Goal: Task Accomplishment & Management: Manage account settings

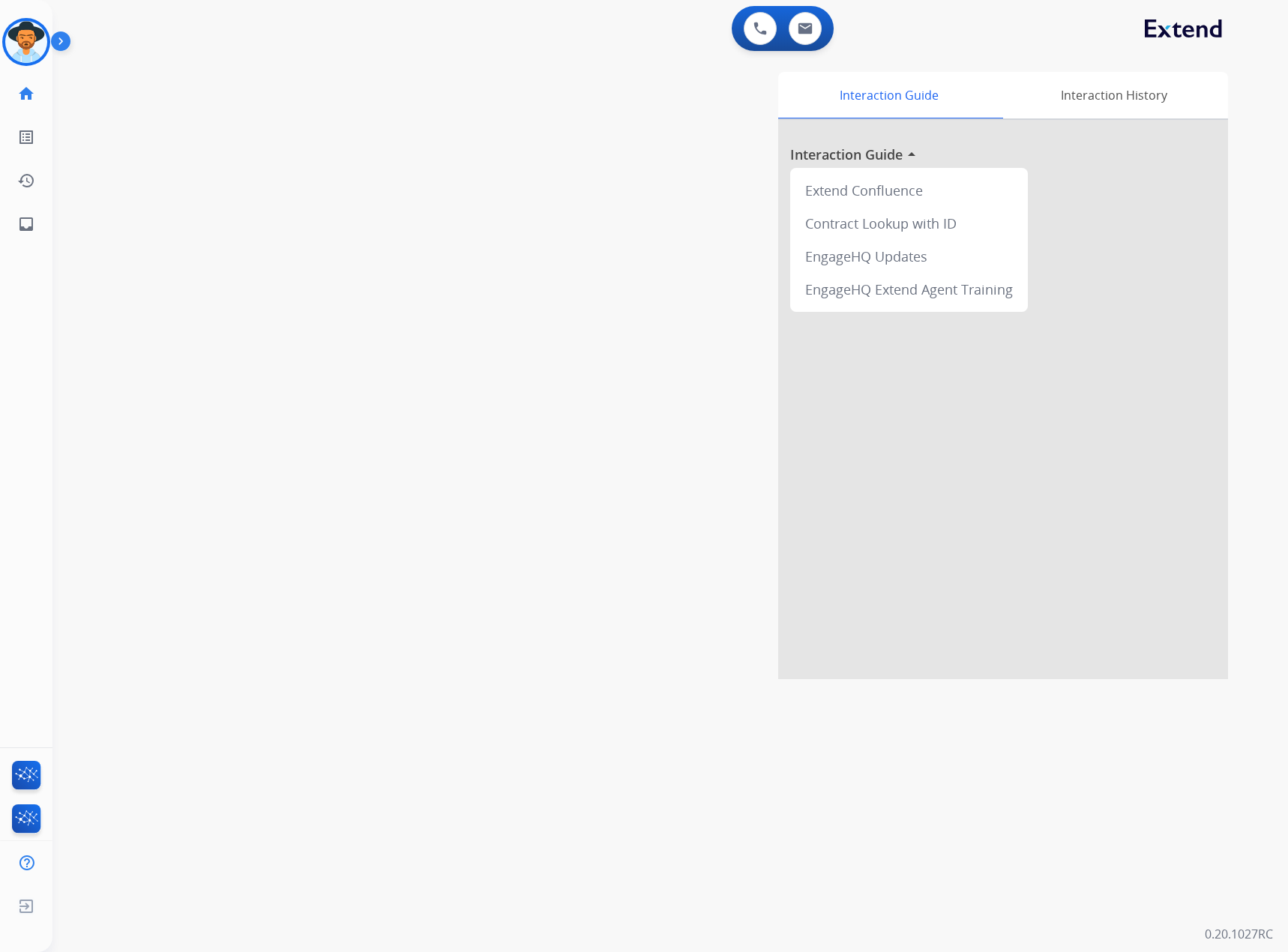
click at [54, 39] on img at bounding box center [64, 44] width 26 height 29
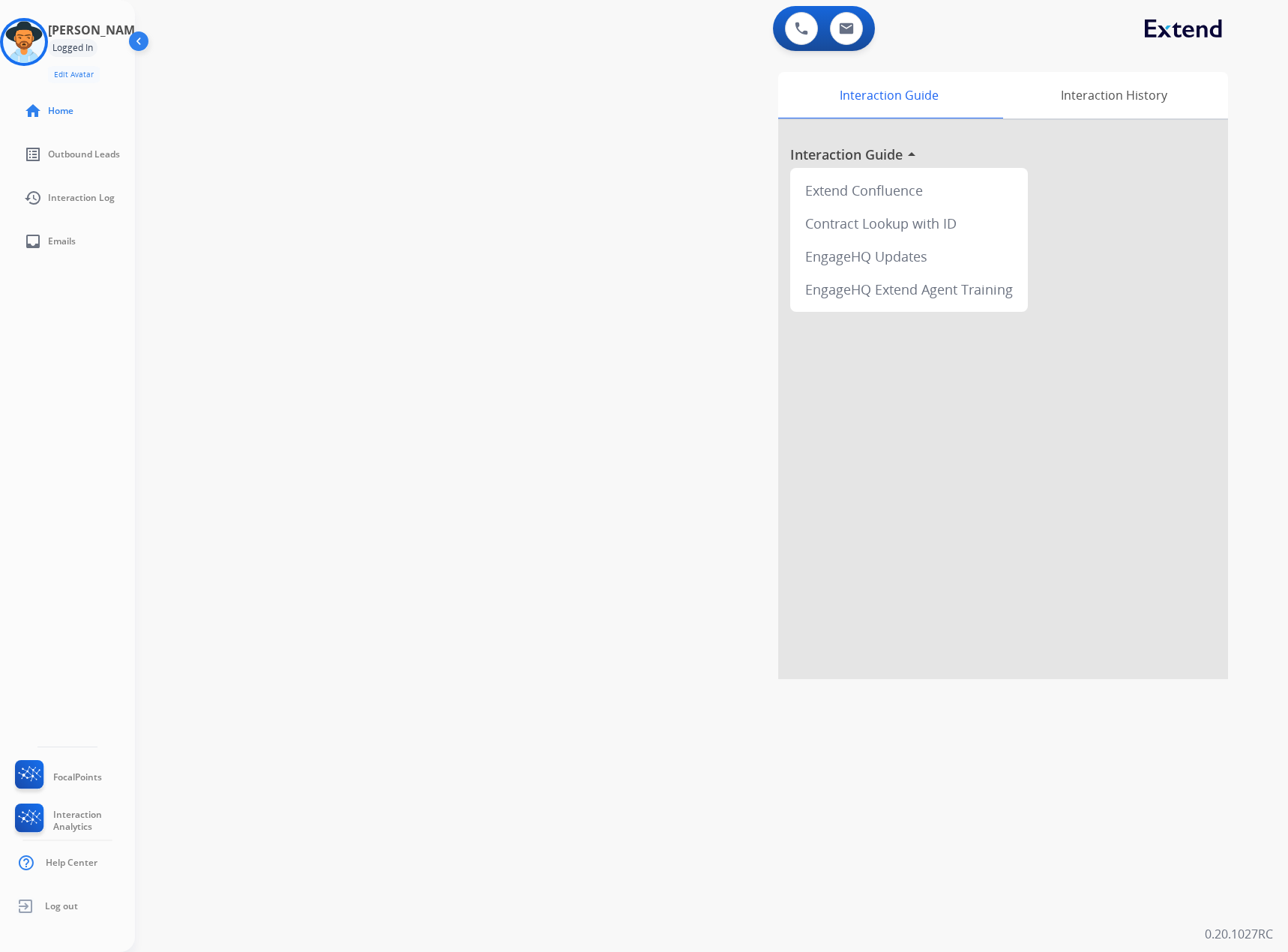
click at [98, 42] on div "Logged In" at bounding box center [72, 48] width 49 height 18
click at [42, 45] on img at bounding box center [24, 42] width 42 height 42
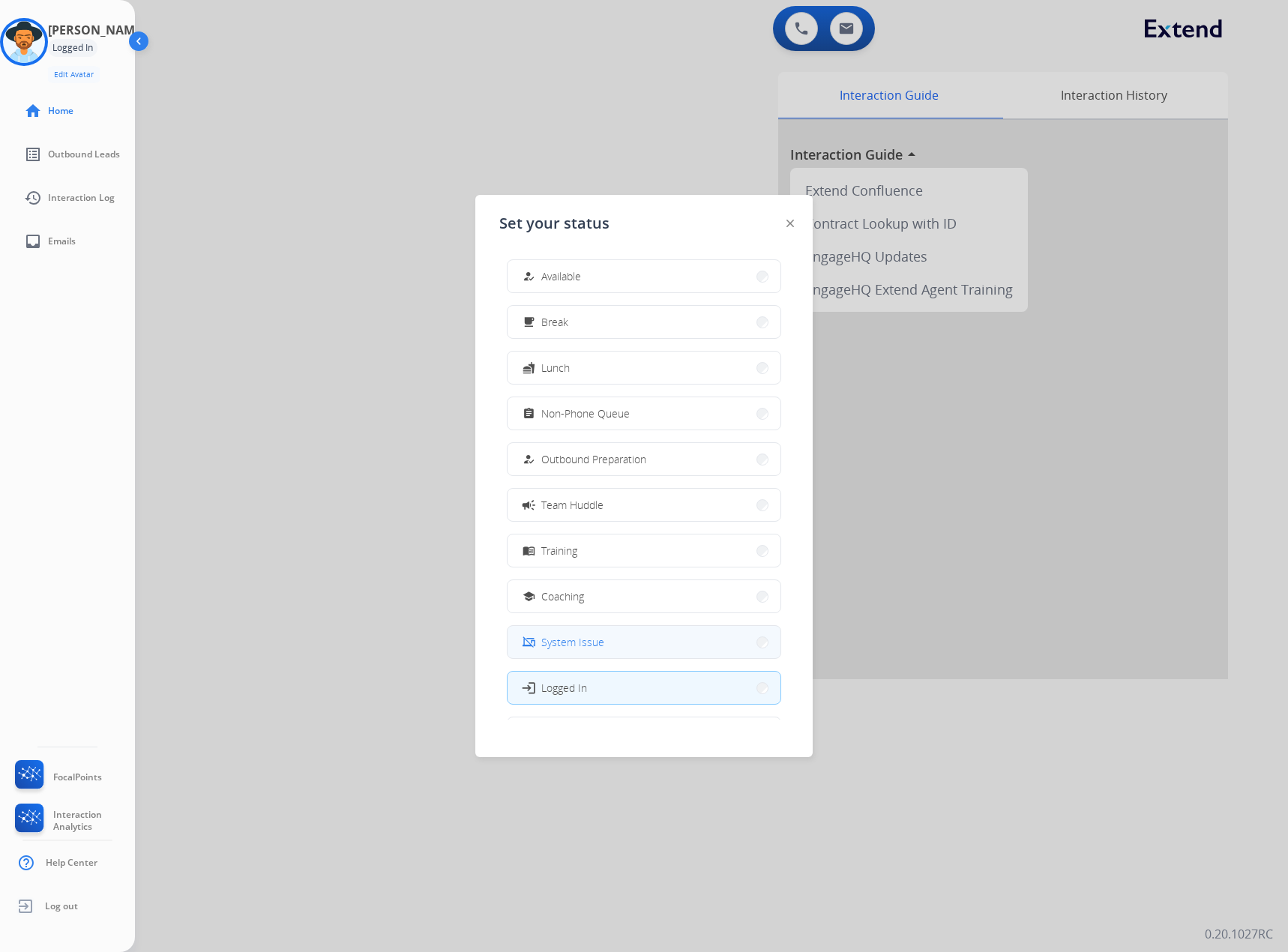
scroll to position [50, 0]
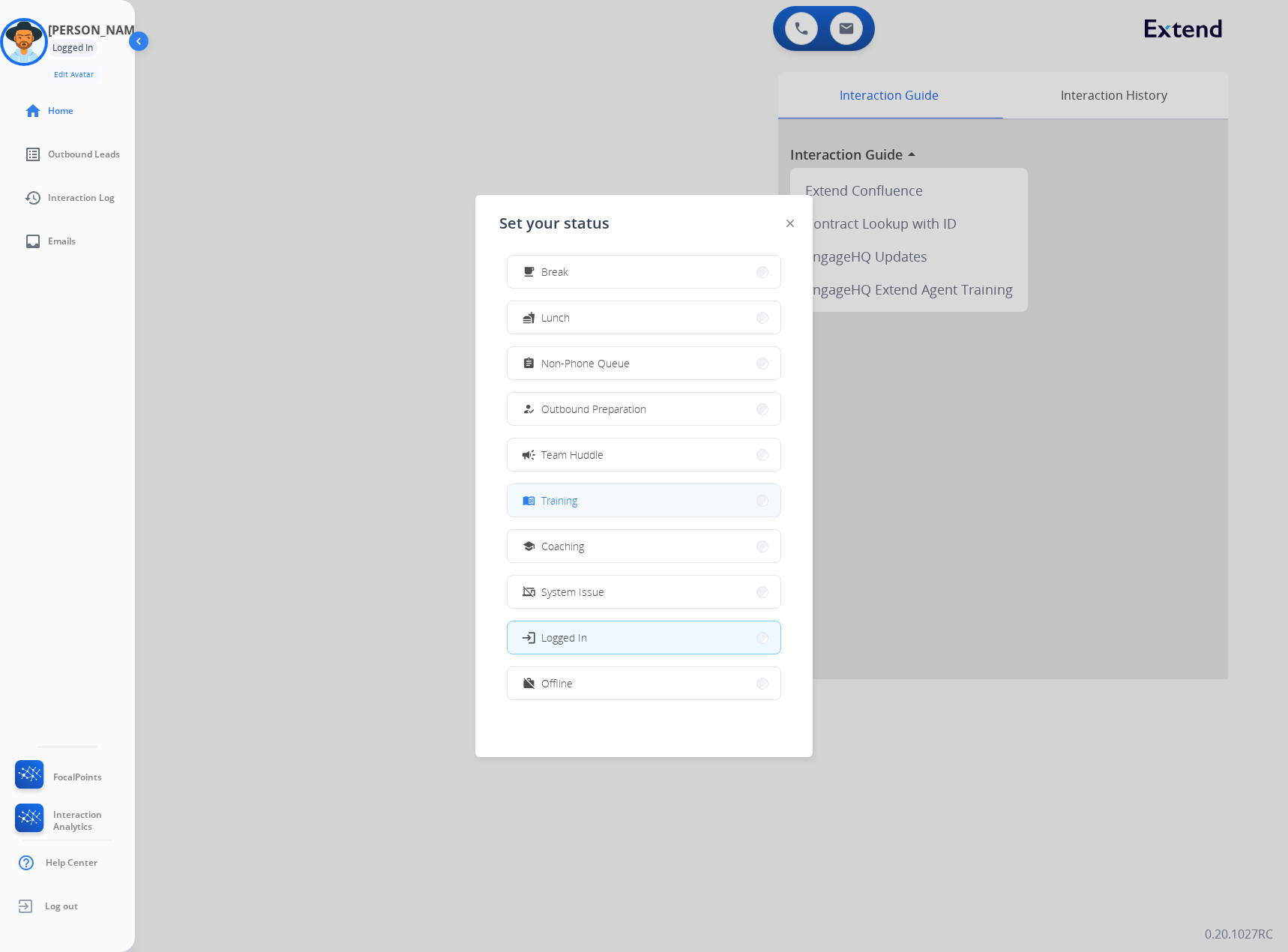
click at [541, 516] on button "menu_book Training" at bounding box center [644, 501] width 273 height 33
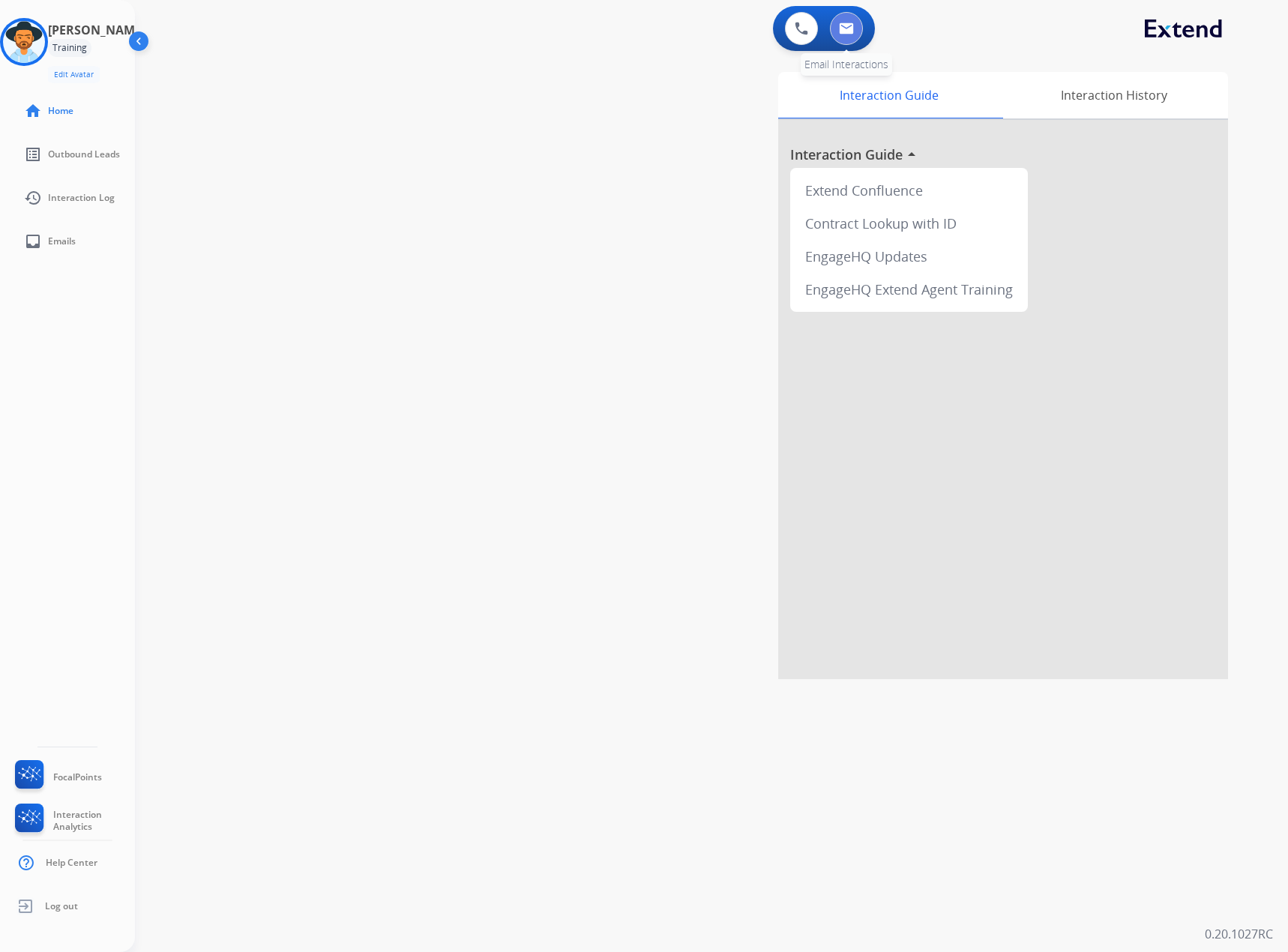
click at [861, 26] on button at bounding box center [846, 28] width 33 height 33
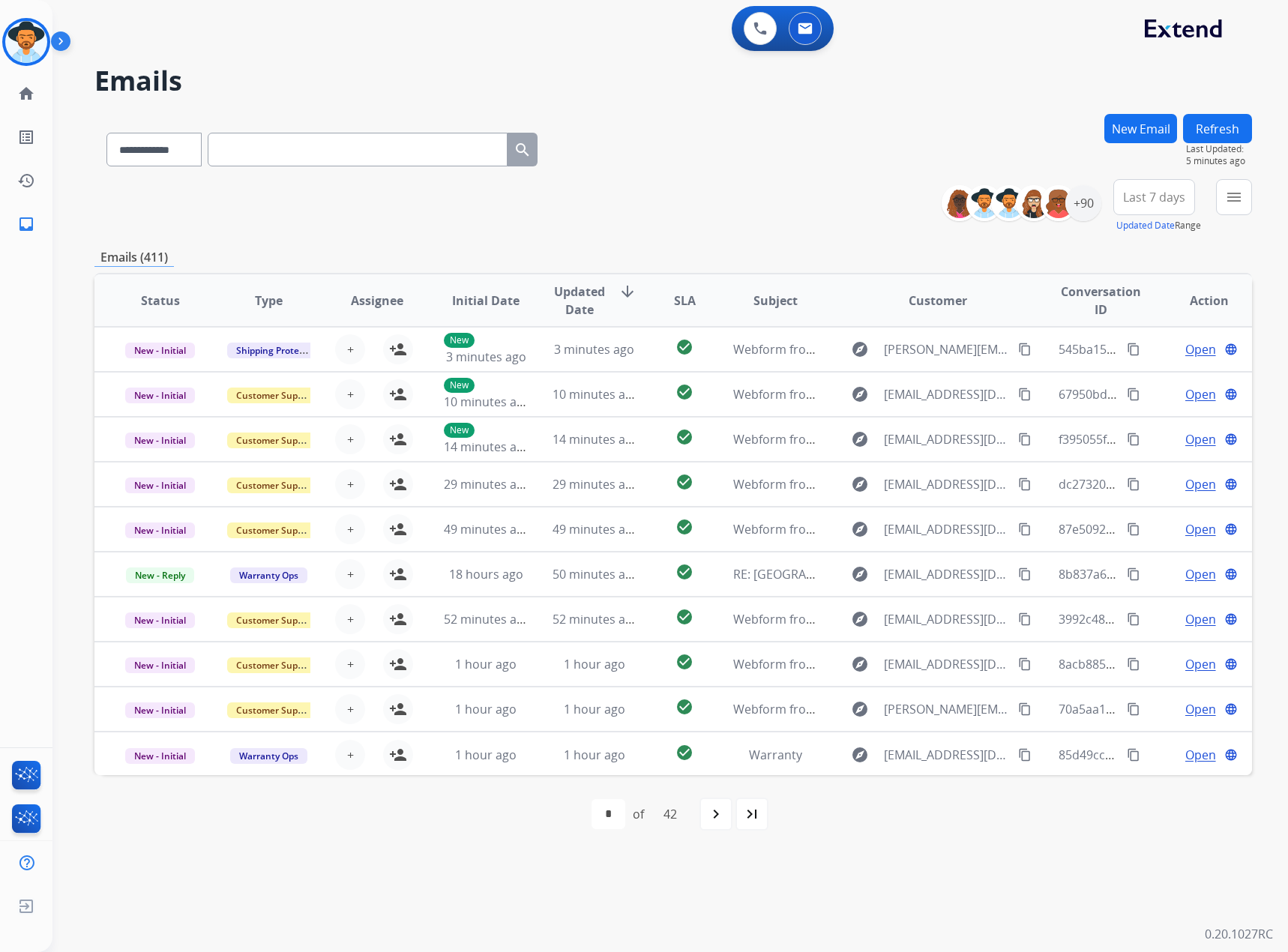
click at [414, 141] on input "text" at bounding box center [357, 149] width 300 height 34
paste input "**********"
type input "**********"
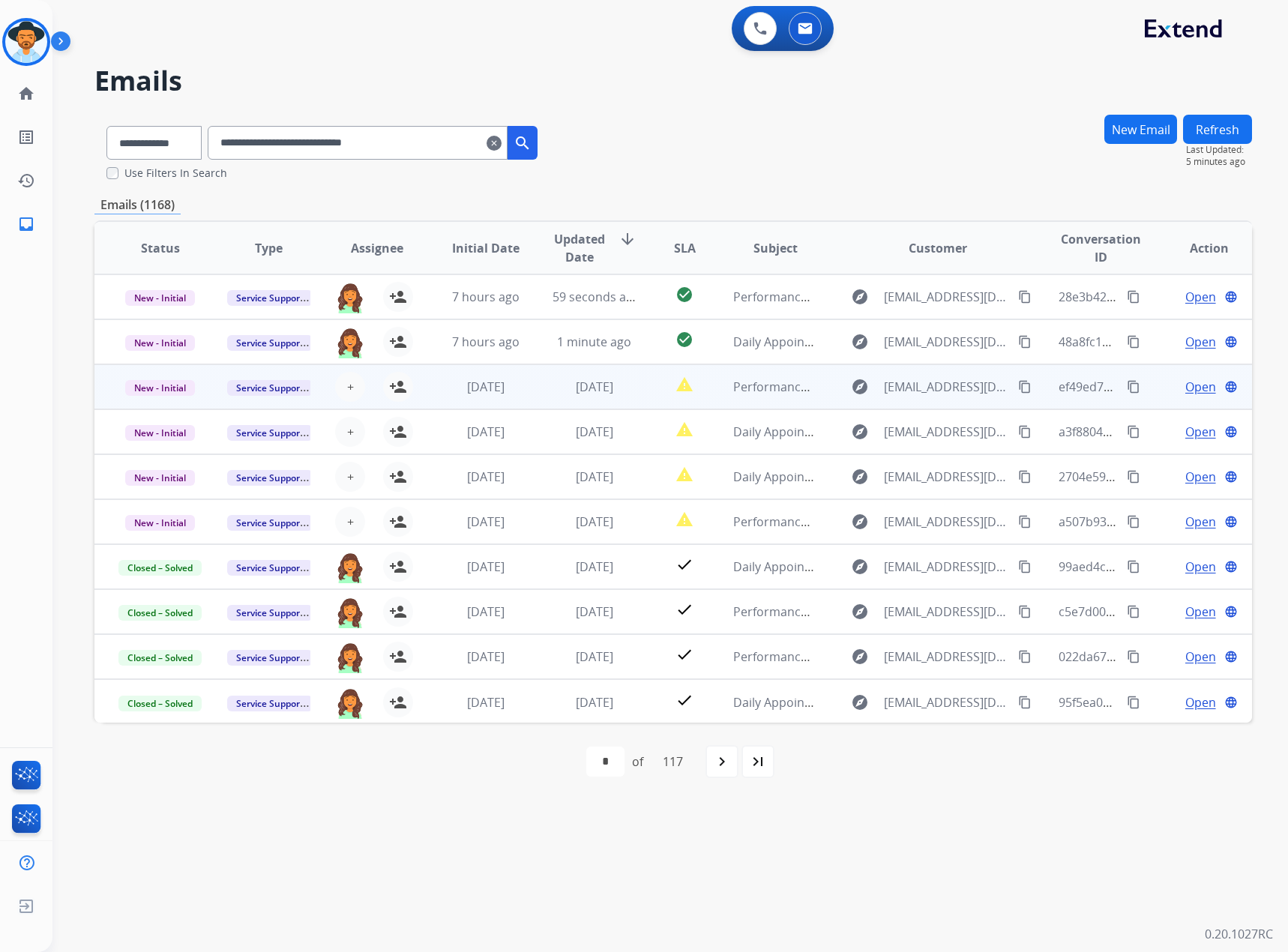
click at [1195, 379] on span "Open" at bounding box center [1200, 387] width 31 height 18
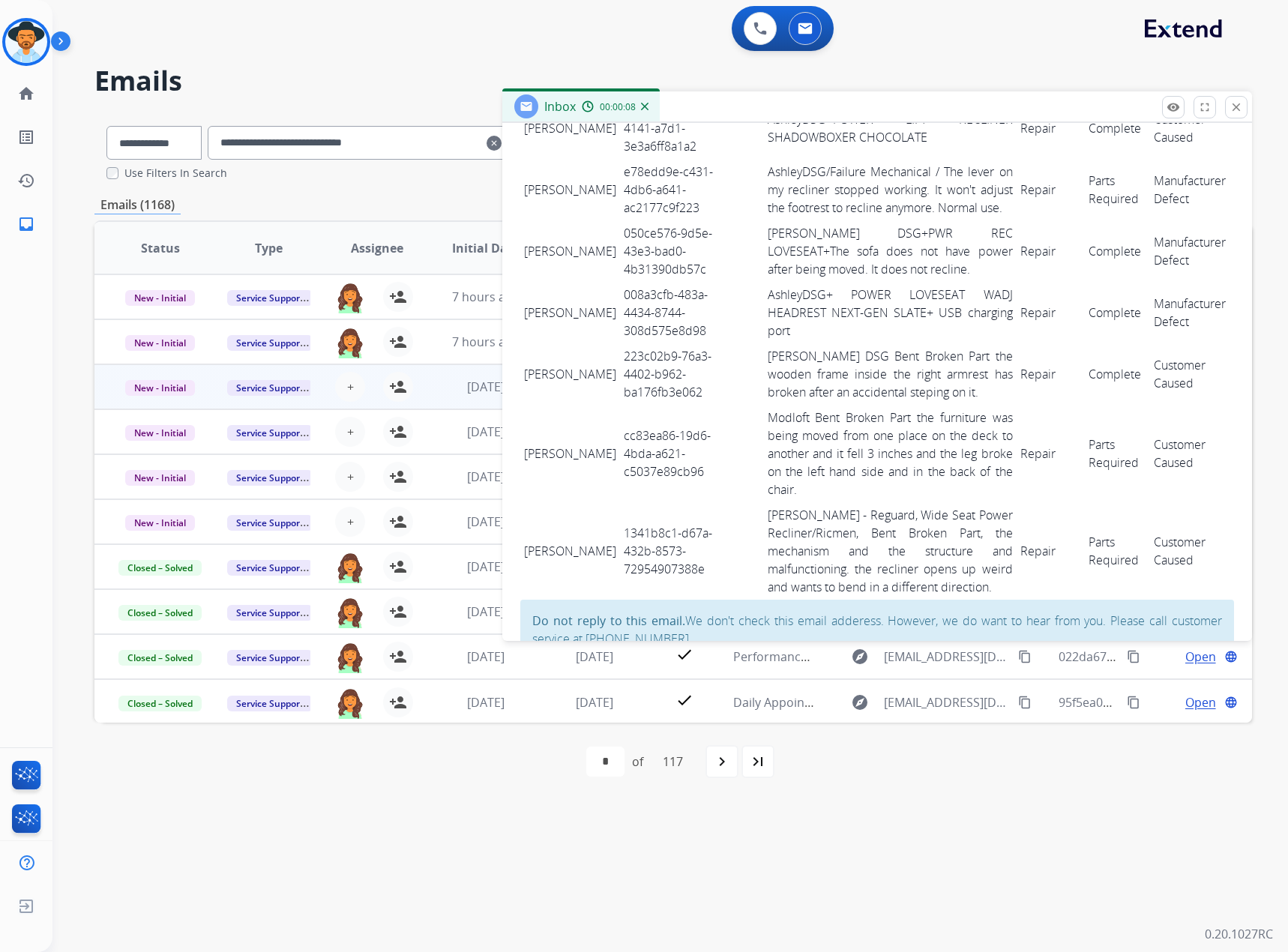
scroll to position [1043, 0]
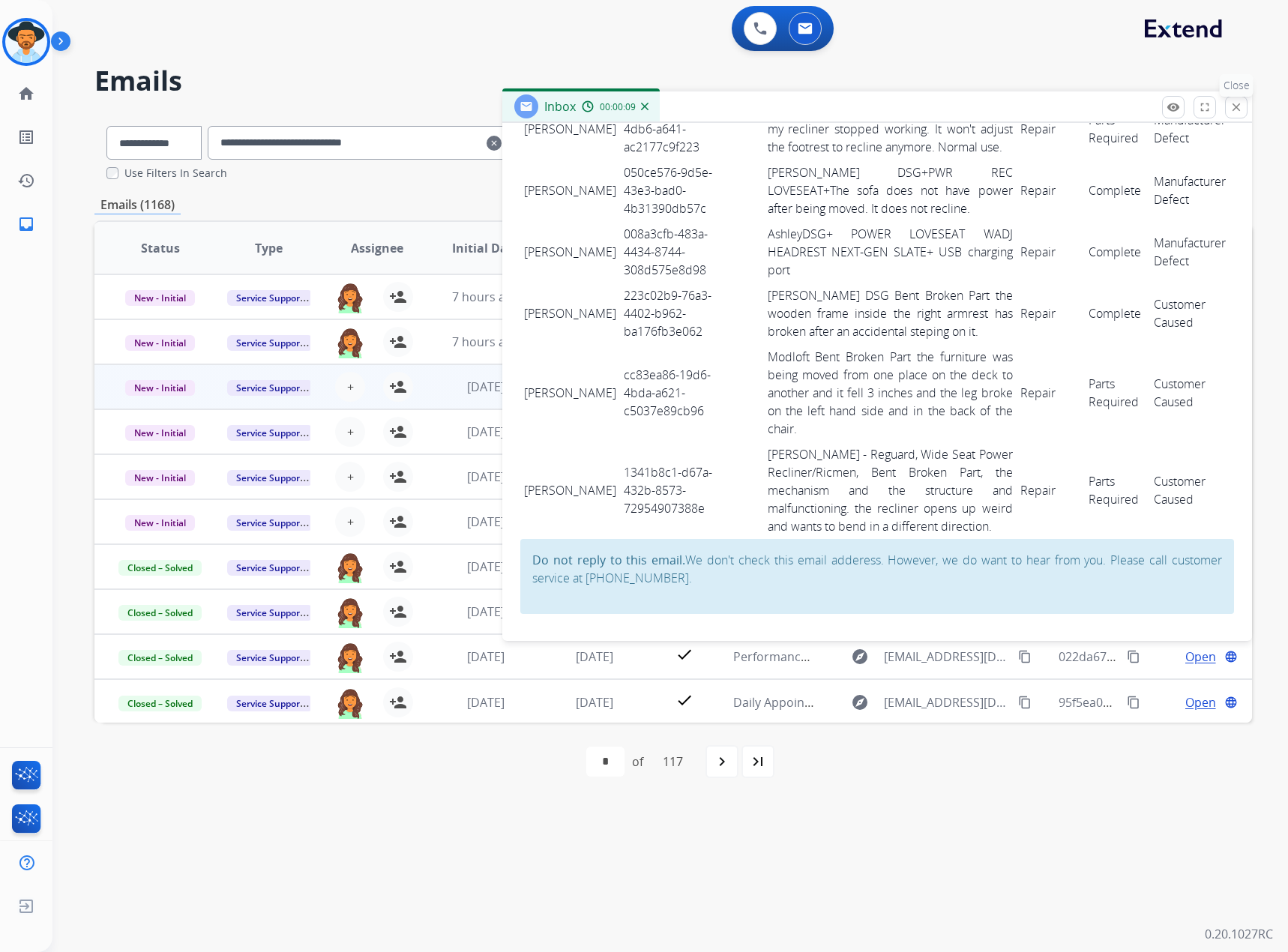
click at [1242, 108] on mat-icon "close" at bounding box center [1237, 108] width 14 height 14
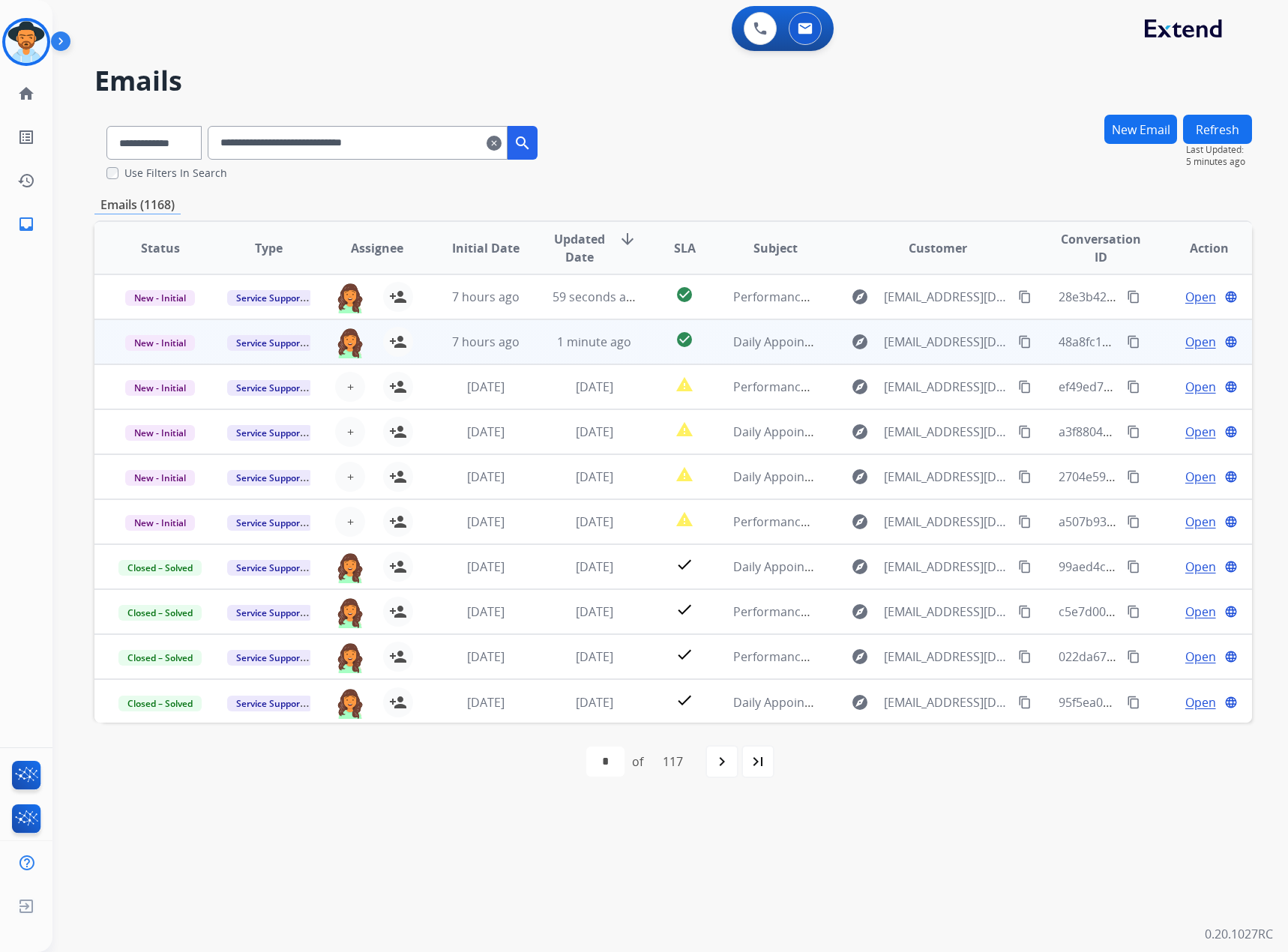
click at [1187, 334] on span "Open" at bounding box center [1200, 341] width 31 height 18
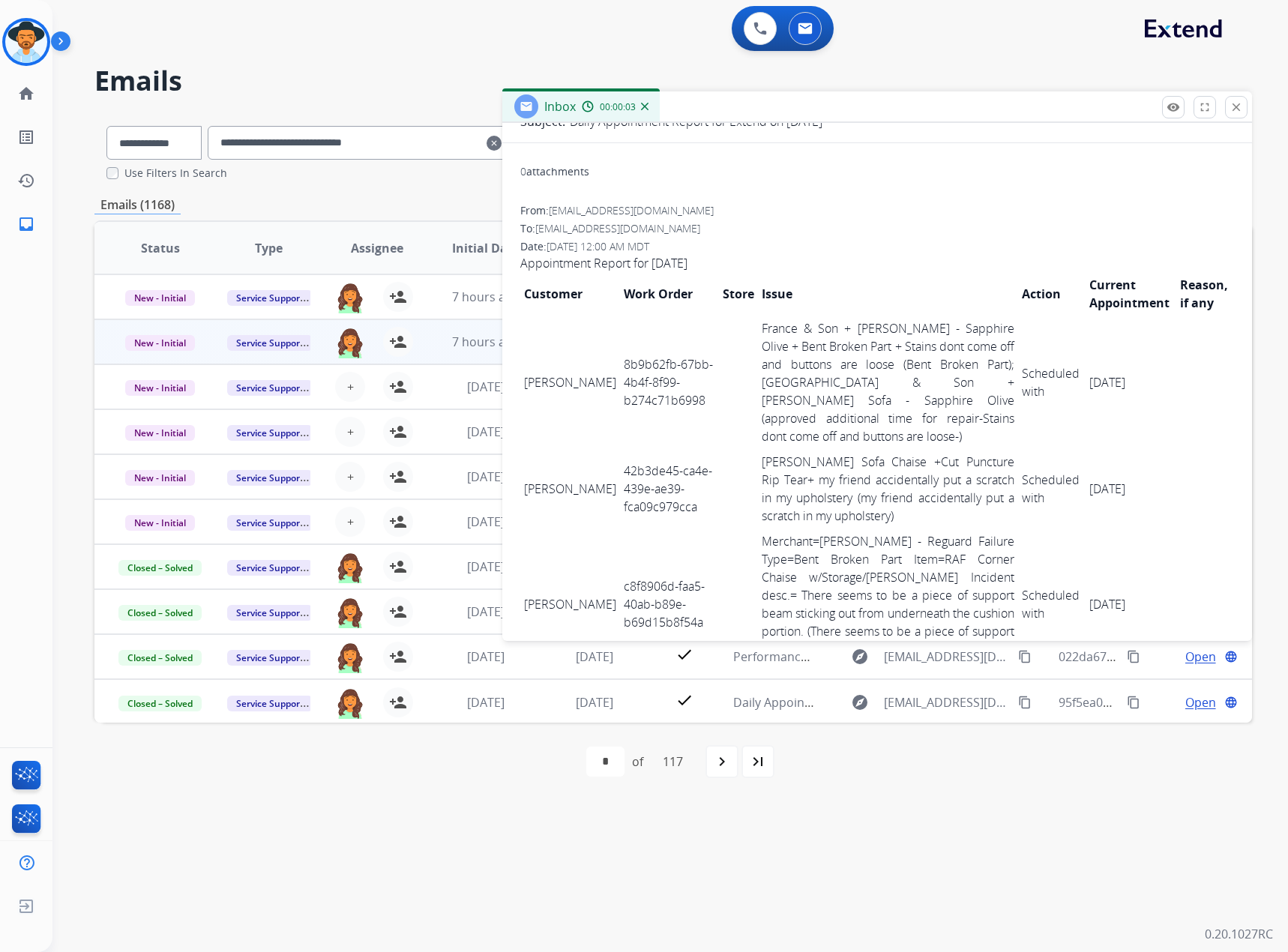
scroll to position [0, 0]
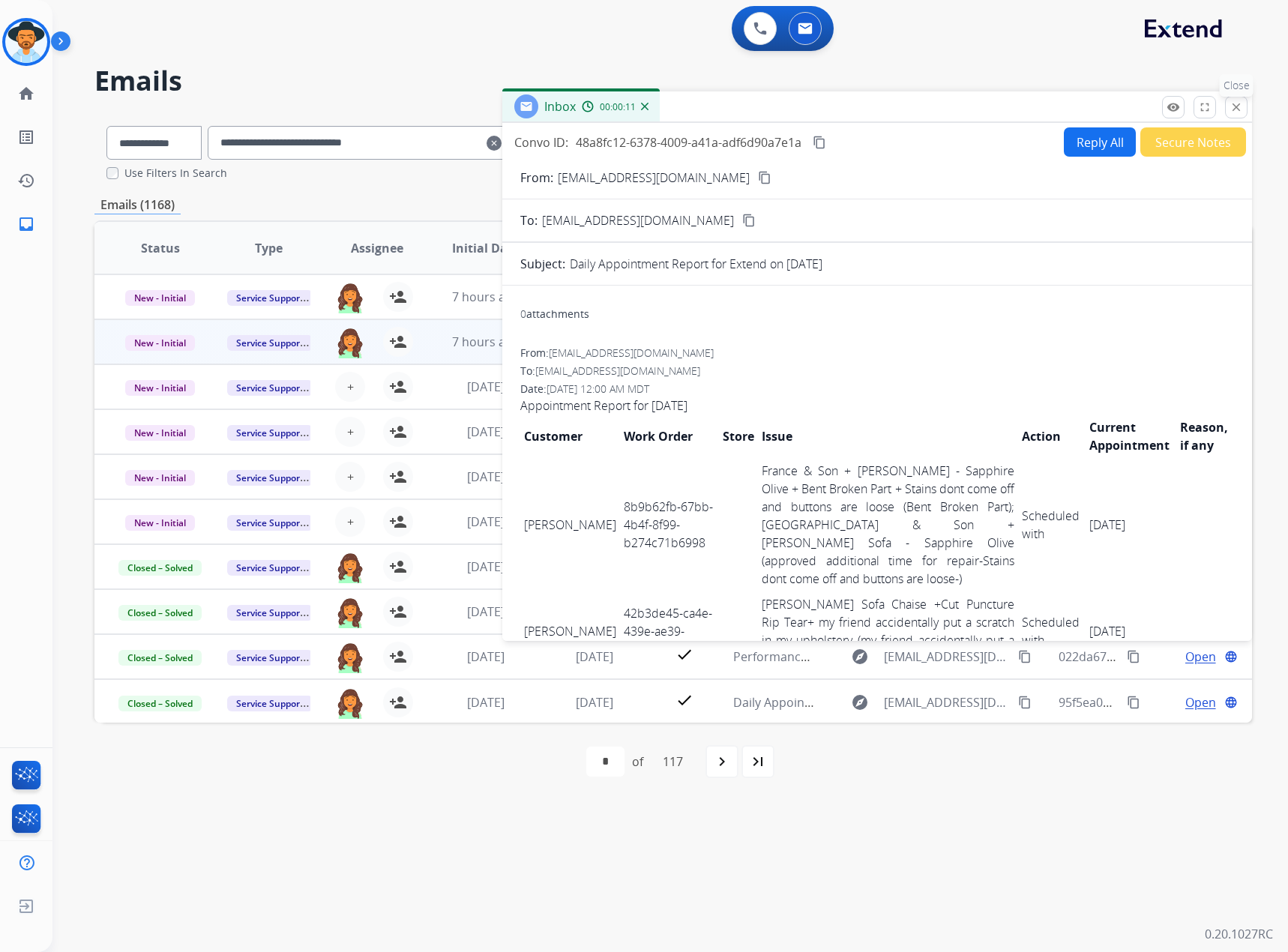
click at [1241, 103] on mat-icon "close" at bounding box center [1237, 108] width 14 height 14
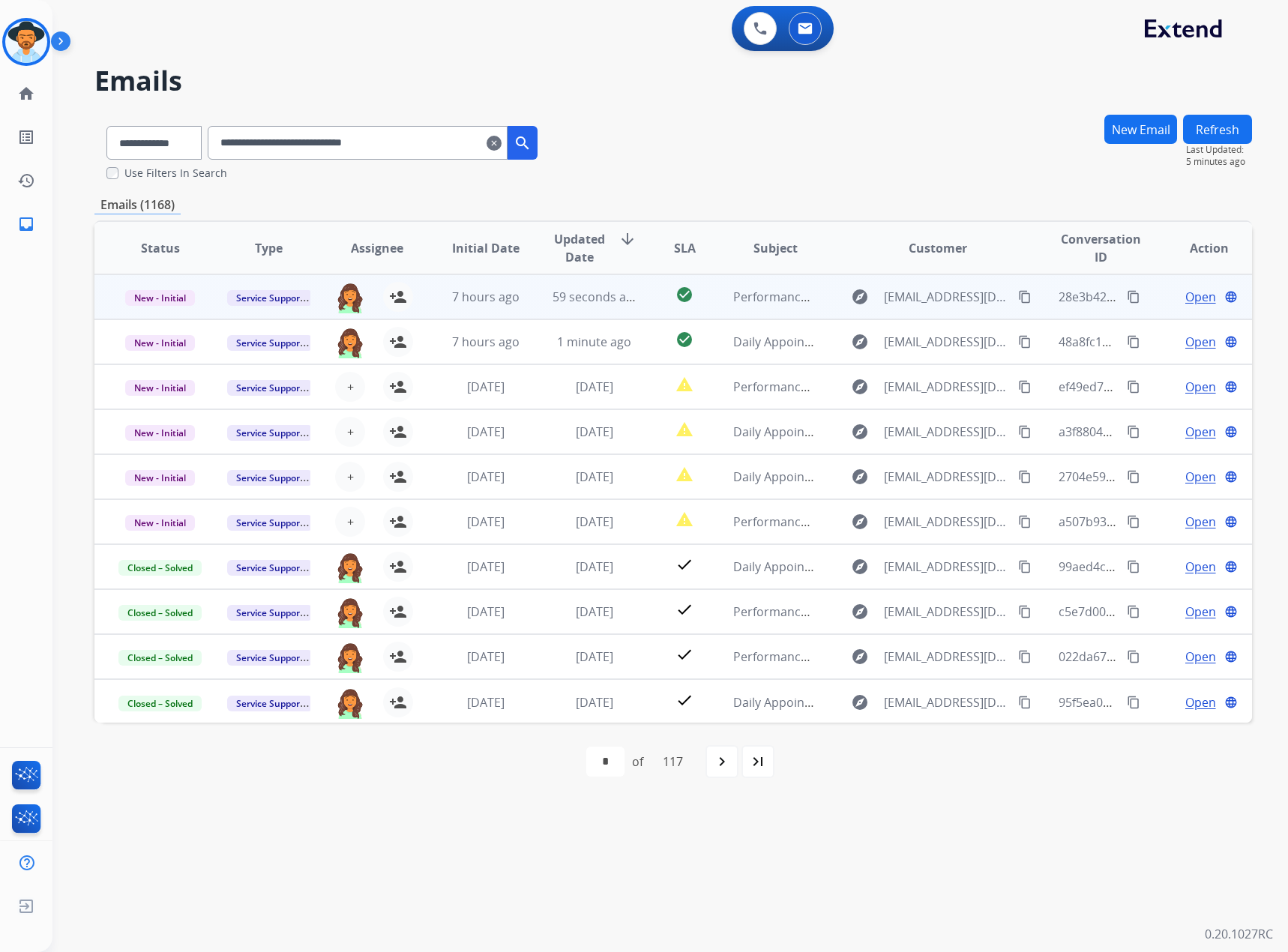
click at [1171, 298] on div "Open language" at bounding box center [1209, 297] width 84 height 18
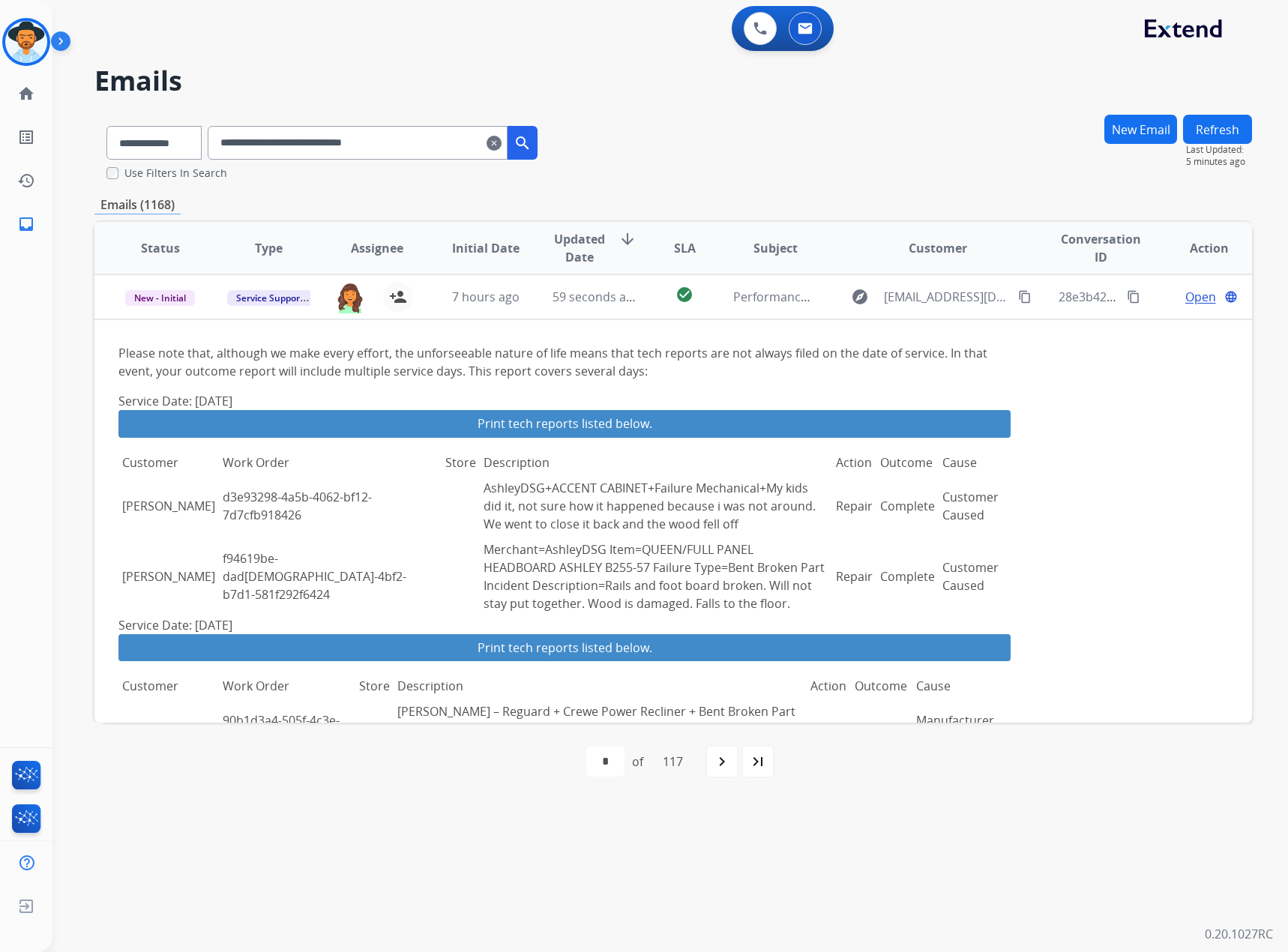
click at [502, 143] on mat-icon "clear" at bounding box center [494, 143] width 15 height 18
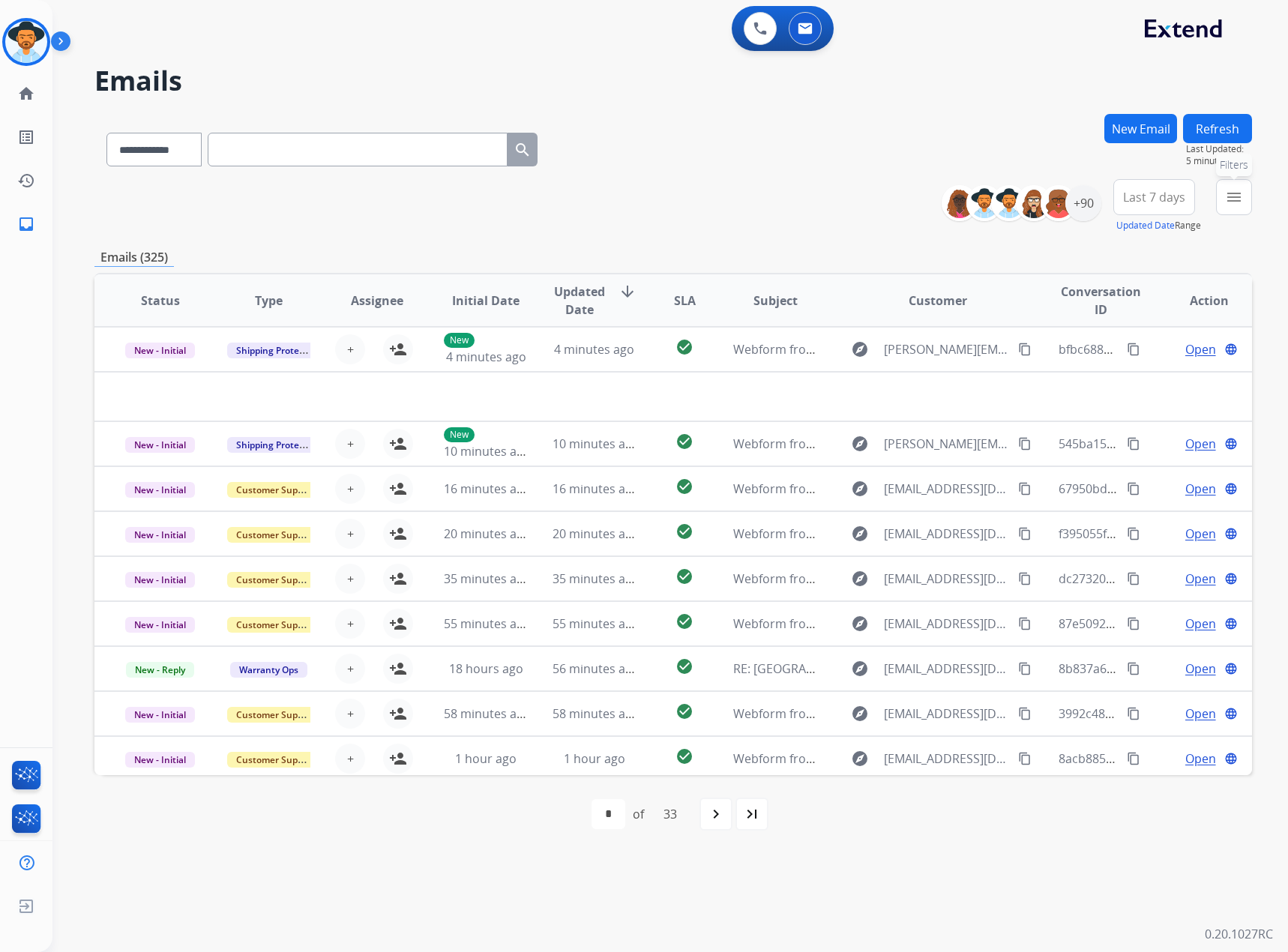
click at [1230, 200] on mat-icon "menu" at bounding box center [1234, 197] width 18 height 18
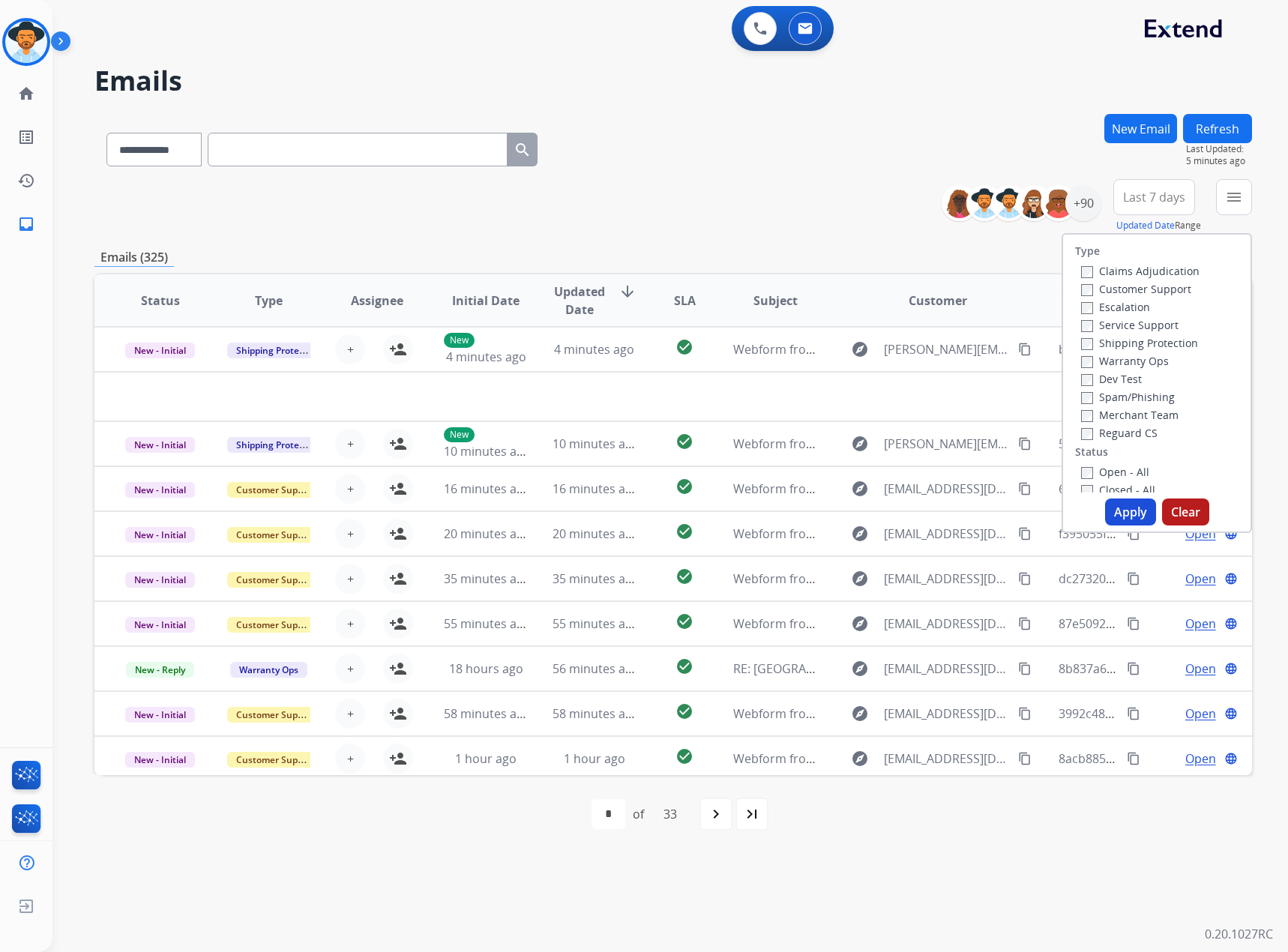
click at [1094, 322] on label "Service Support" at bounding box center [1130, 325] width 98 height 14
click at [1103, 334] on label "New - Initial" at bounding box center [1121, 336] width 79 height 14
click at [1103, 357] on label "New - Reply" at bounding box center [1120, 355] width 78 height 14
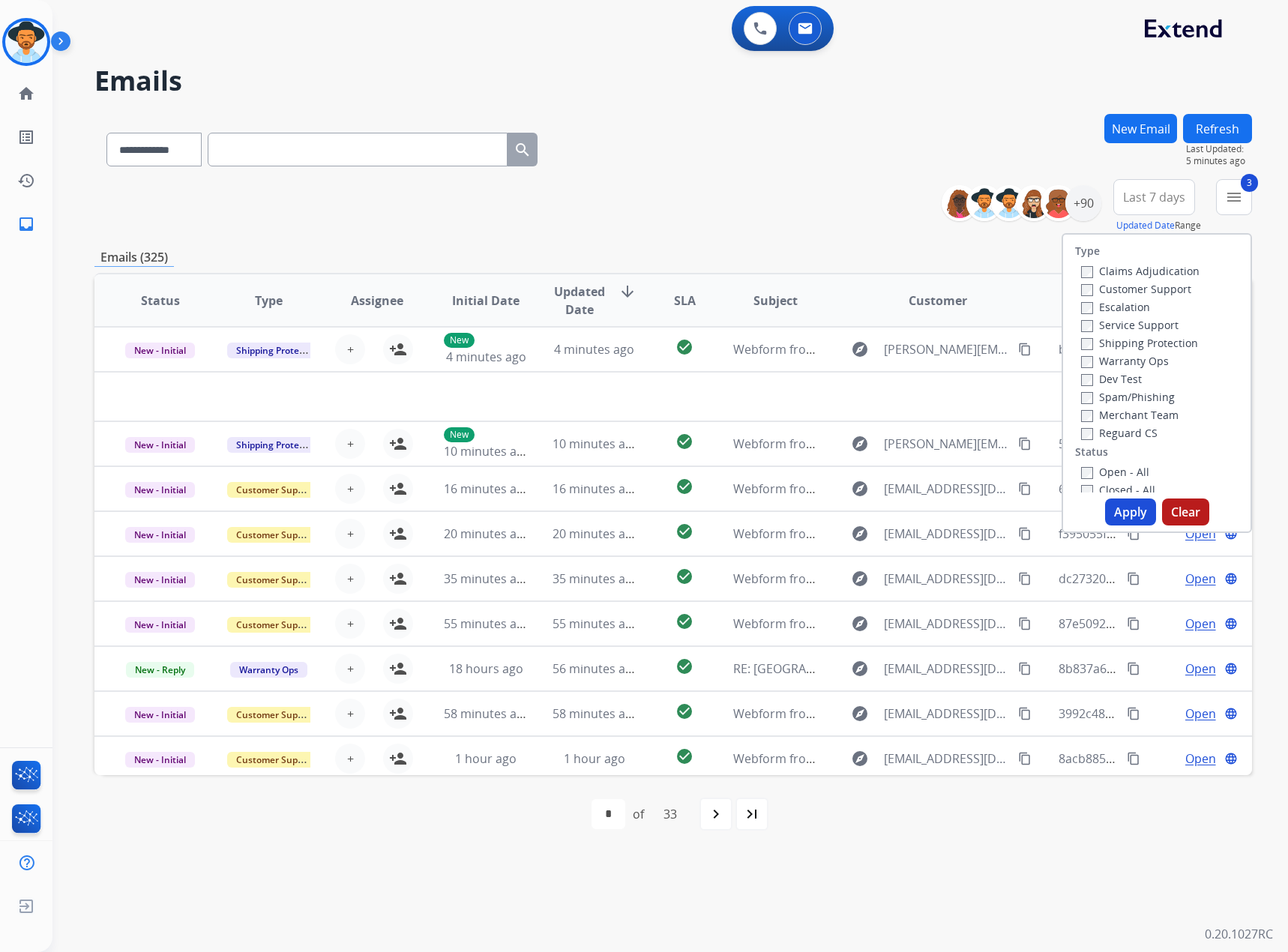
click at [1134, 507] on button "Apply" at bounding box center [1131, 512] width 51 height 27
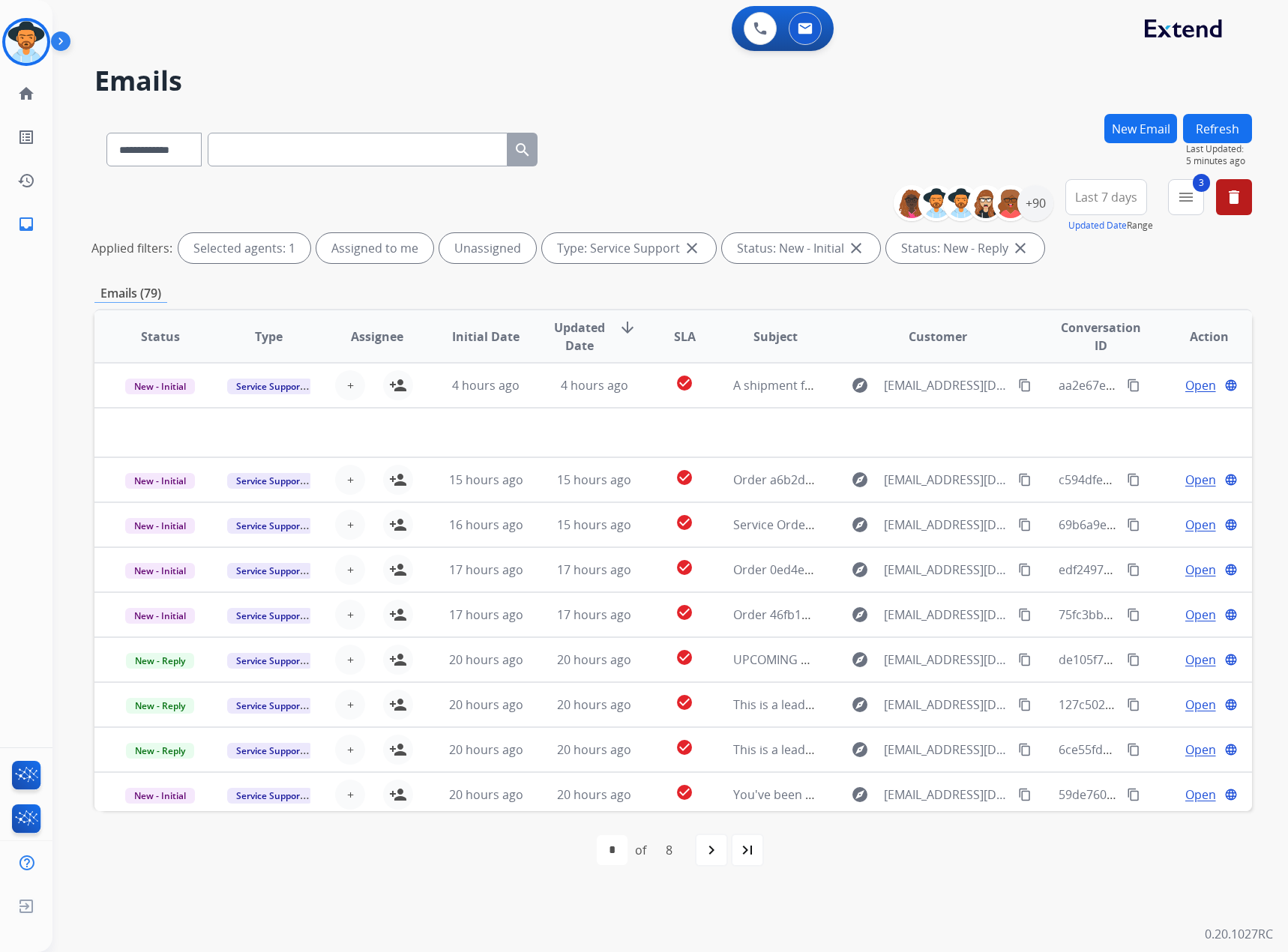
click at [1114, 200] on span "Last 7 days" at bounding box center [1106, 197] width 62 height 6
click at [1083, 389] on div "Last 90 days" at bounding box center [1100, 379] width 82 height 23
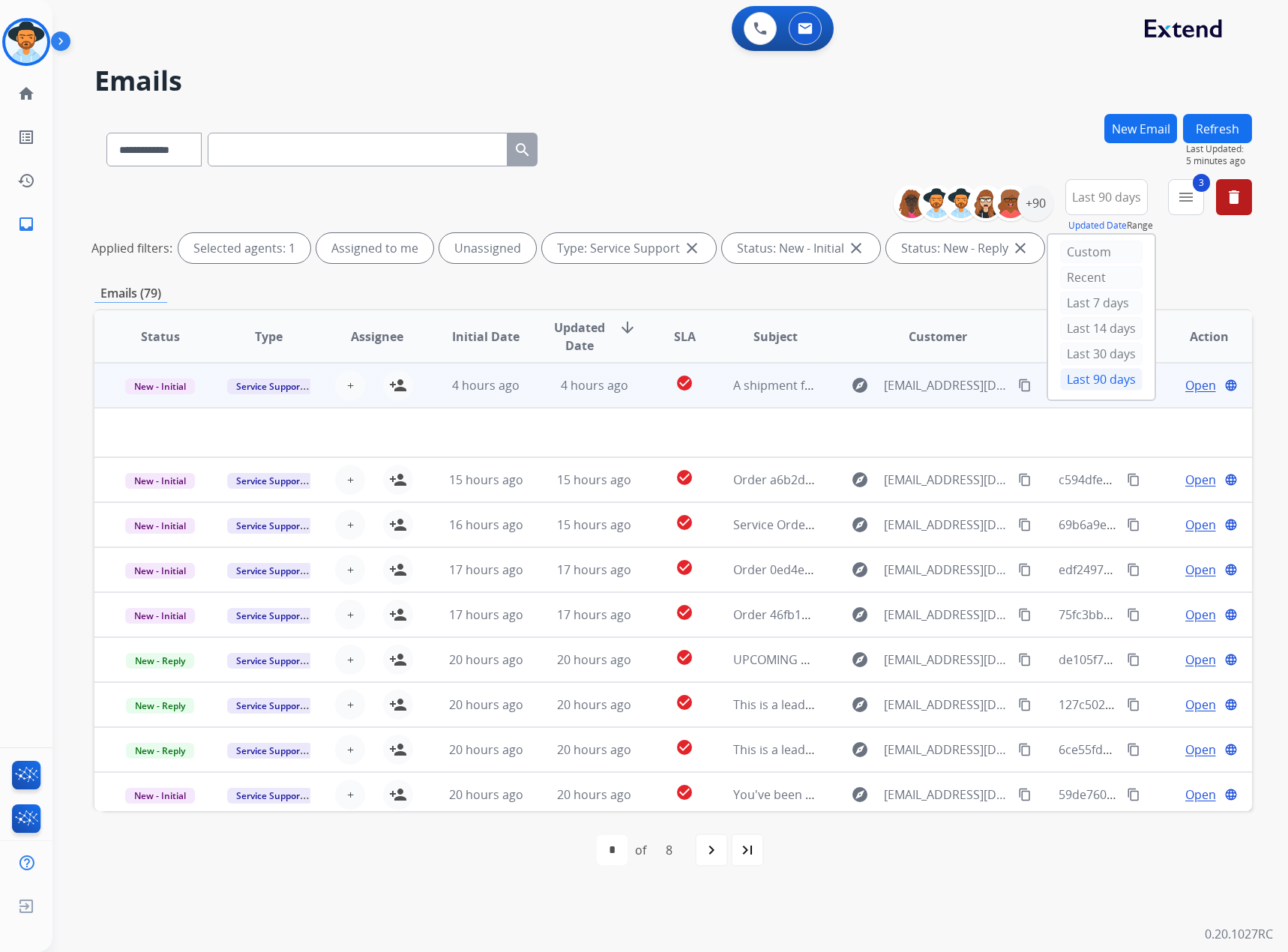
scroll to position [51, 0]
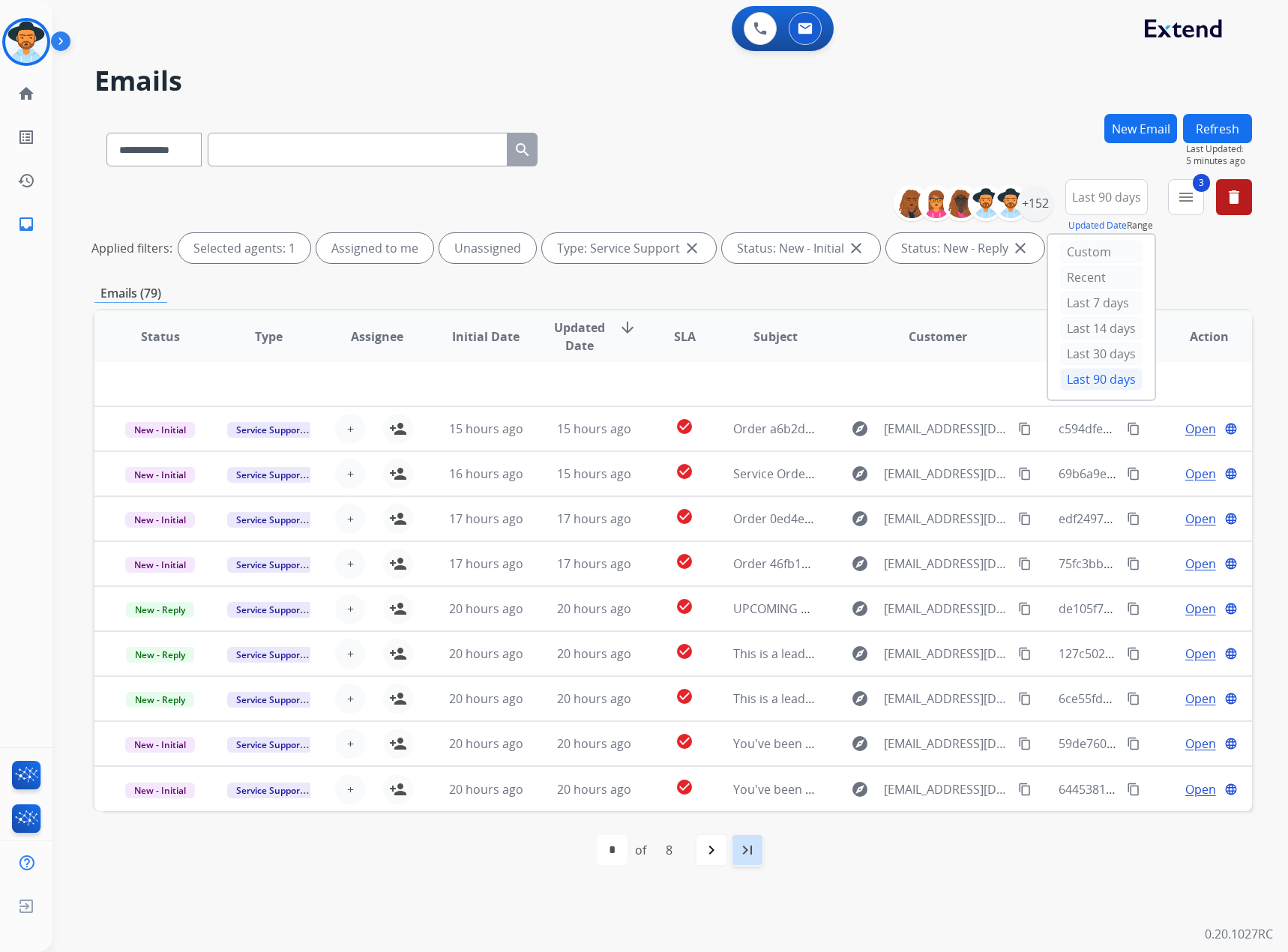
click at [743, 860] on div "last_page" at bounding box center [747, 850] width 33 height 33
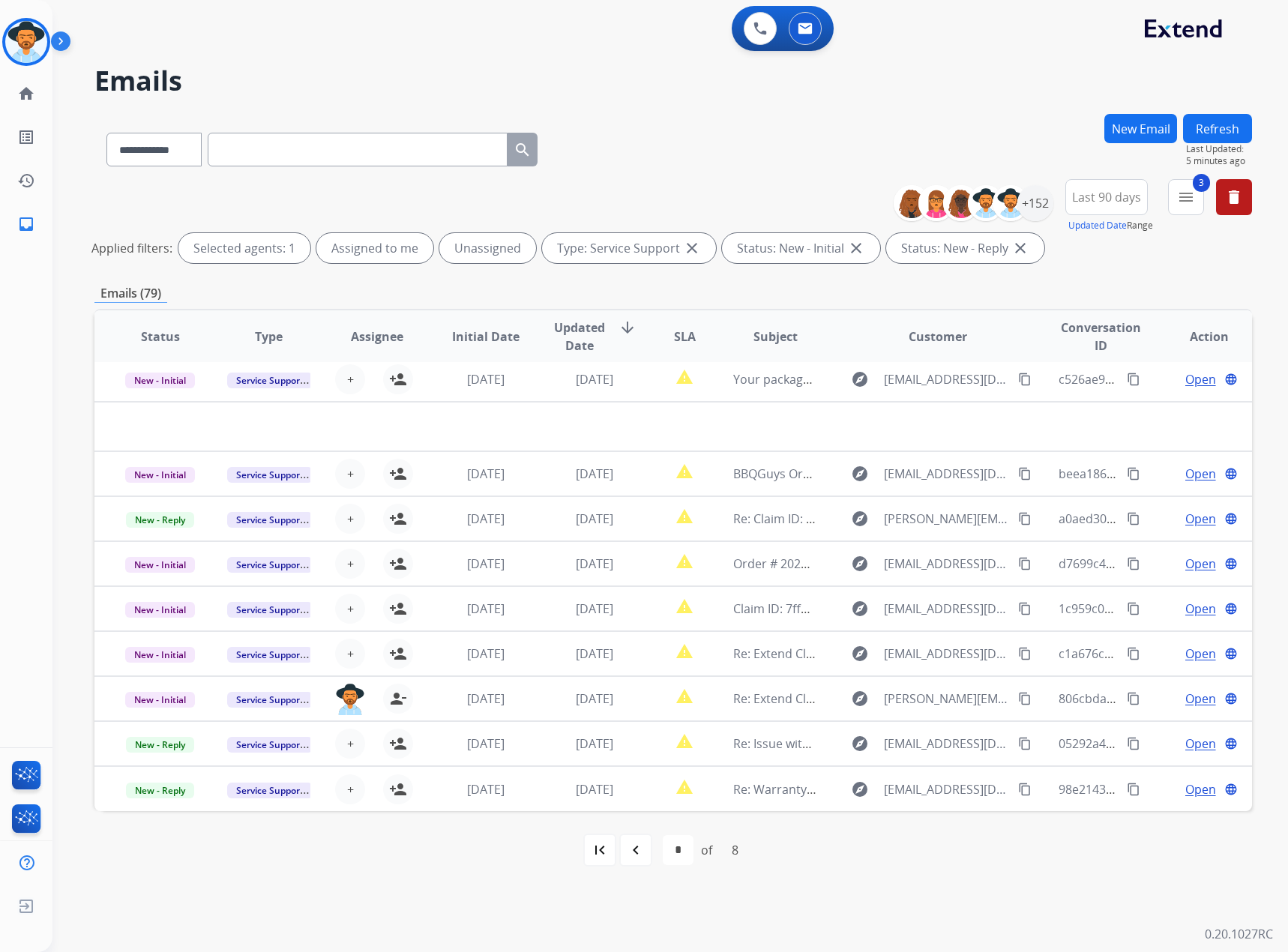
scroll to position [6, 0]
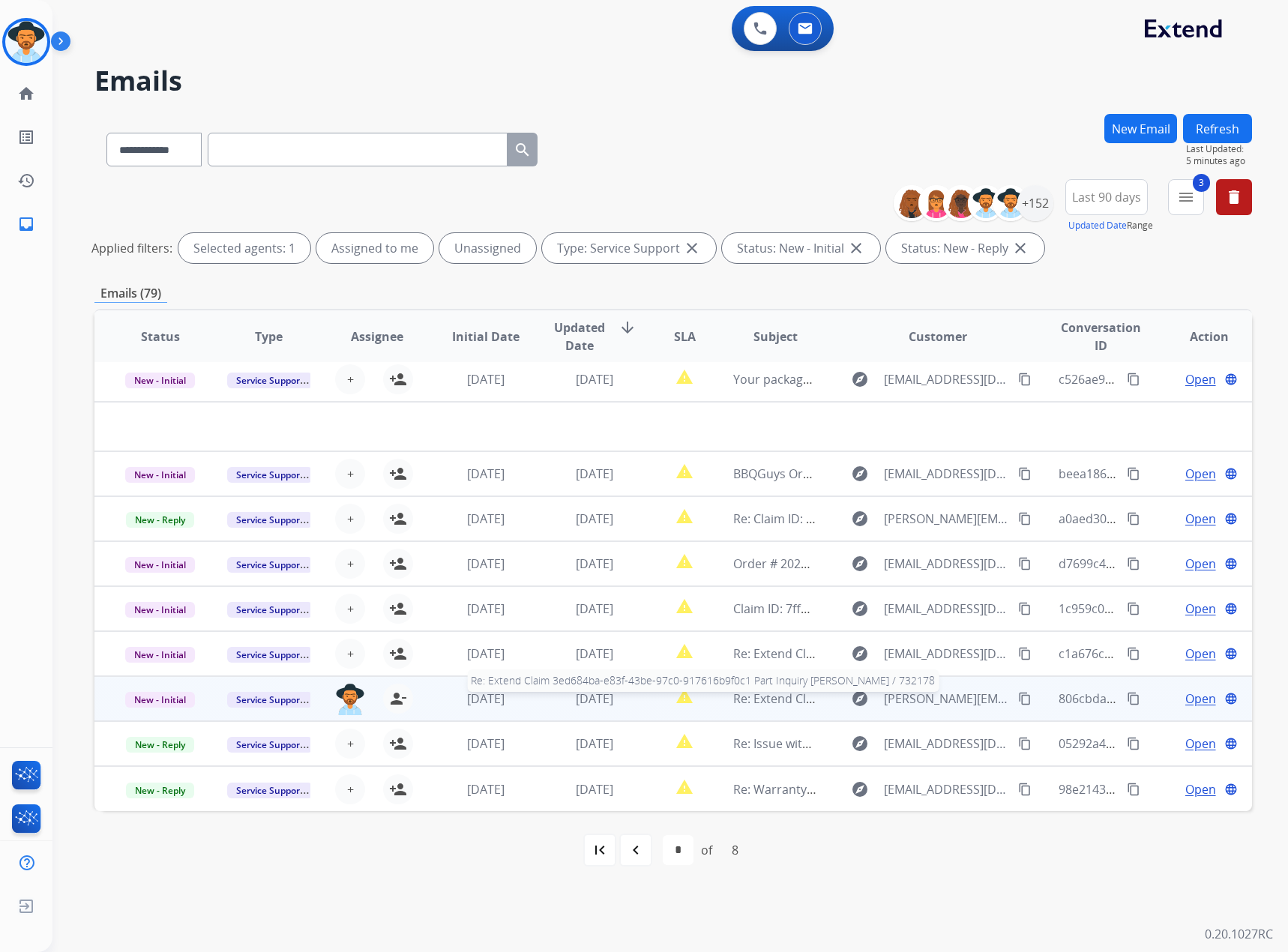
click at [760, 704] on span "Re: Extend Claim 3ed684ba-e83f-43be-97c0-917616b9f0c1 Part Inquiry [PERSON_NAME…" at bounding box center [1003, 699] width 540 height 17
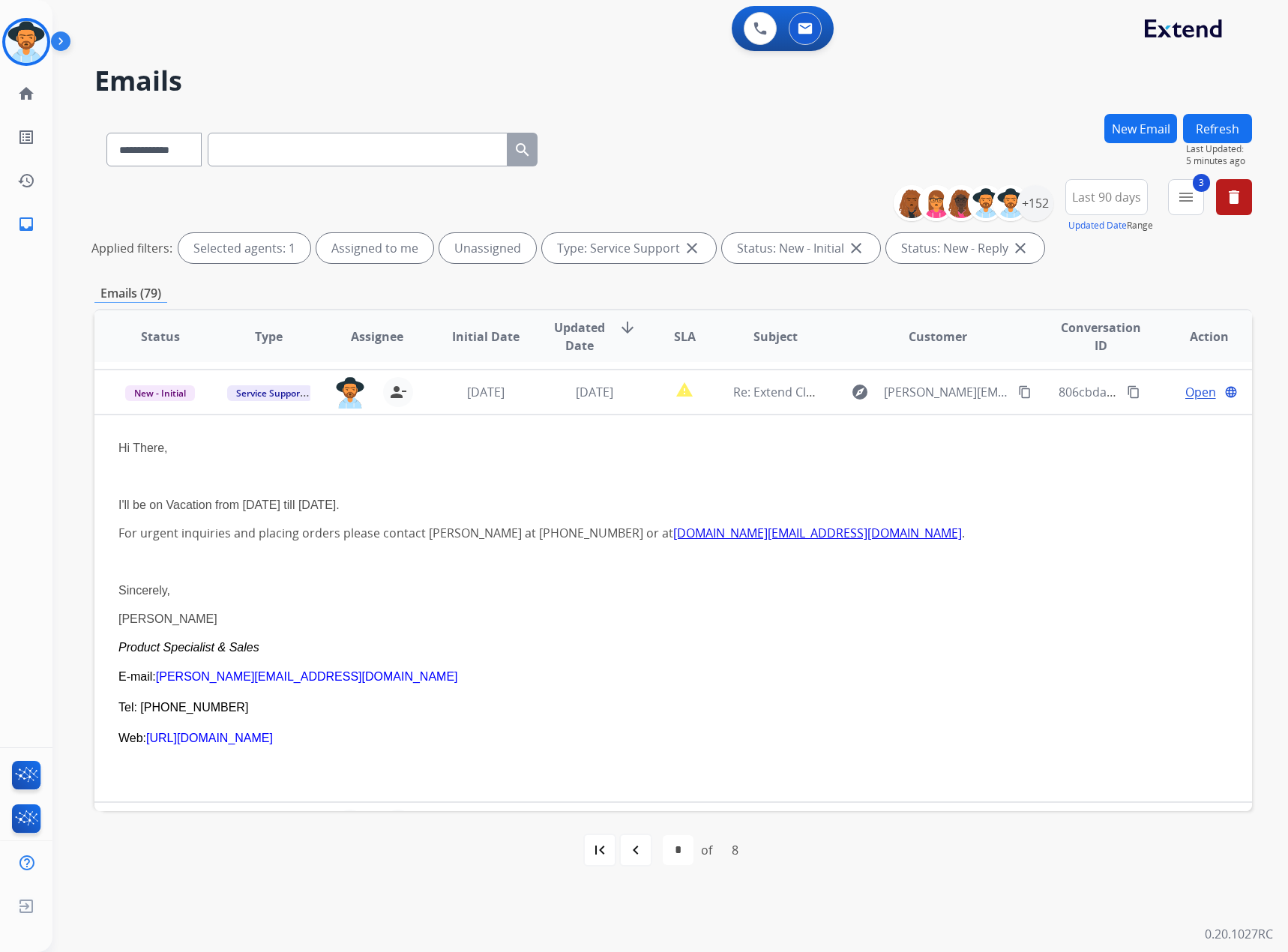
scroll to position [270, 0]
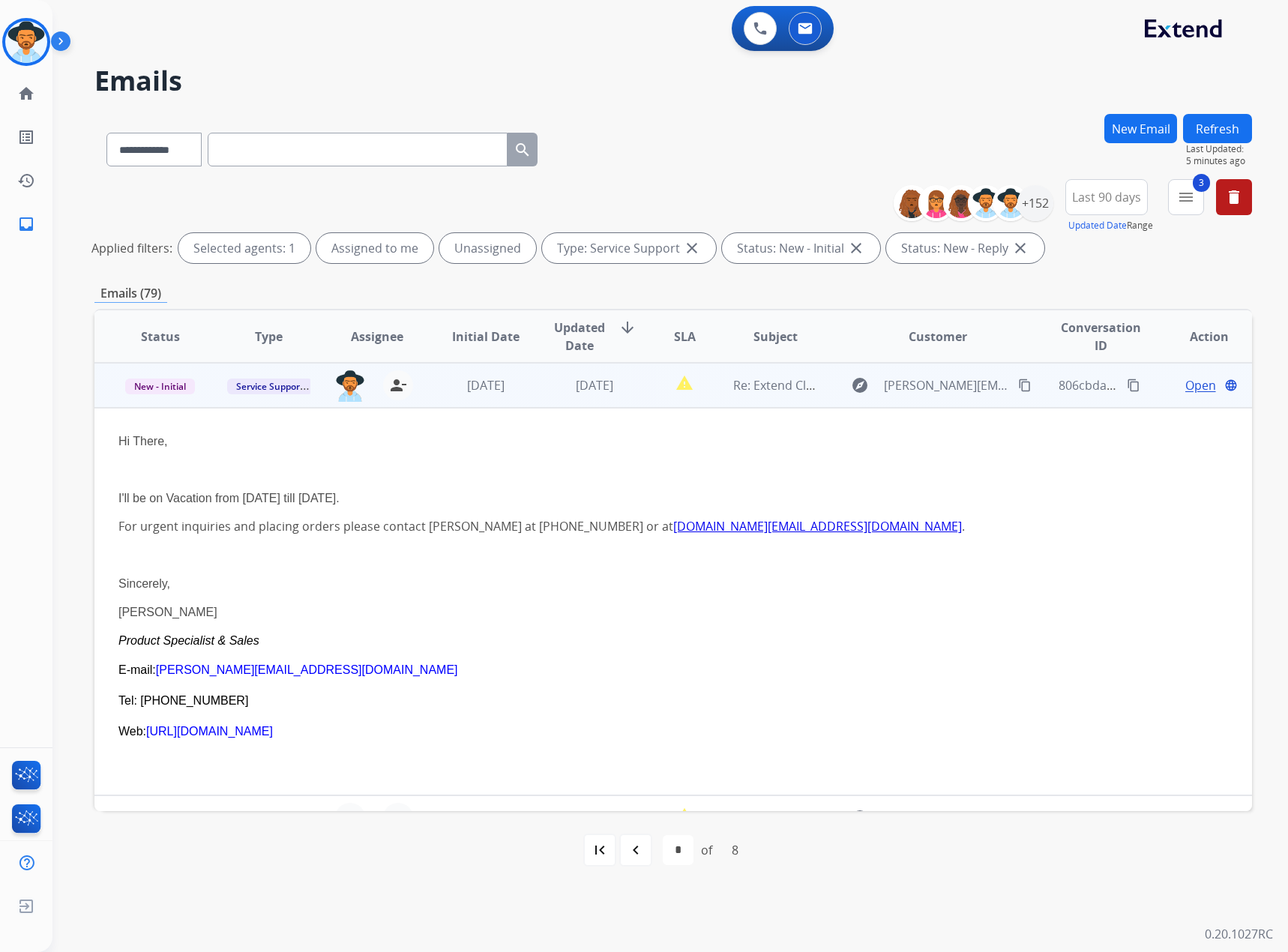
click at [1189, 385] on span "Open" at bounding box center [1200, 385] width 31 height 18
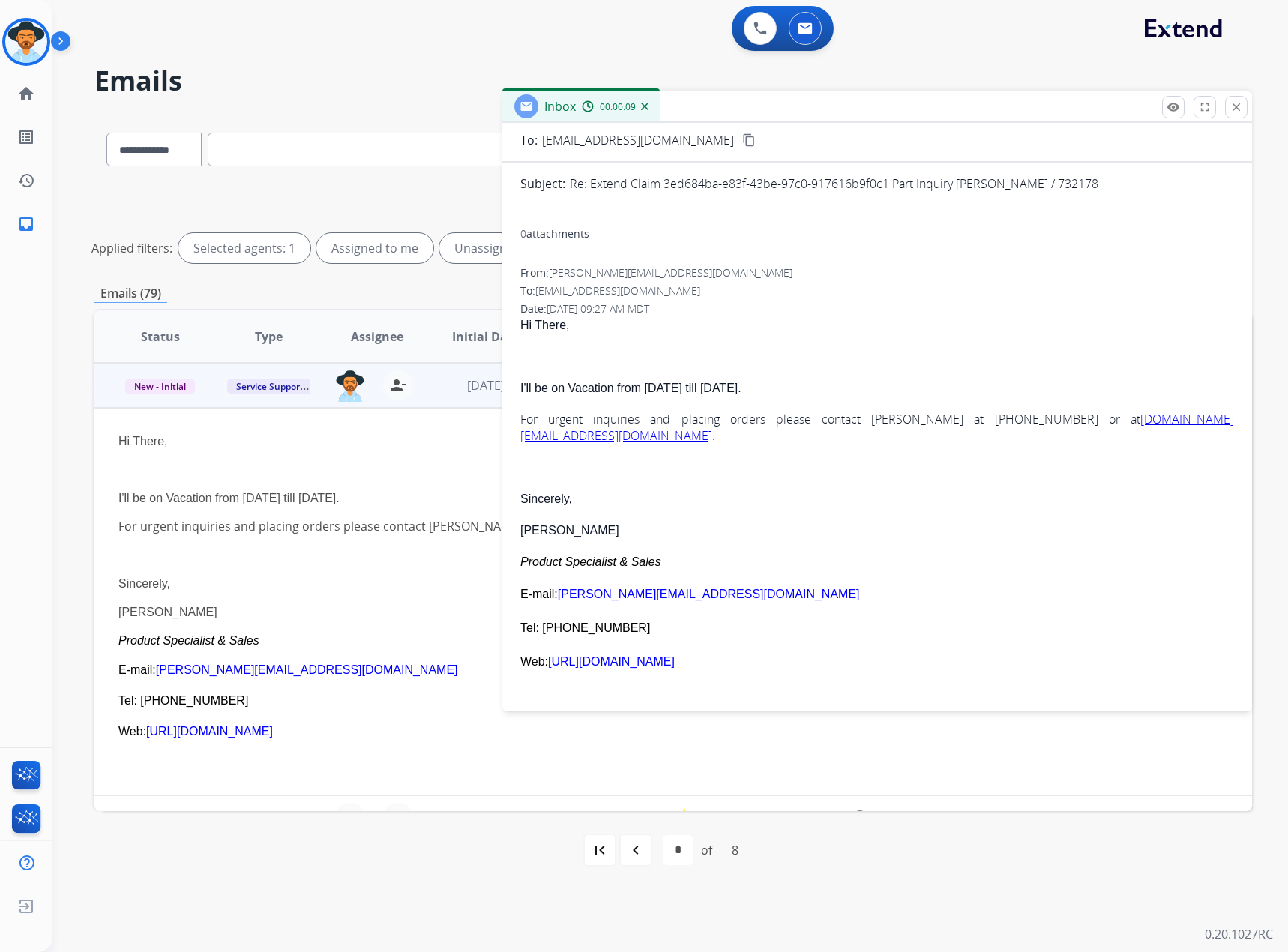
scroll to position [0, 0]
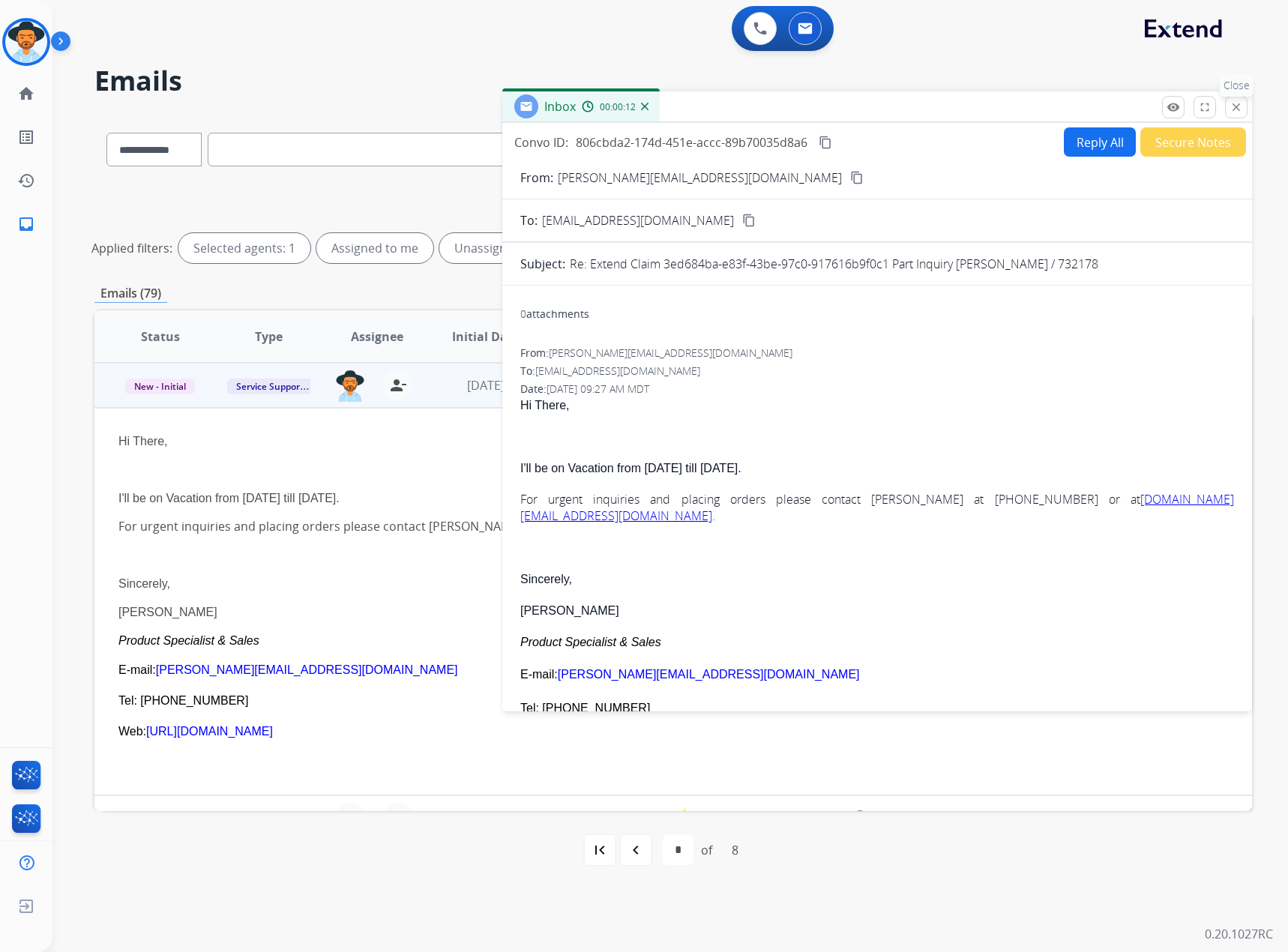
click at [1240, 116] on button "close Close" at bounding box center [1236, 107] width 23 height 23
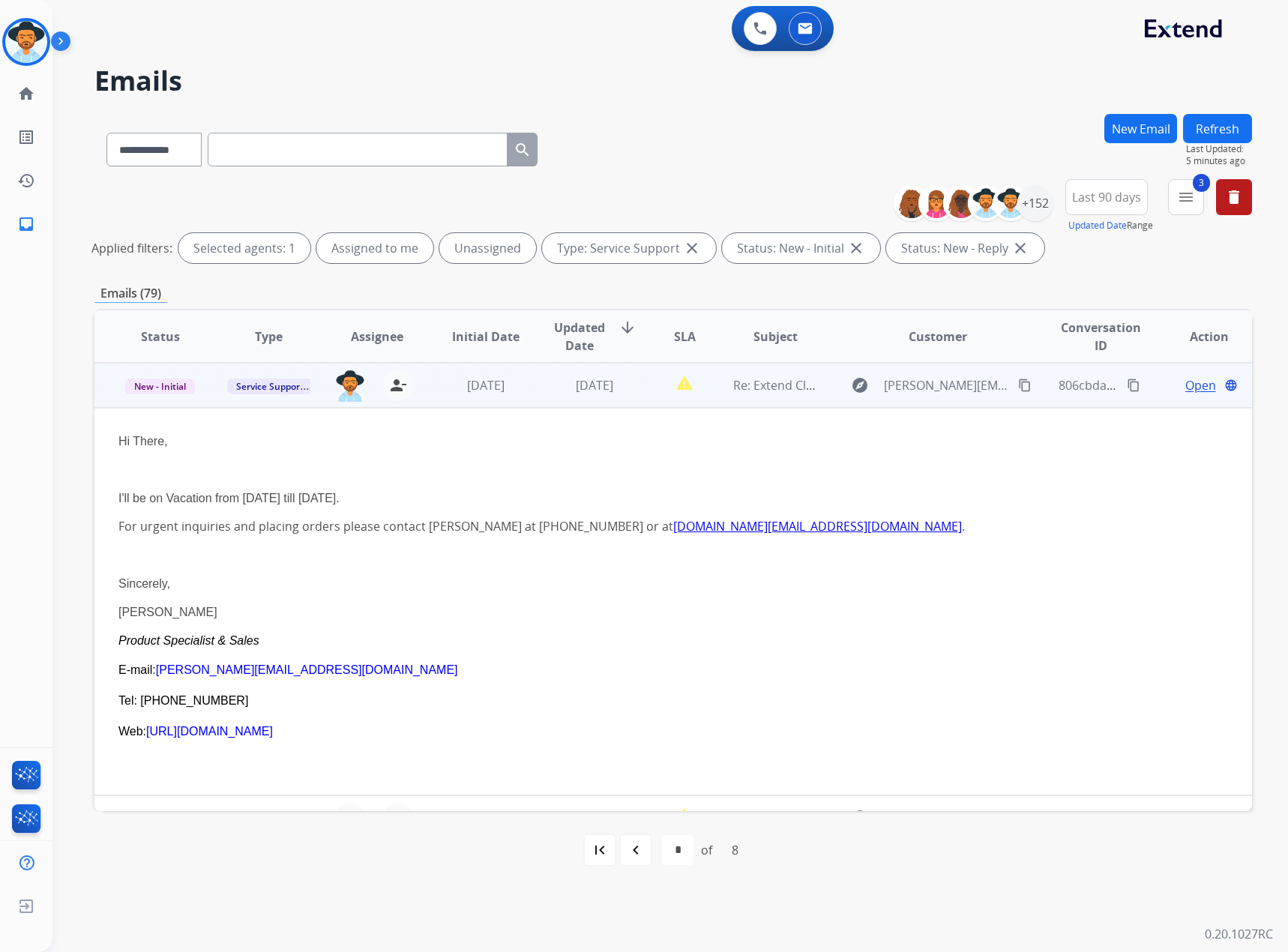
click at [901, 404] on td "explore [PERSON_NAME][EMAIL_ADDRESS][DOMAIN_NAME] content_copy" at bounding box center [927, 385] width 218 height 45
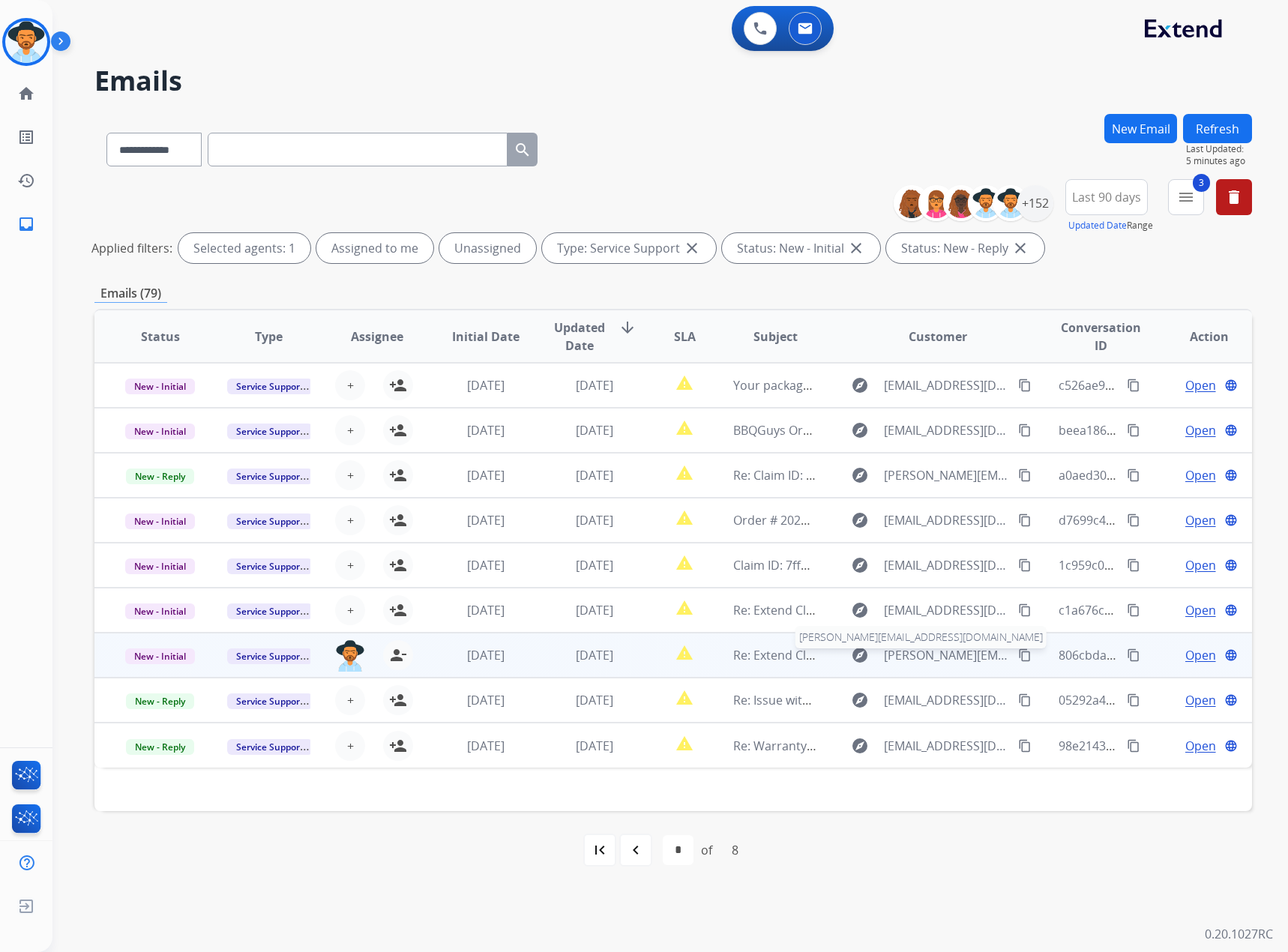
click at [897, 652] on span "[PERSON_NAME][EMAIL_ADDRESS][DOMAIN_NAME]" at bounding box center [947, 655] width 127 height 18
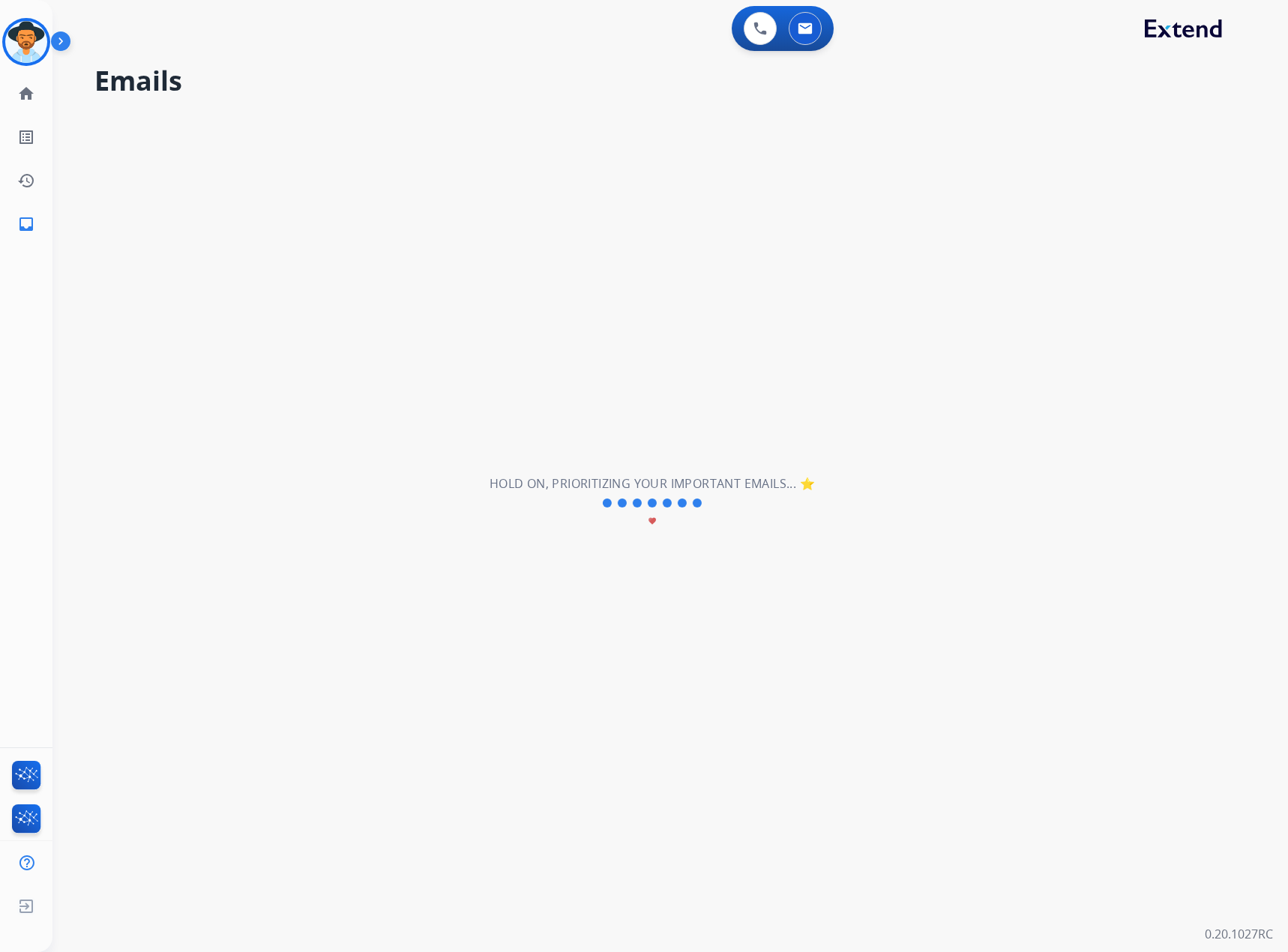
select select "*"
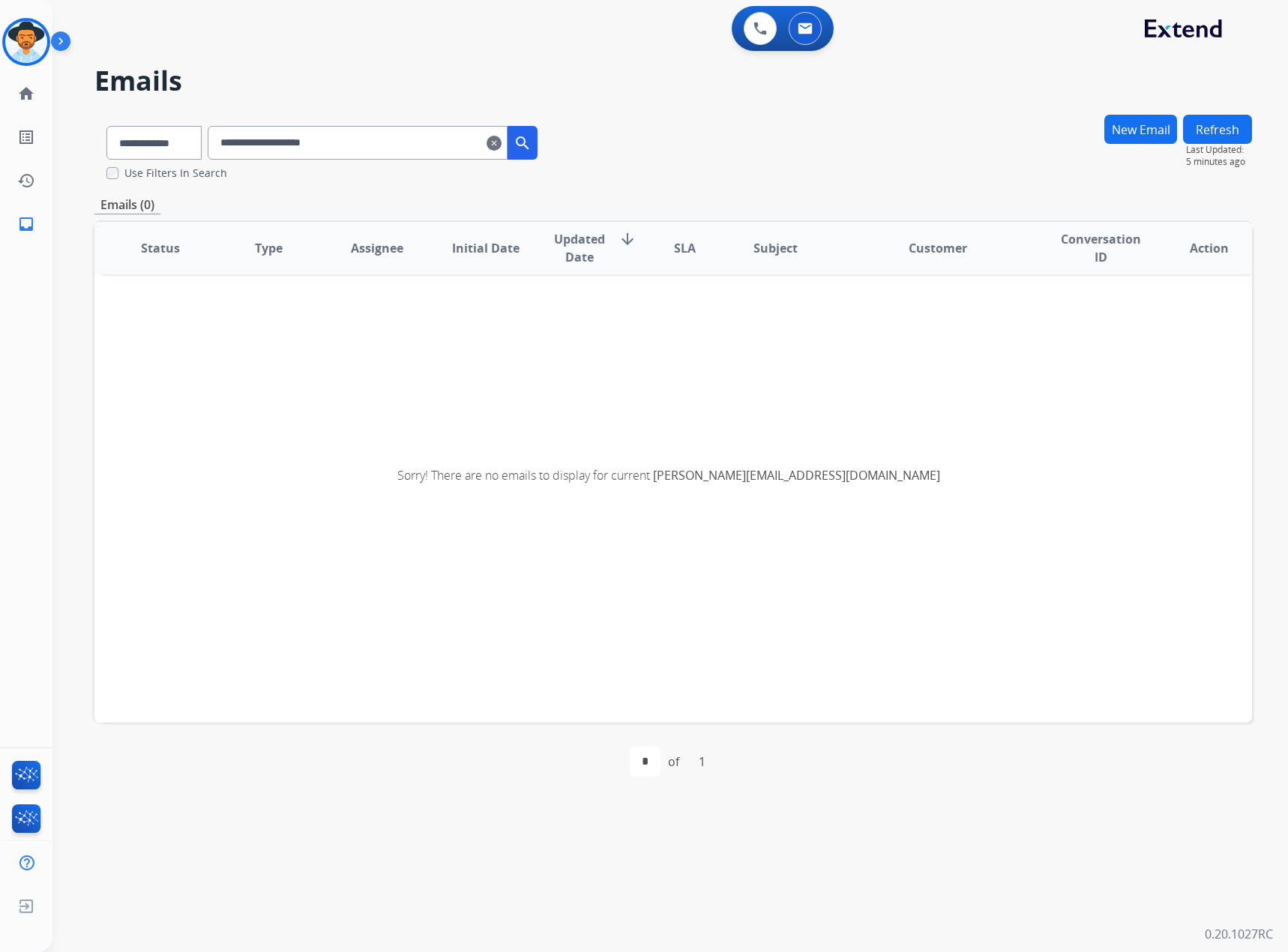
click at [502, 141] on mat-icon "clear" at bounding box center [494, 143] width 15 height 18
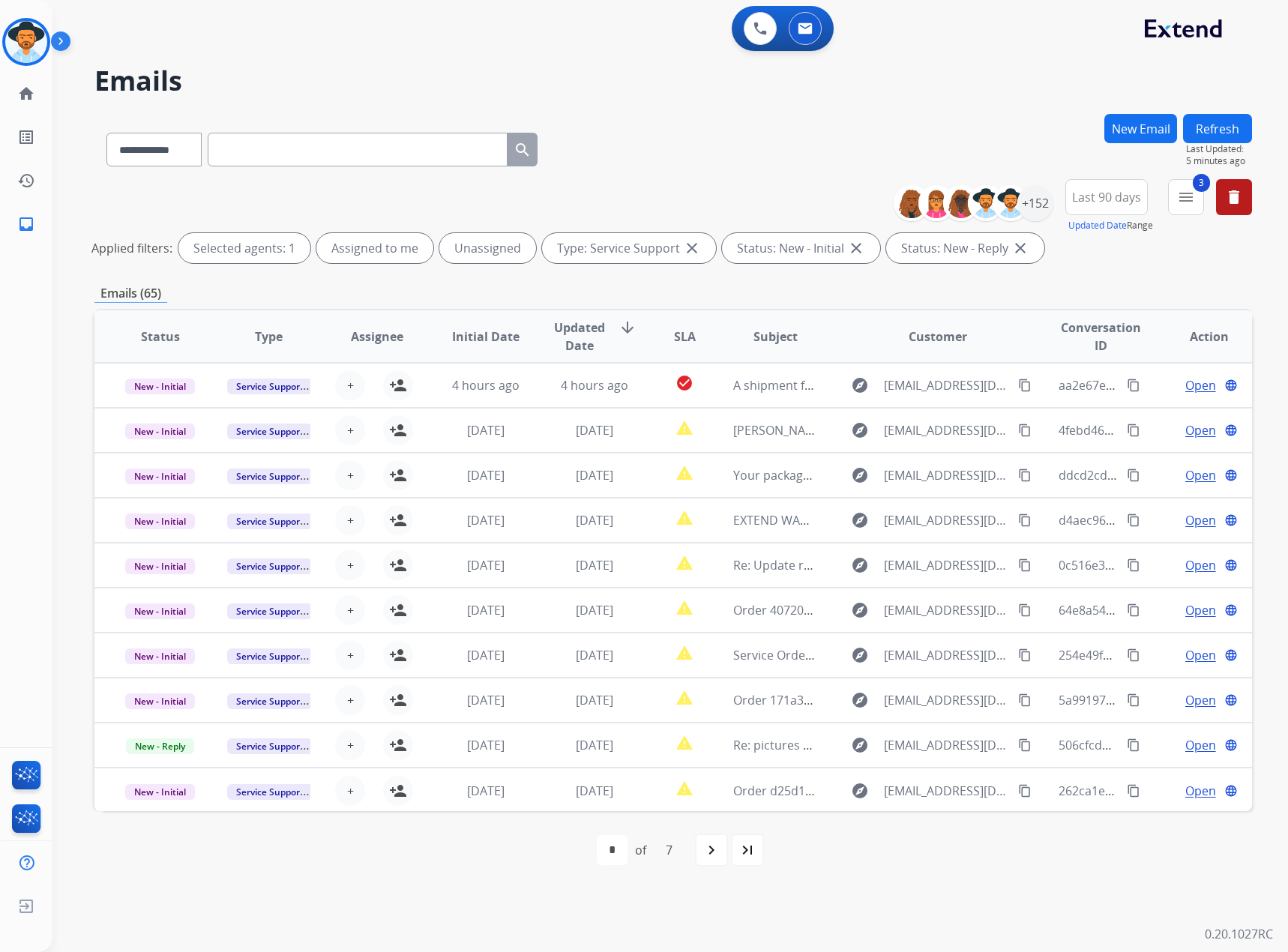
click at [282, 245] on div "Selected agents: 1" at bounding box center [243, 248] width 132 height 30
click at [746, 856] on mat-icon "last_page" at bounding box center [747, 850] width 18 height 18
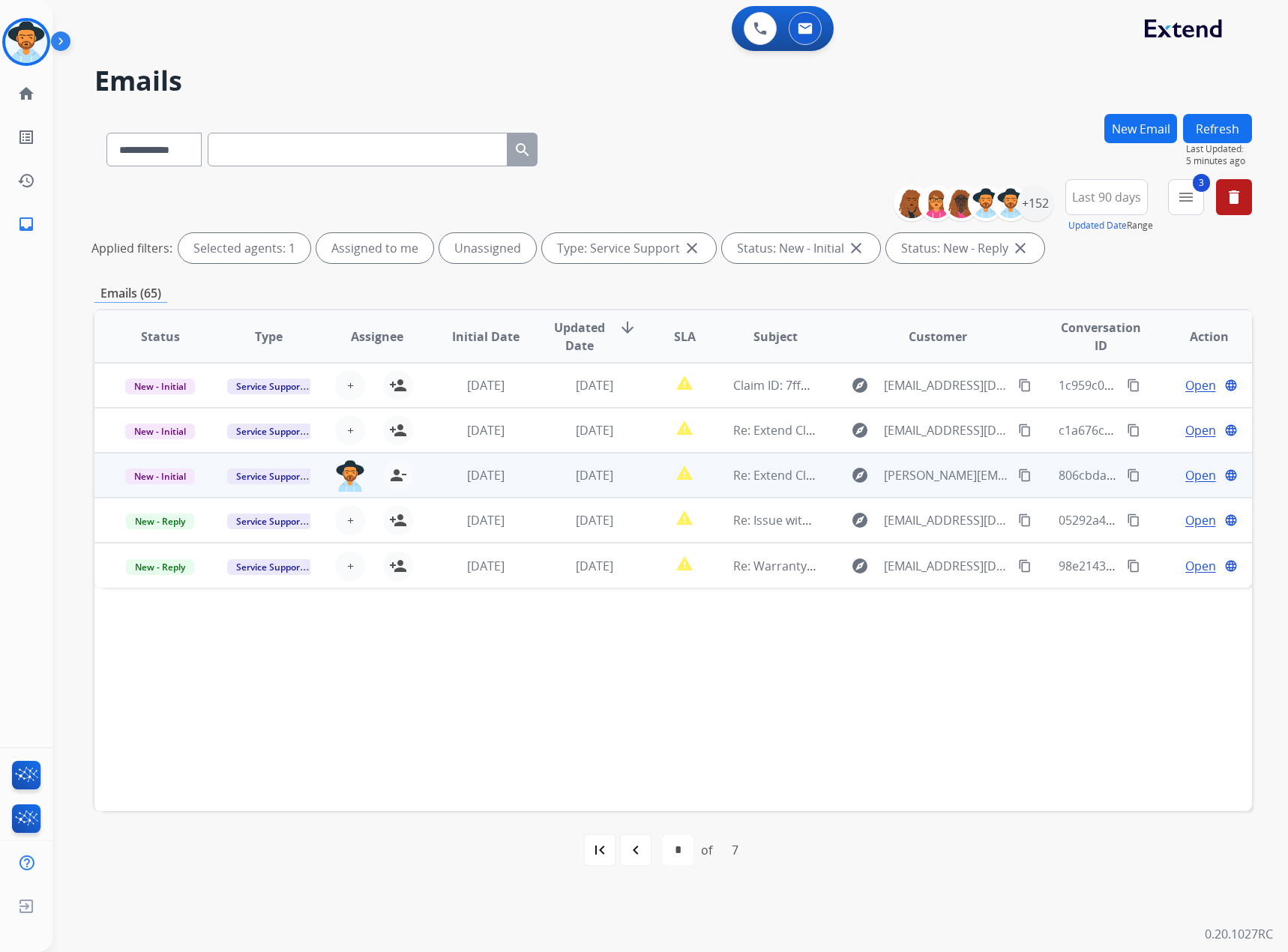
click at [1185, 472] on span "Open" at bounding box center [1200, 475] width 31 height 18
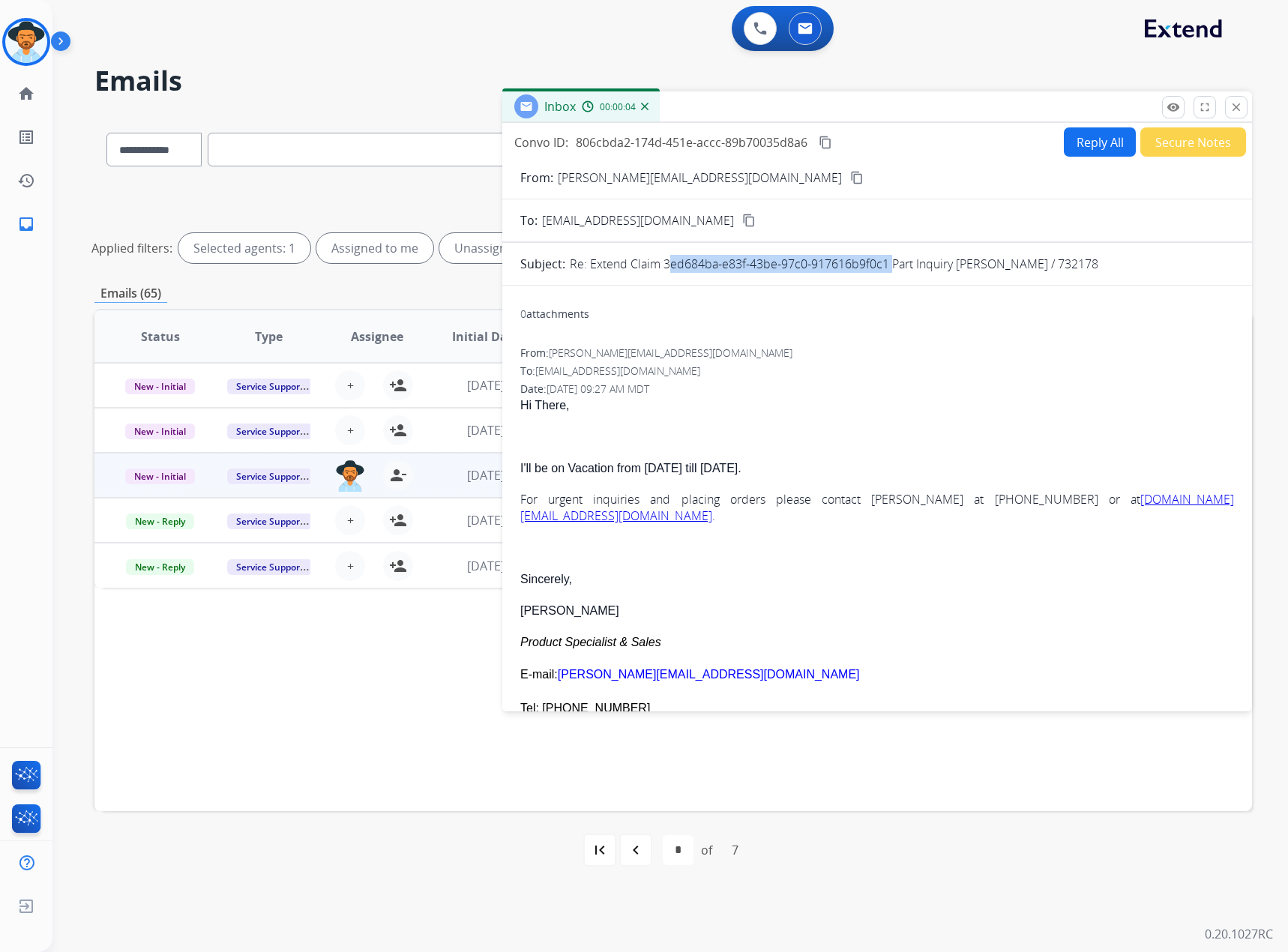
drag, startPoint x: 885, startPoint y: 263, endPoint x: 664, endPoint y: 268, distance: 221.1
click at [664, 268] on p "Re: Extend Claim 3ed684ba-e83f-43be-97c0-917616b9f0c1 Part Inquiry [PERSON_NAME…" at bounding box center [834, 264] width 528 height 18
copy p "3ed684ba-e83f-43be-97c0-917616b9f0c1"
click at [1238, 110] on mat-icon "close" at bounding box center [1237, 108] width 14 height 14
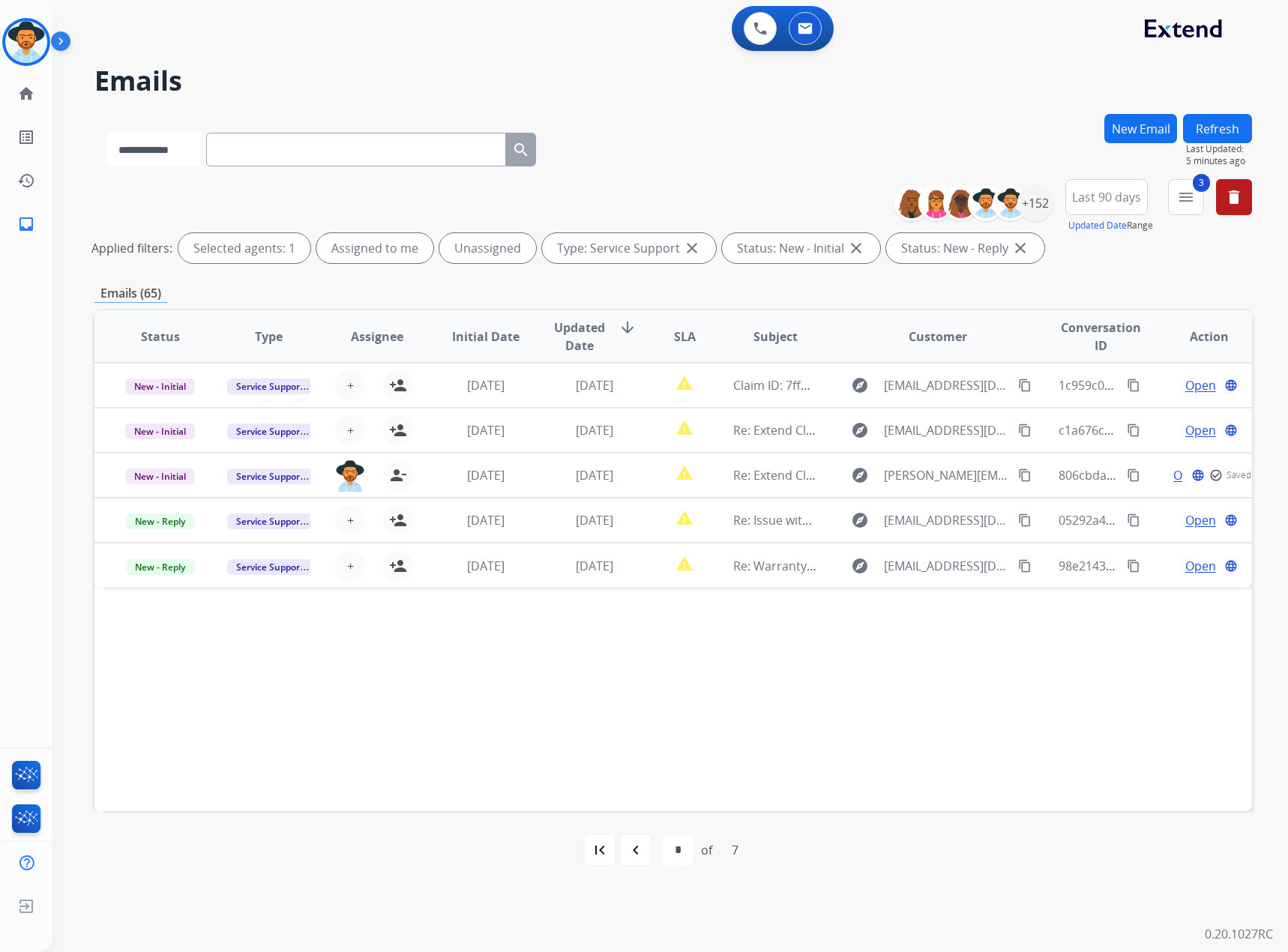
drag, startPoint x: 334, startPoint y: 149, endPoint x: 175, endPoint y: 152, distance: 159.0
click at [175, 152] on select "**********" at bounding box center [153, 149] width 94 height 34
select select "*******"
click at [107, 133] on select "**********" at bounding box center [153, 149] width 94 height 34
drag, startPoint x: 264, startPoint y: 129, endPoint x: 247, endPoint y: 151, distance: 27.8
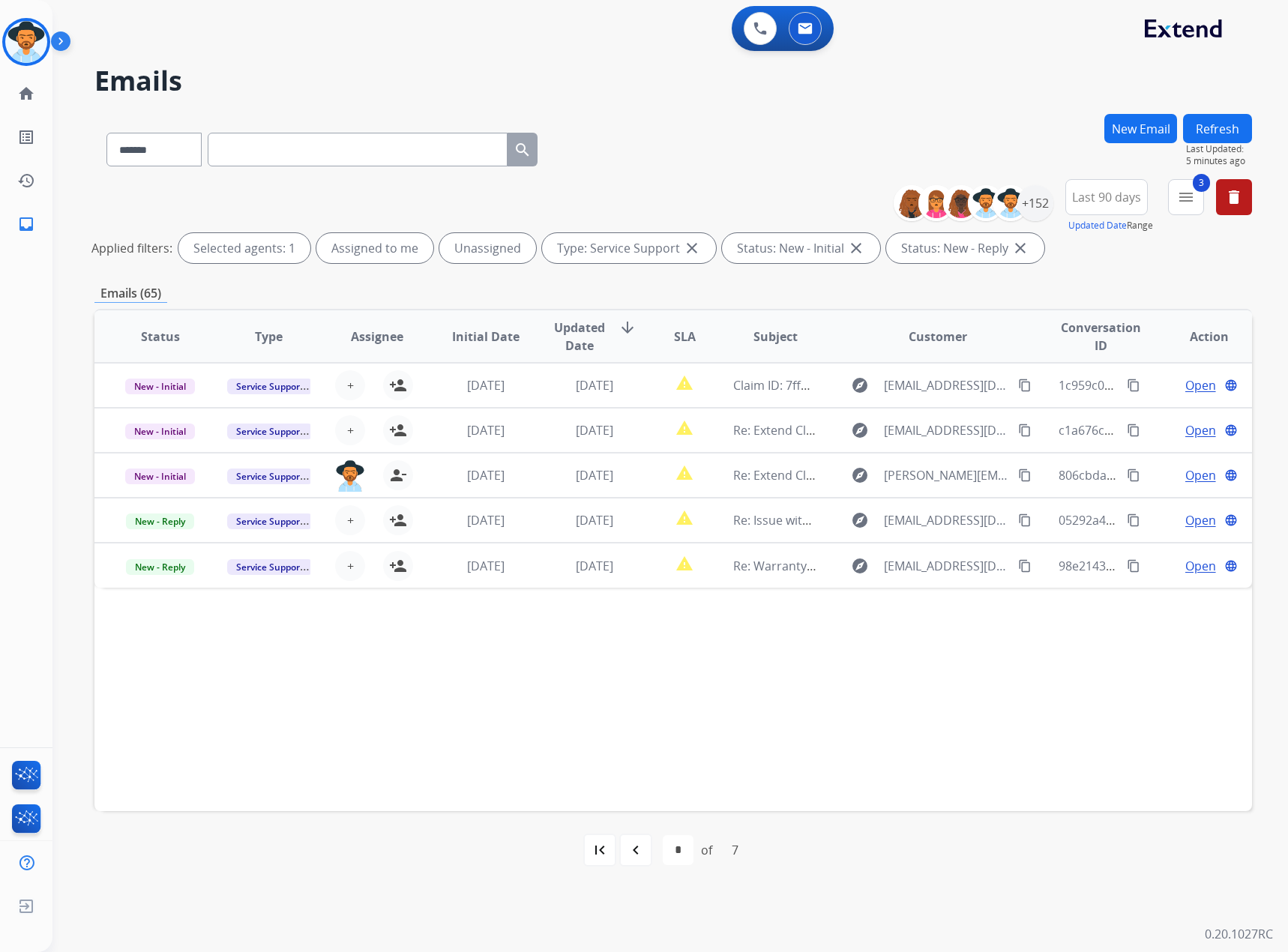
paste input "**********"
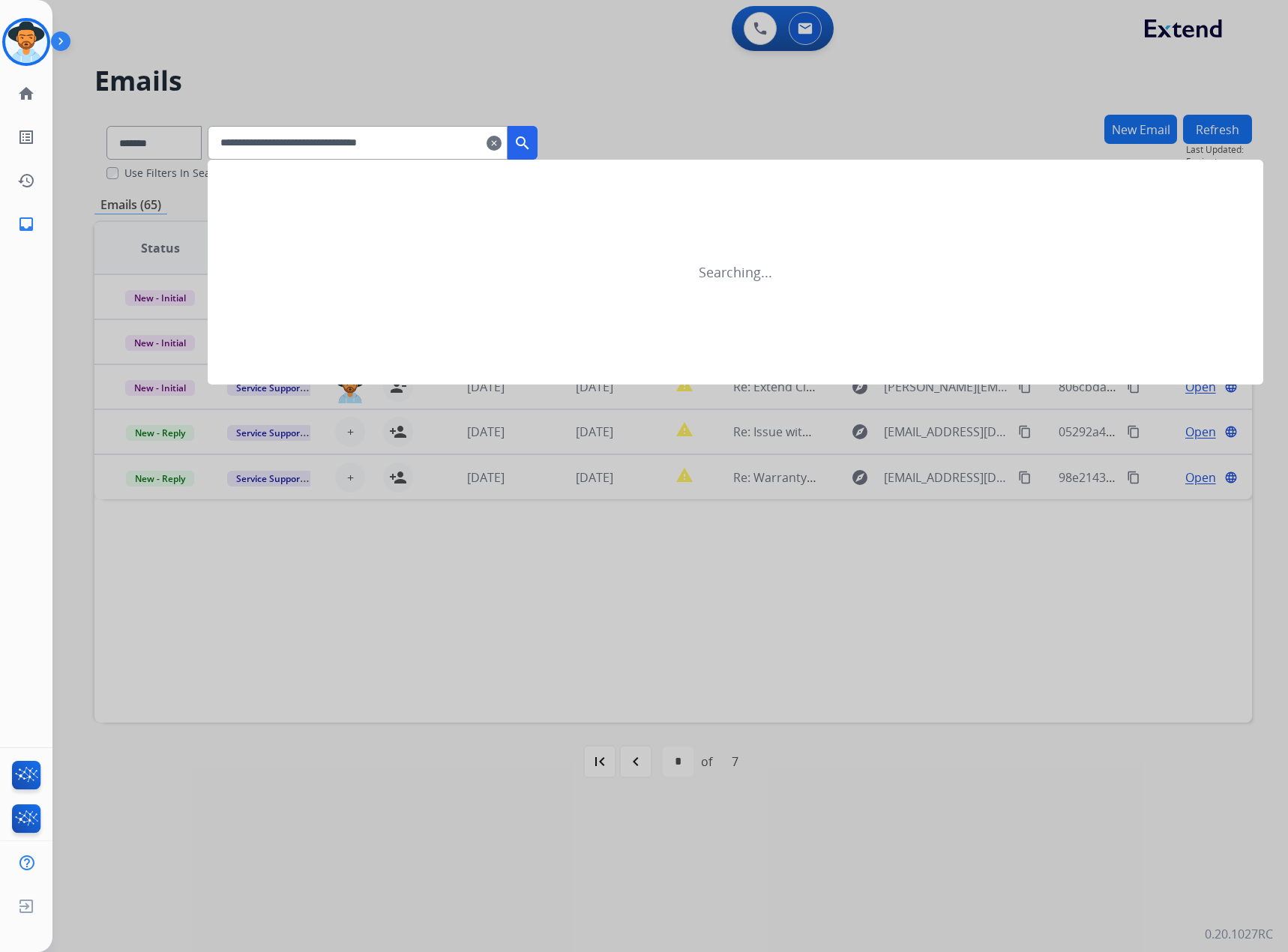
type input "**********"
click at [531, 140] on mat-icon "search" at bounding box center [522, 143] width 18 height 18
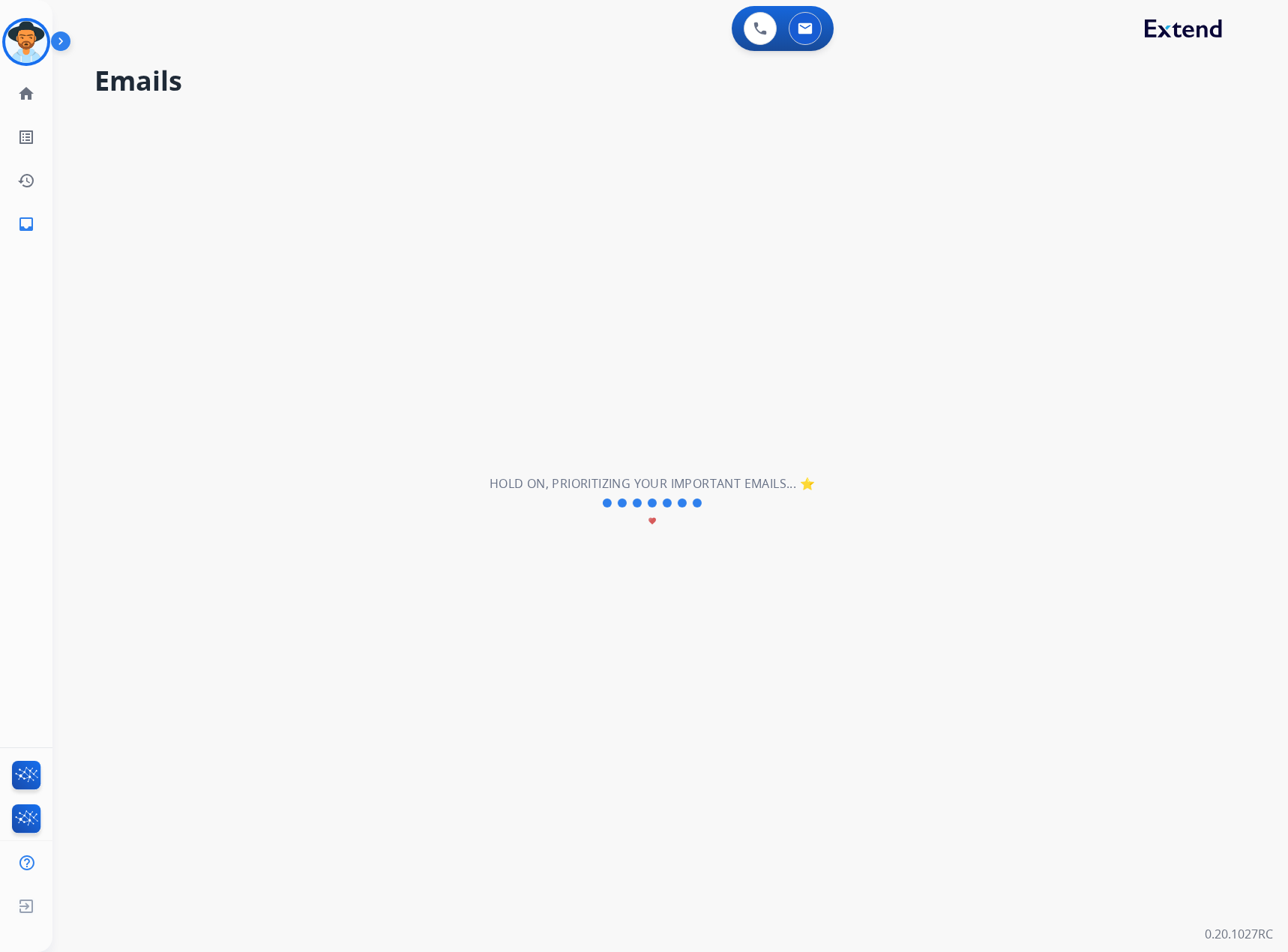
select select "*"
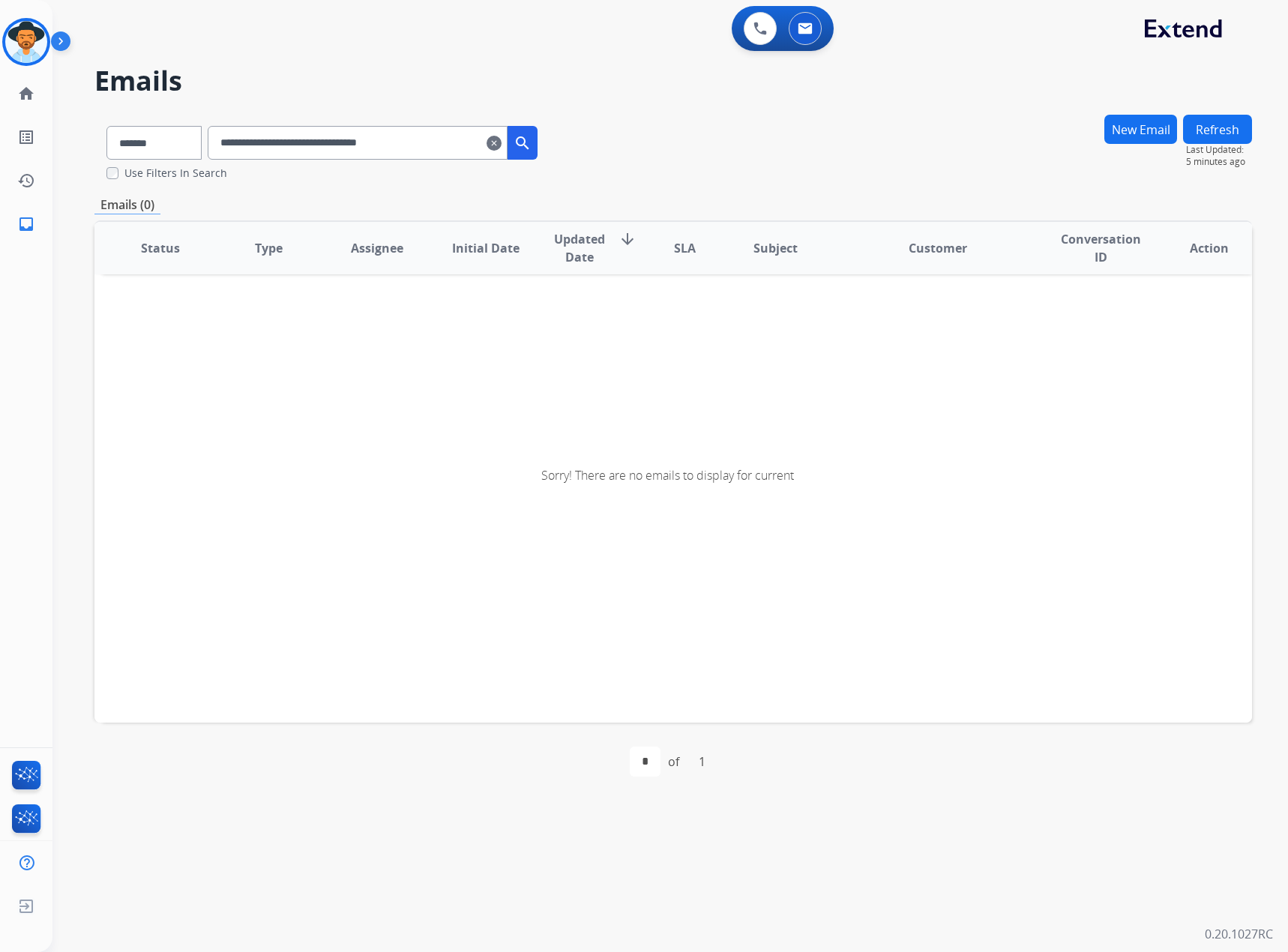
drag, startPoint x: 471, startPoint y: 143, endPoint x: 205, endPoint y: 168, distance: 267.2
click at [205, 168] on div "**********" at bounding box center [322, 146] width 455 height 66
click at [531, 140] on mat-icon "search" at bounding box center [522, 143] width 18 height 18
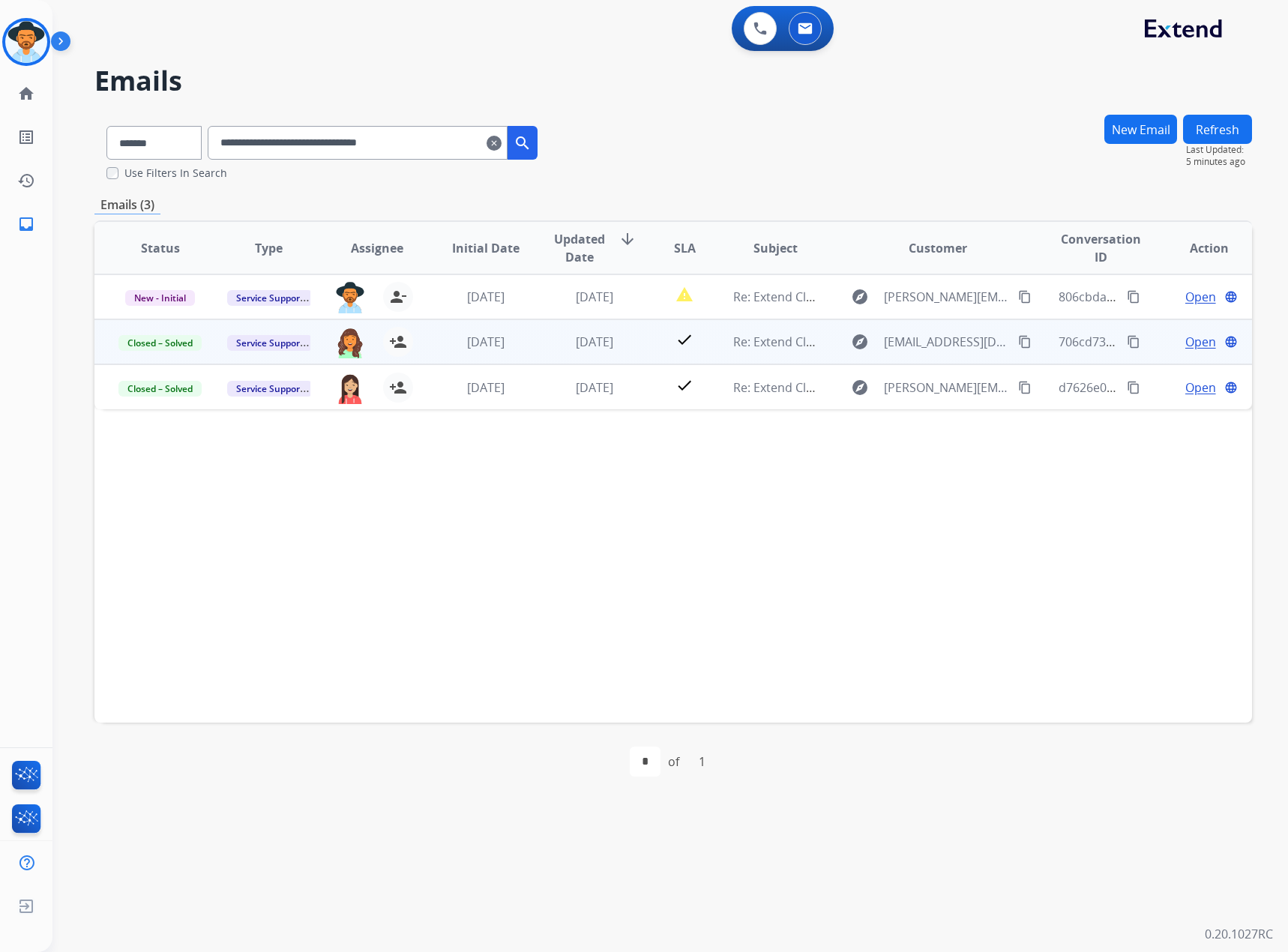
click at [1189, 339] on span "Open" at bounding box center [1200, 341] width 31 height 18
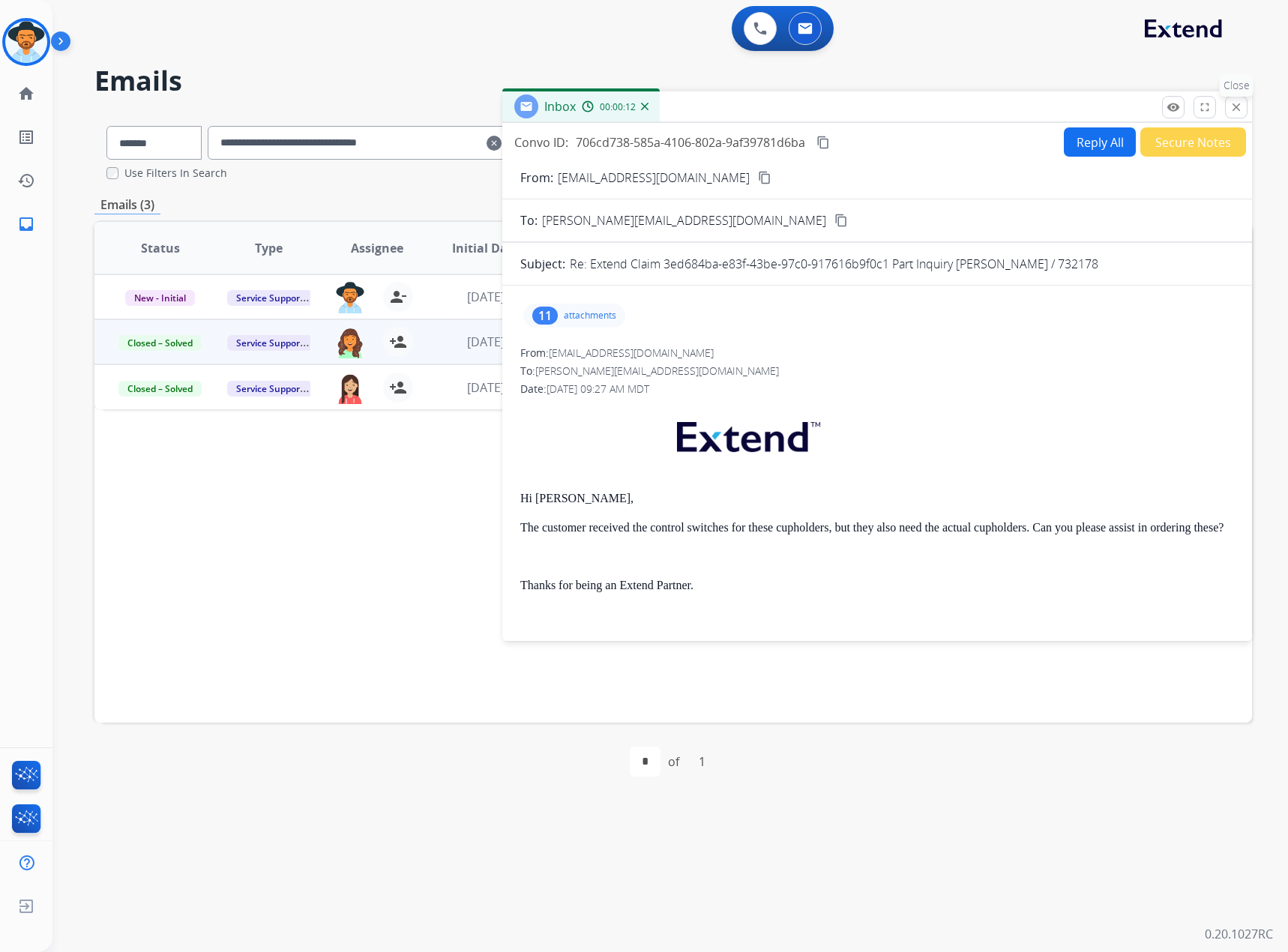
click at [1231, 106] on mat-icon "close" at bounding box center [1237, 108] width 14 height 14
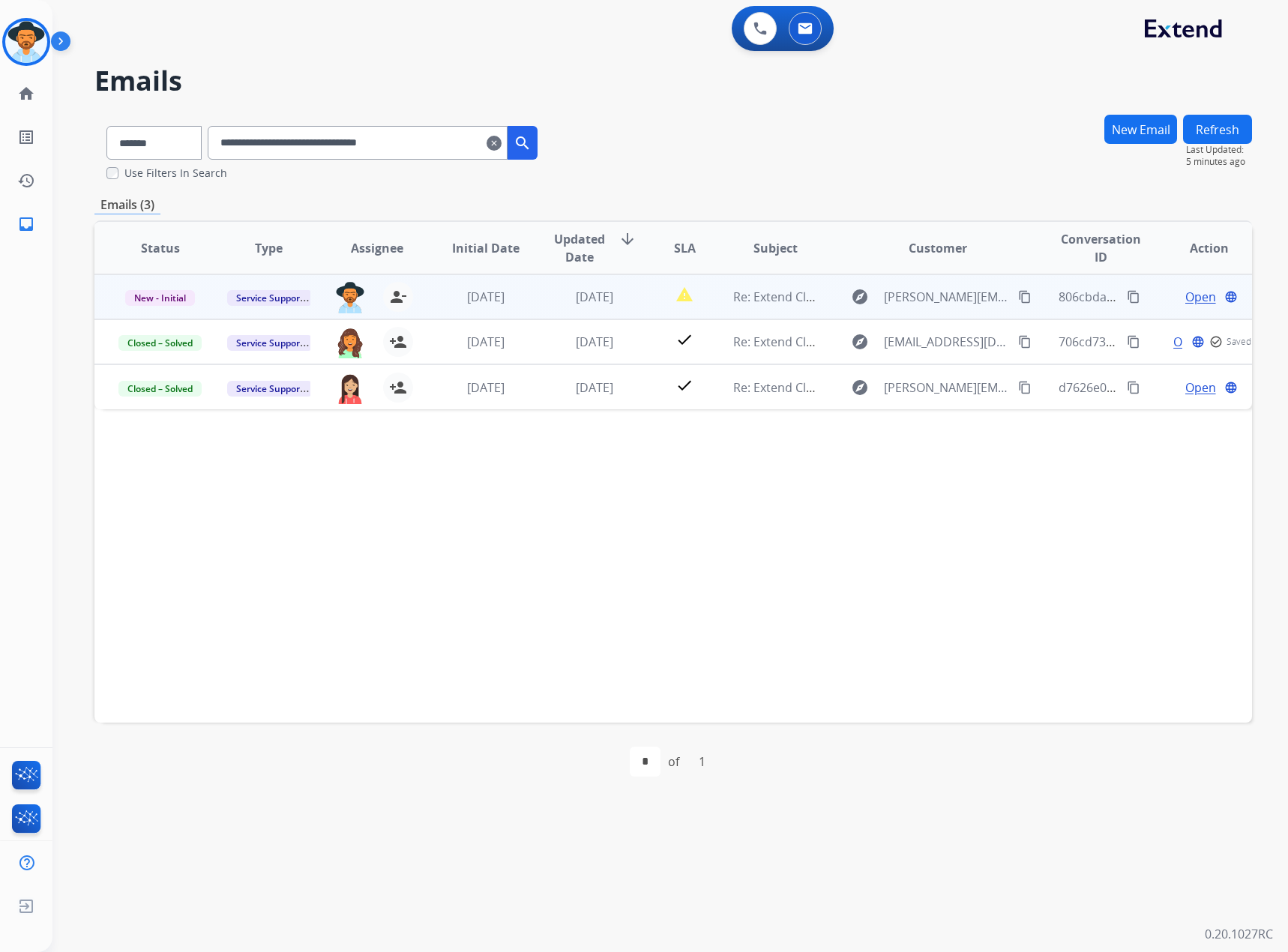
click at [1185, 301] on span "Open" at bounding box center [1200, 297] width 31 height 18
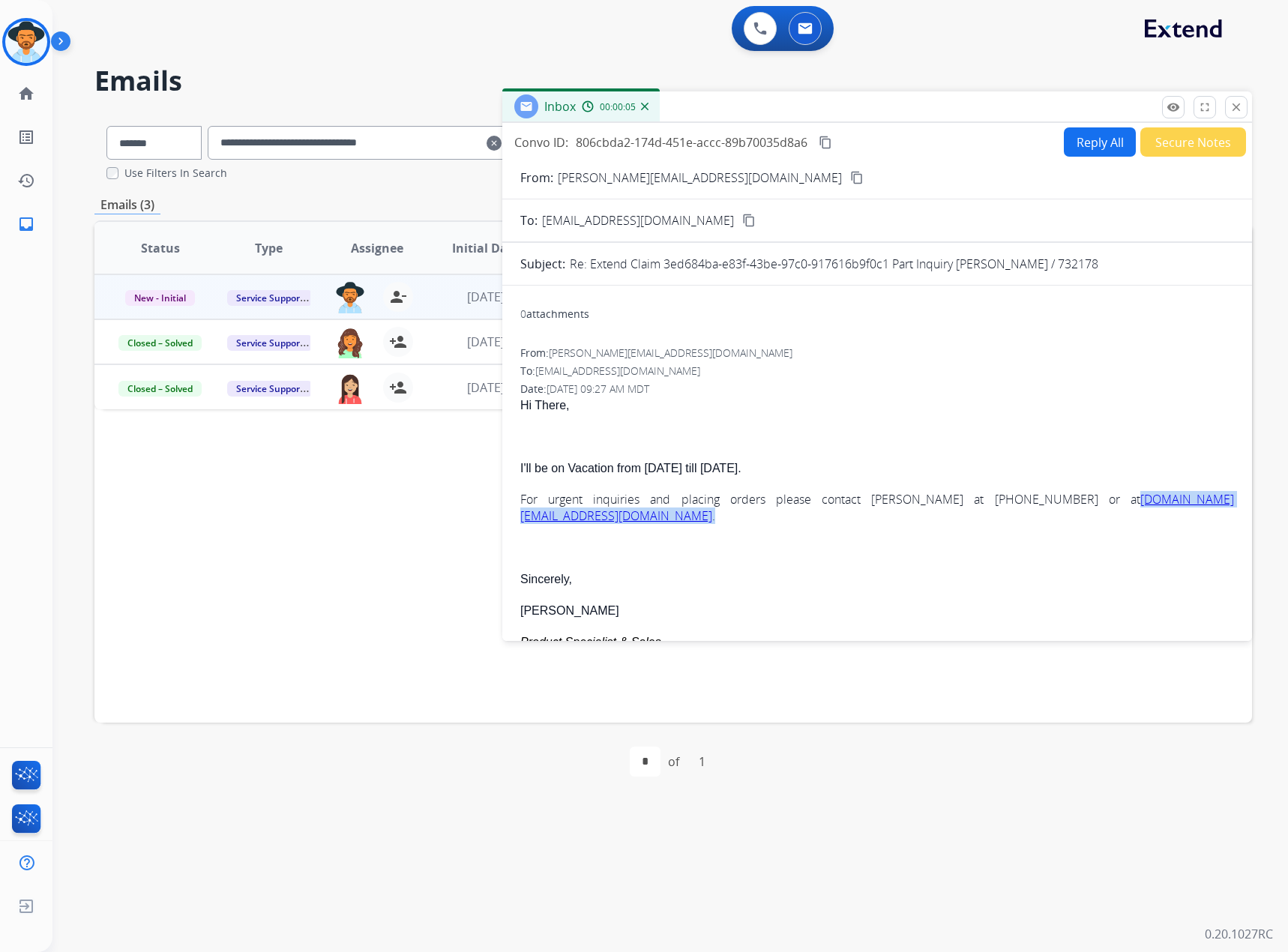
drag, startPoint x: 1168, startPoint y: 503, endPoint x: 985, endPoint y: 506, distance: 183.0
click at [985, 506] on p "For urgent inquiries and placing orders please contact [PERSON_NAME] at [PHONE_…" at bounding box center [876, 507] width 713 height 33
copy p "[DOMAIN_NAME][EMAIL_ADDRESS][DOMAIN_NAME] ."
click at [1232, 113] on mat-icon "close" at bounding box center [1237, 108] width 14 height 14
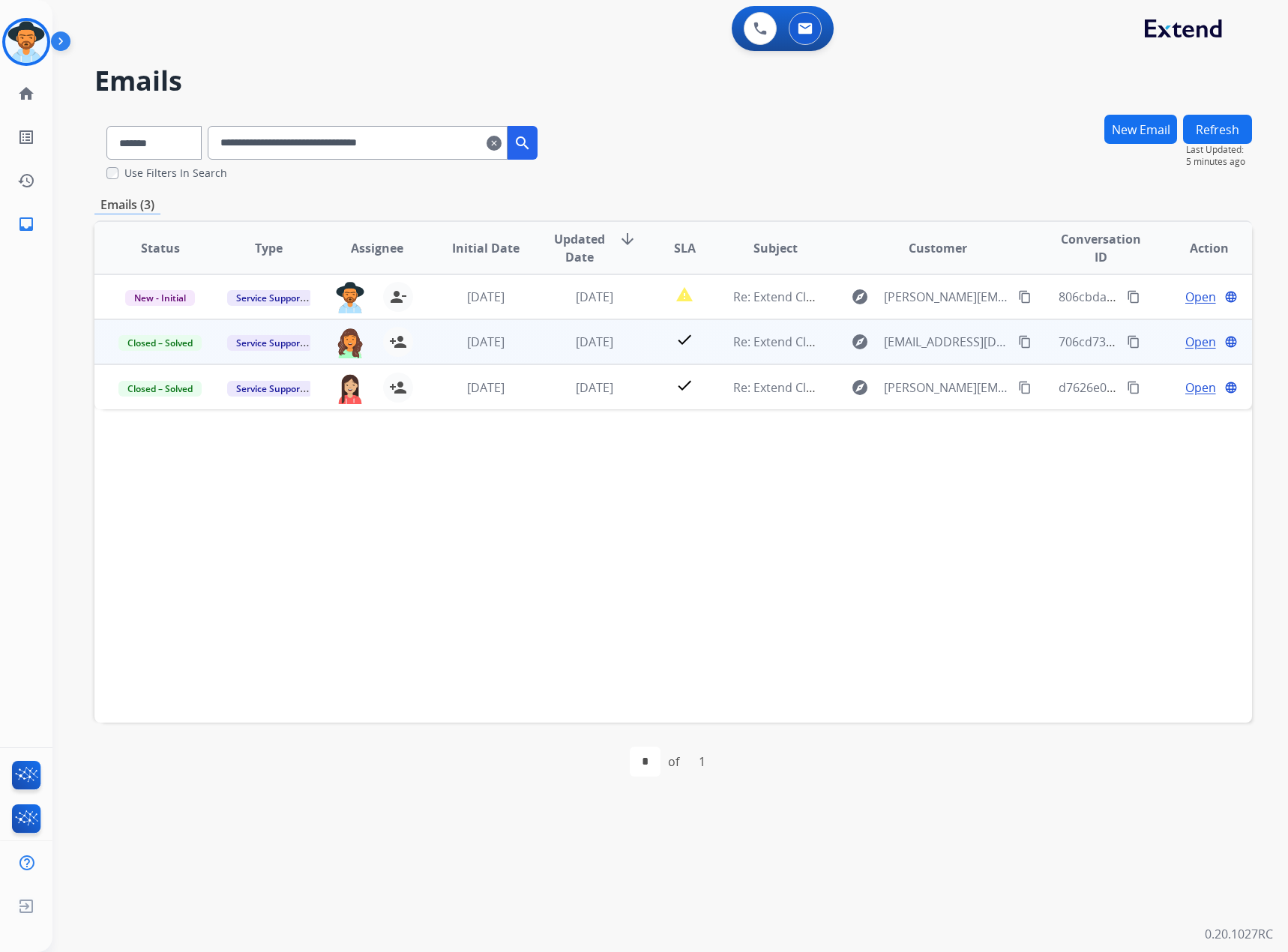
click at [1185, 337] on span "Open" at bounding box center [1200, 341] width 31 height 18
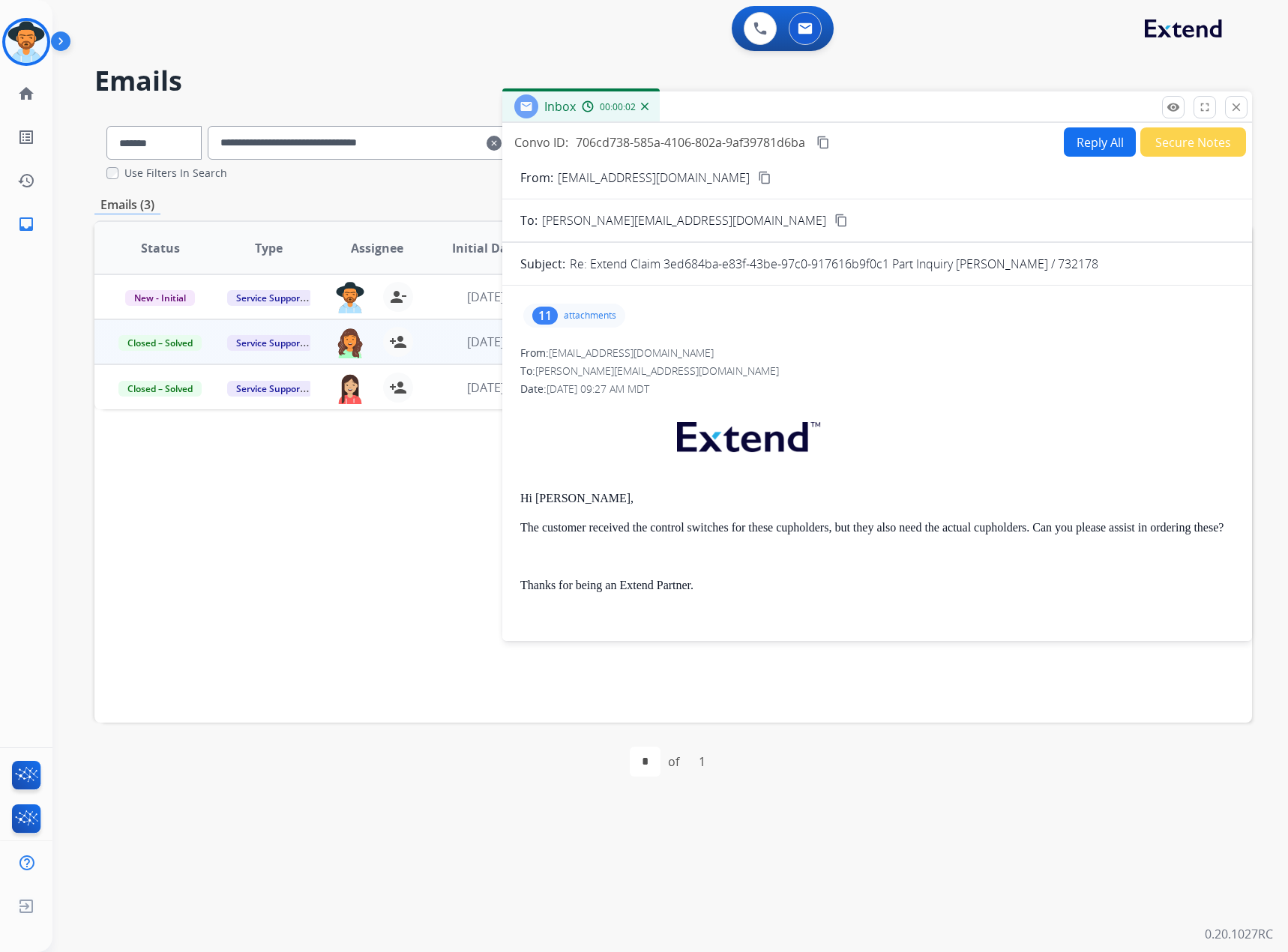
click at [716, 216] on div "To: [PERSON_NAME][EMAIL_ADDRESS][DOMAIN_NAME] content_copy" at bounding box center [877, 221] width 750 height 18
click at [1097, 140] on button "Reply All" at bounding box center [1099, 143] width 72 height 30
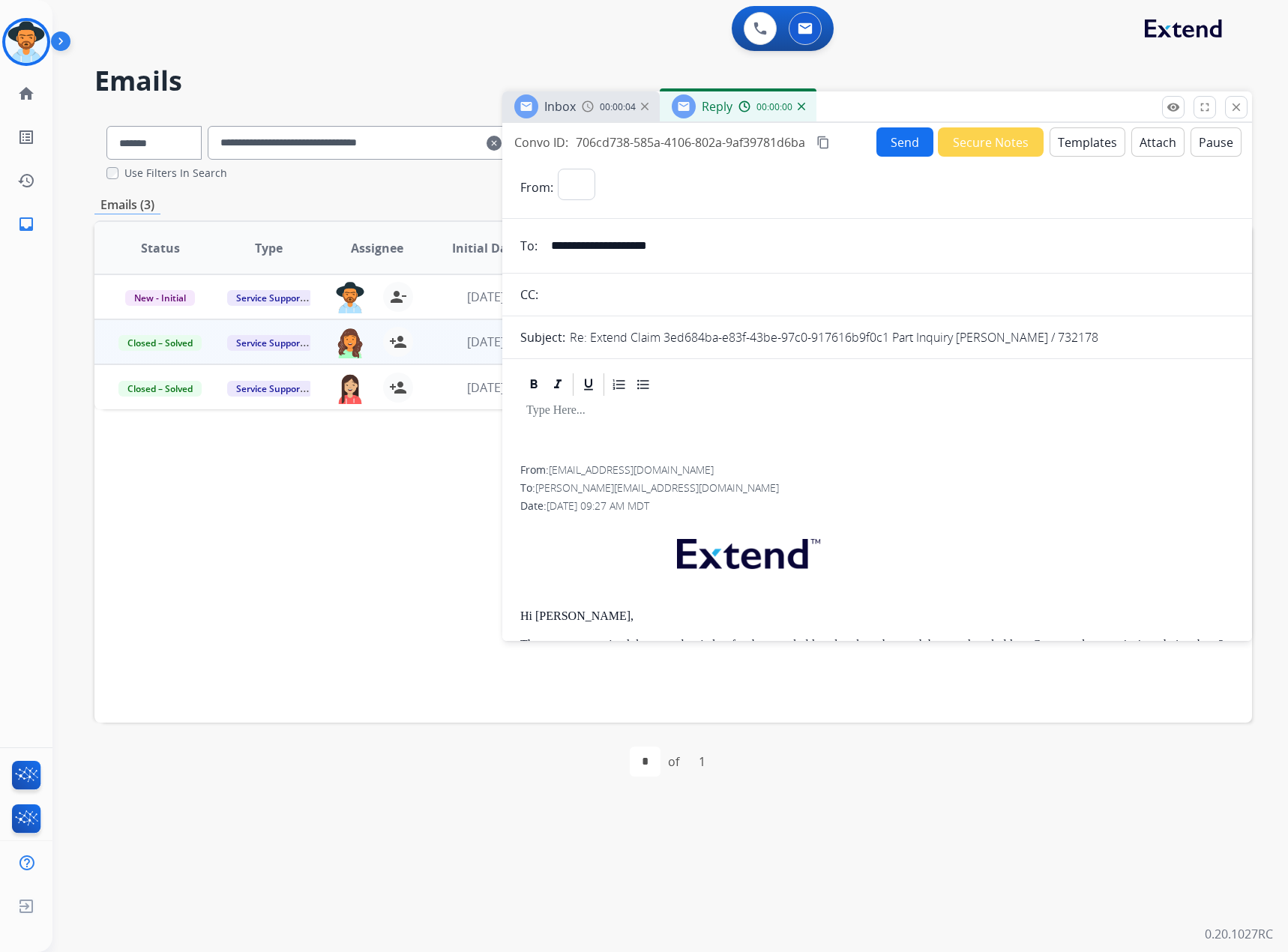
select select "**********"
click at [730, 249] on input "**********" at bounding box center [887, 245] width 691 height 30
paste input "**********"
click at [676, 246] on input "**********" at bounding box center [887, 245] width 691 height 30
drag, startPoint x: 683, startPoint y: 244, endPoint x: 923, endPoint y: 253, distance: 240.2
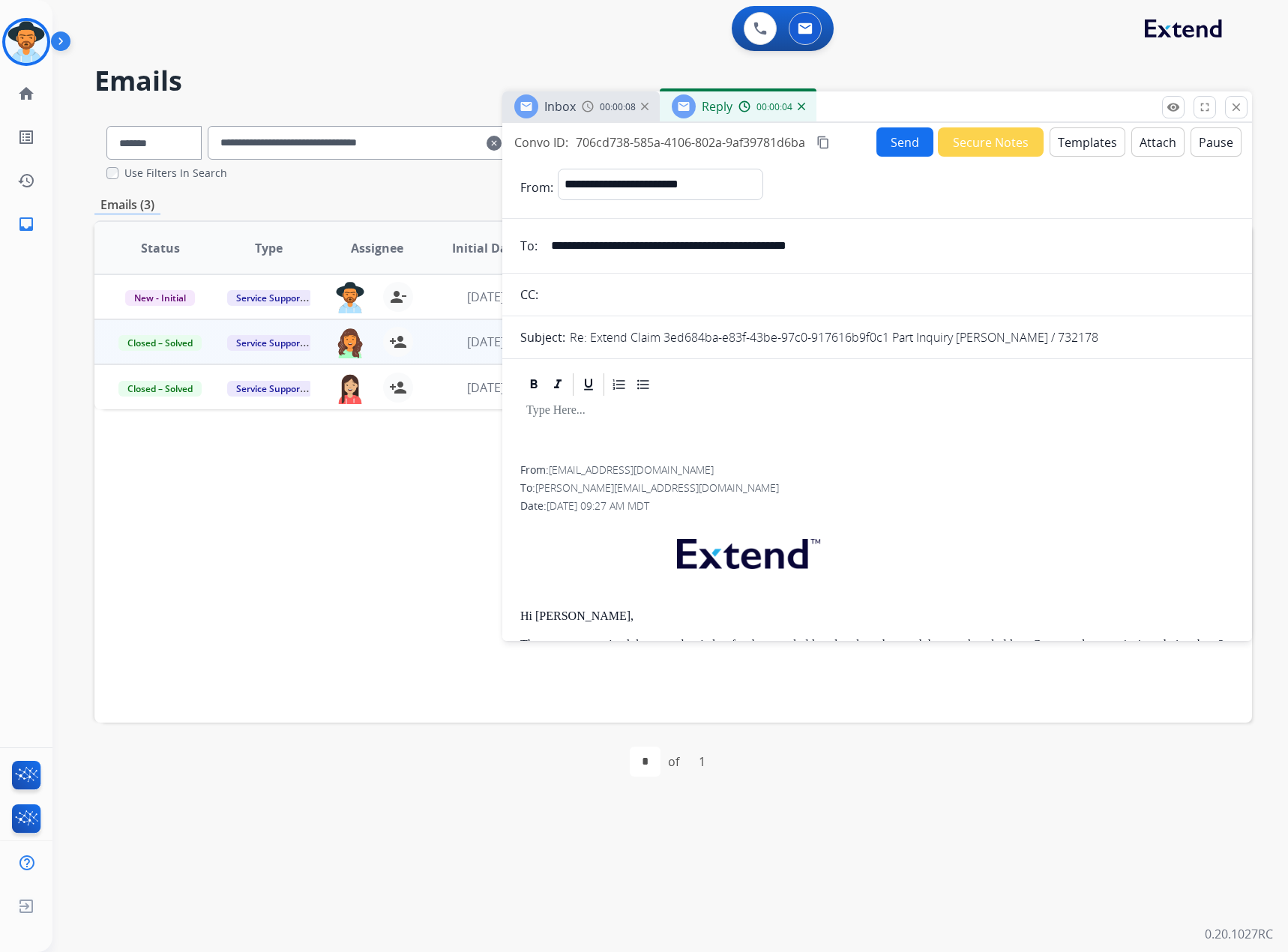
click at [923, 253] on input "**********" at bounding box center [887, 245] width 691 height 30
paste input "**********"
click at [555, 416] on p at bounding box center [876, 411] width 701 height 14
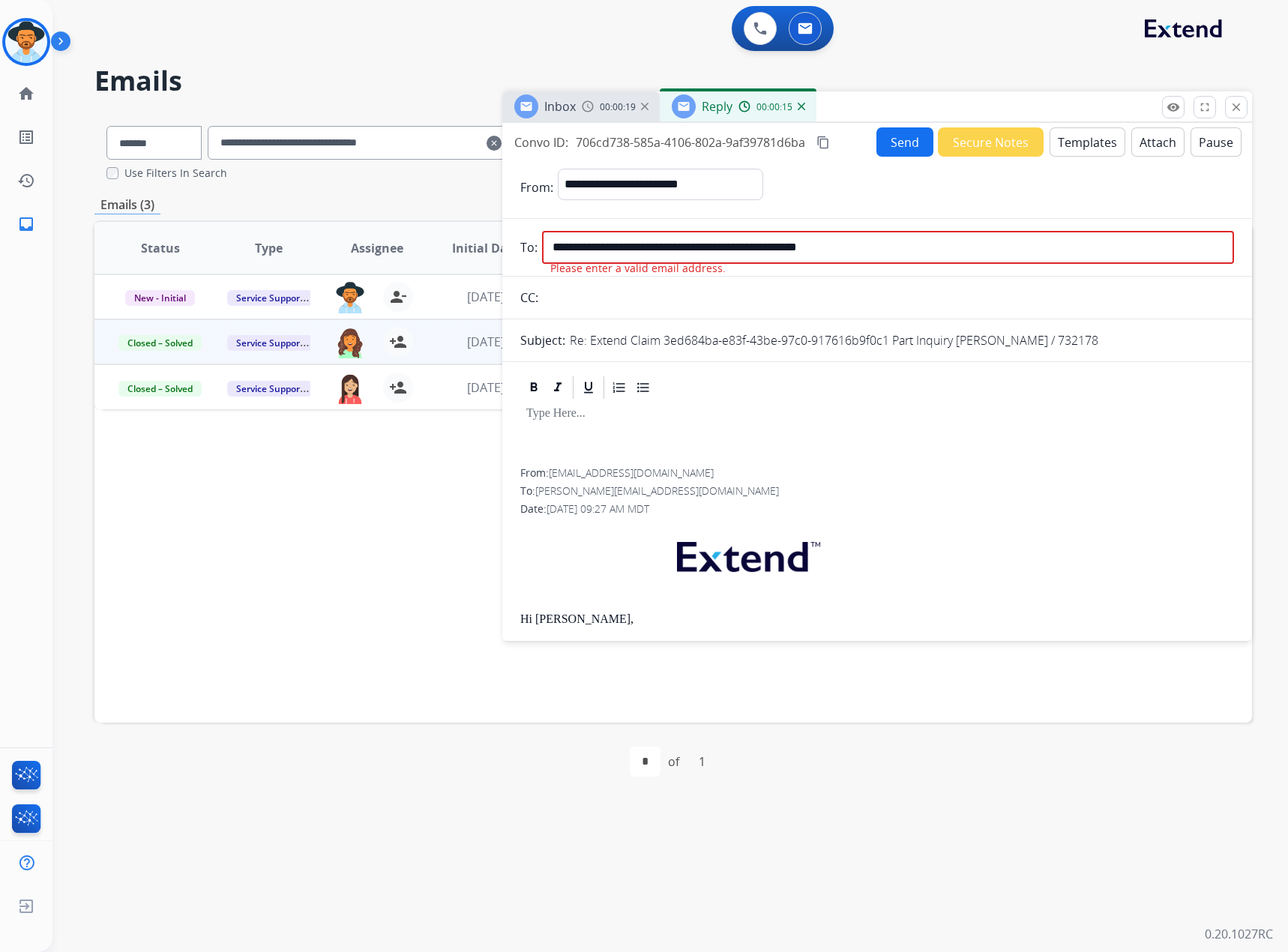
click at [686, 251] on input "**********" at bounding box center [887, 246] width 691 height 33
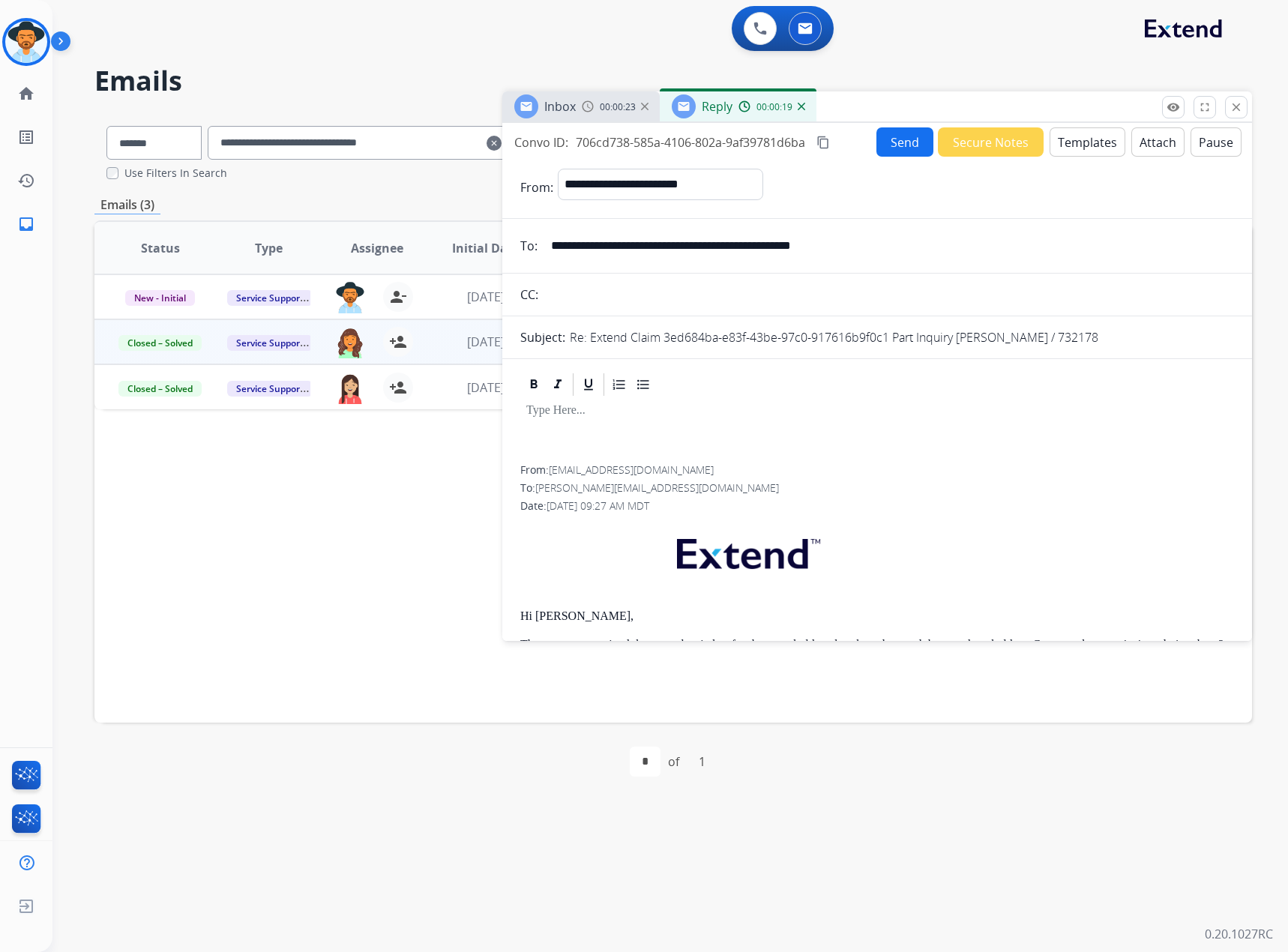
drag, startPoint x: 924, startPoint y: 245, endPoint x: 690, endPoint y: 238, distance: 234.1
click at [690, 238] on input "**********" at bounding box center [887, 245] width 691 height 30
drag, startPoint x: 686, startPoint y: 239, endPoint x: 893, endPoint y: 232, distance: 207.1
click at [893, 232] on input "**********" at bounding box center [887, 245] width 691 height 30
click at [890, 240] on input "**********" at bounding box center [887, 245] width 691 height 30
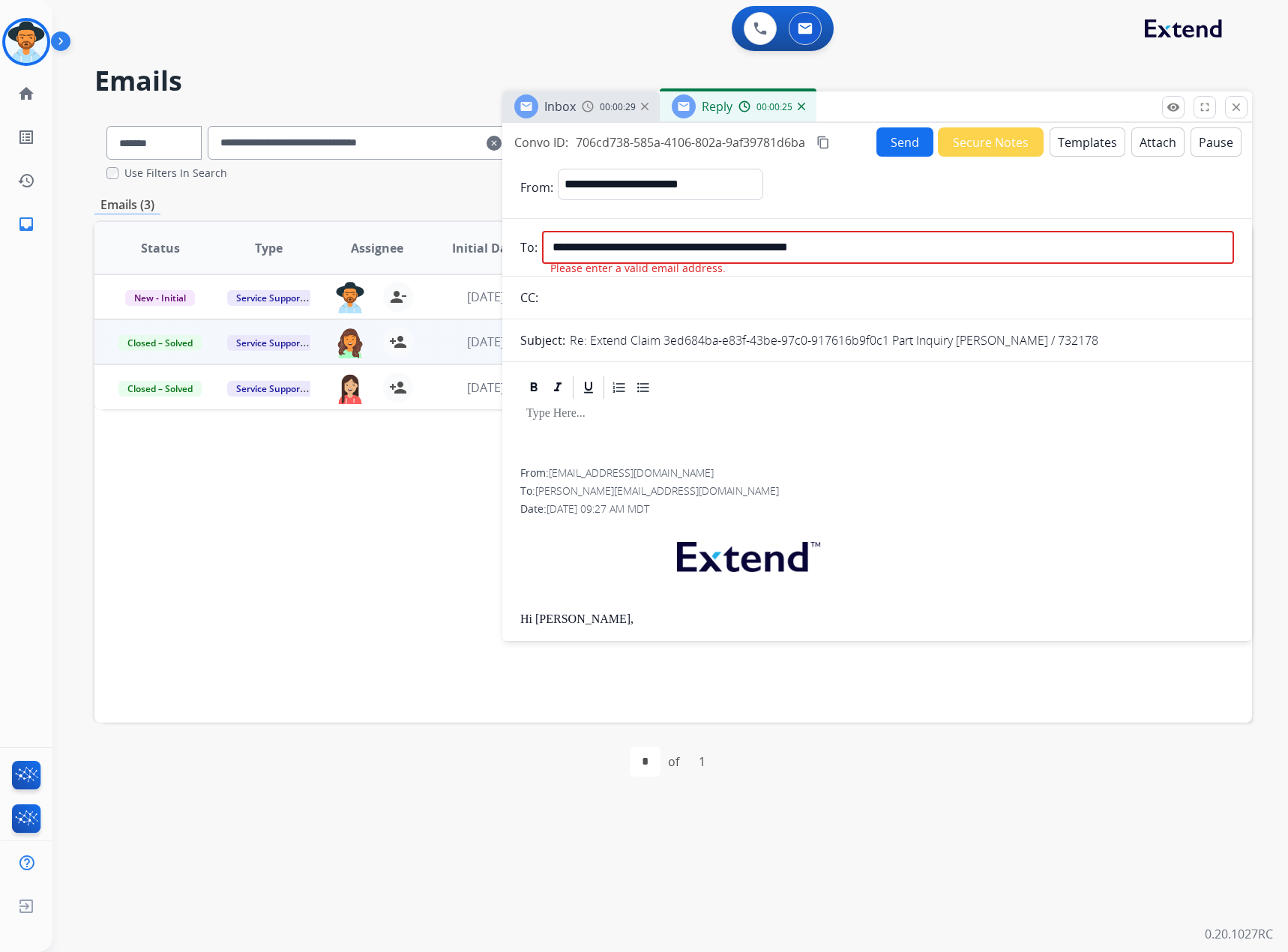
drag, startPoint x: 890, startPoint y: 261, endPoint x: 690, endPoint y: 249, distance: 200.4
click at [690, 249] on input "**********" at bounding box center [887, 246] width 691 height 33
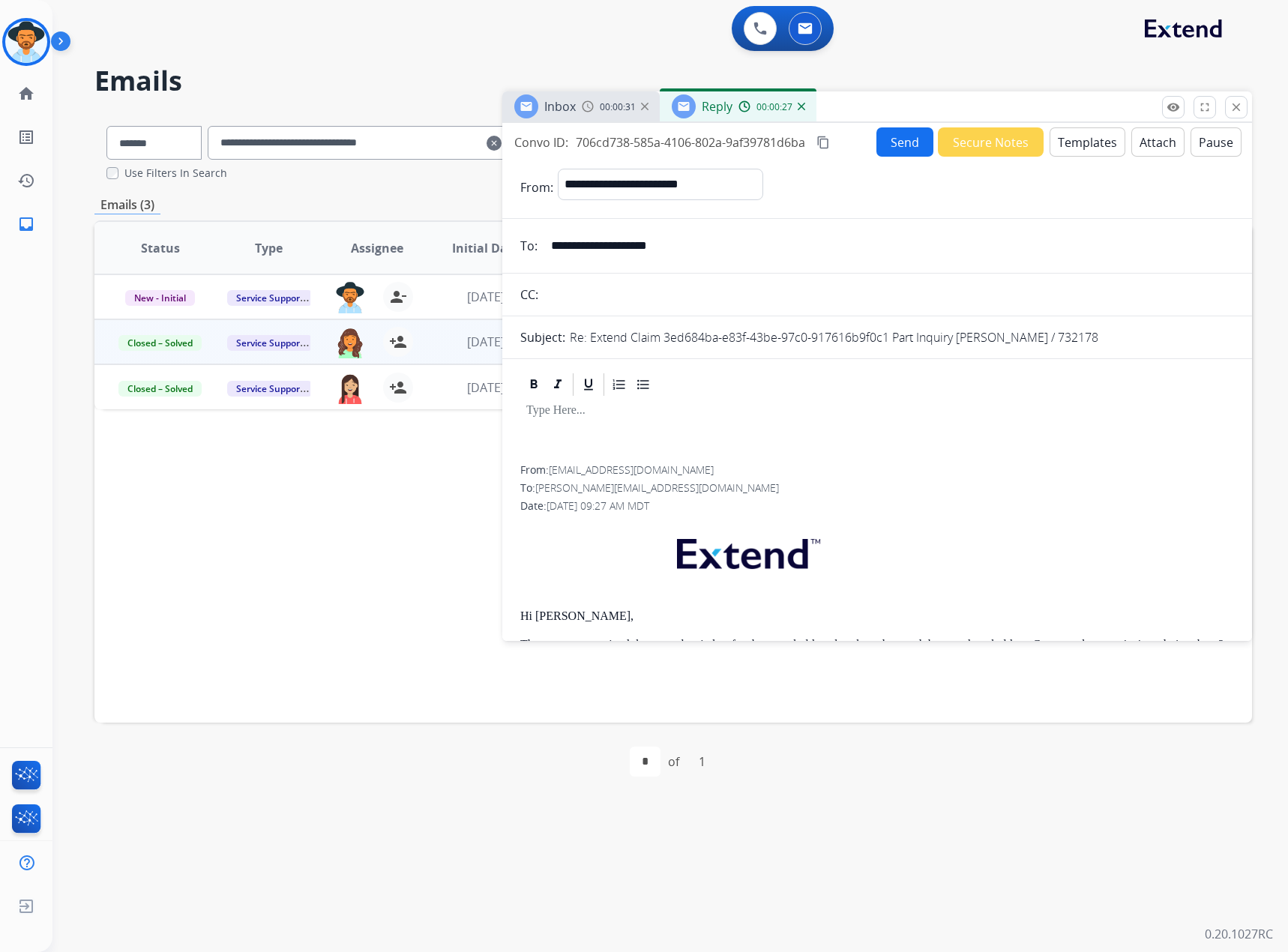
type input "**********"
paste input "**********"
type input "**********"
click at [551, 419] on app-office-email-editor at bounding box center [876, 405] width 713 height 67
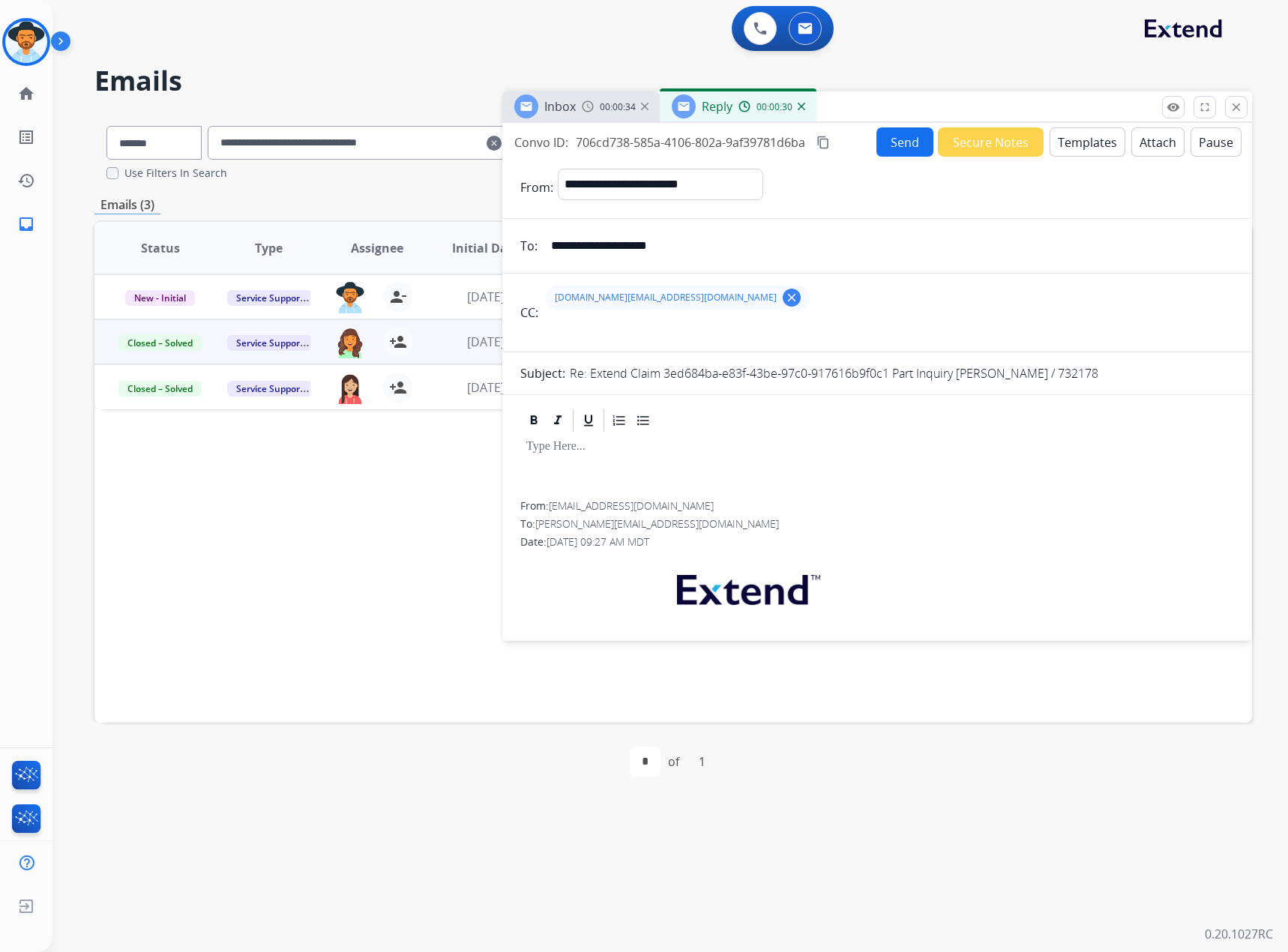
click at [545, 453] on p at bounding box center [876, 447] width 701 height 14
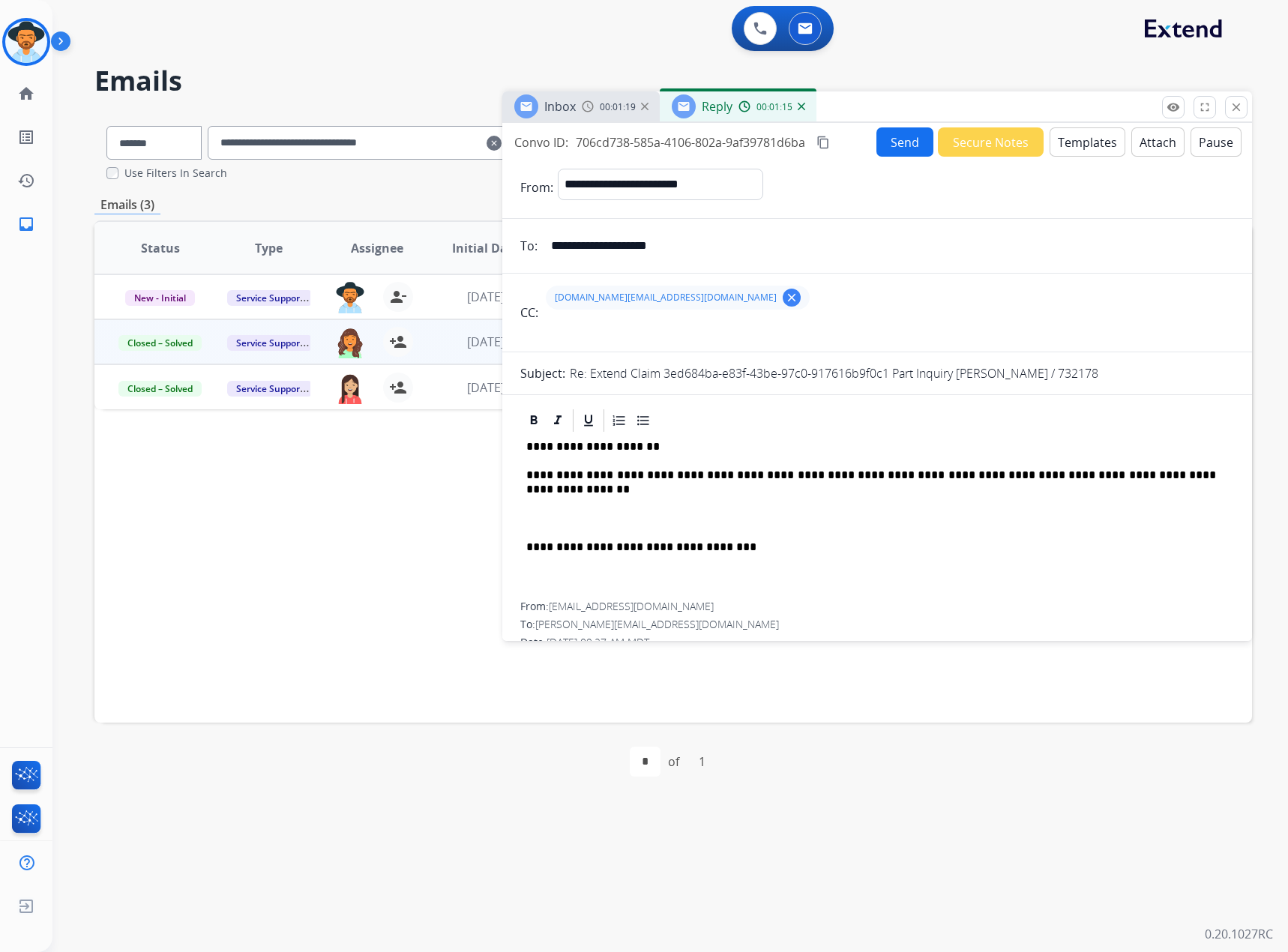
click at [888, 139] on button "Send" at bounding box center [905, 143] width 57 height 30
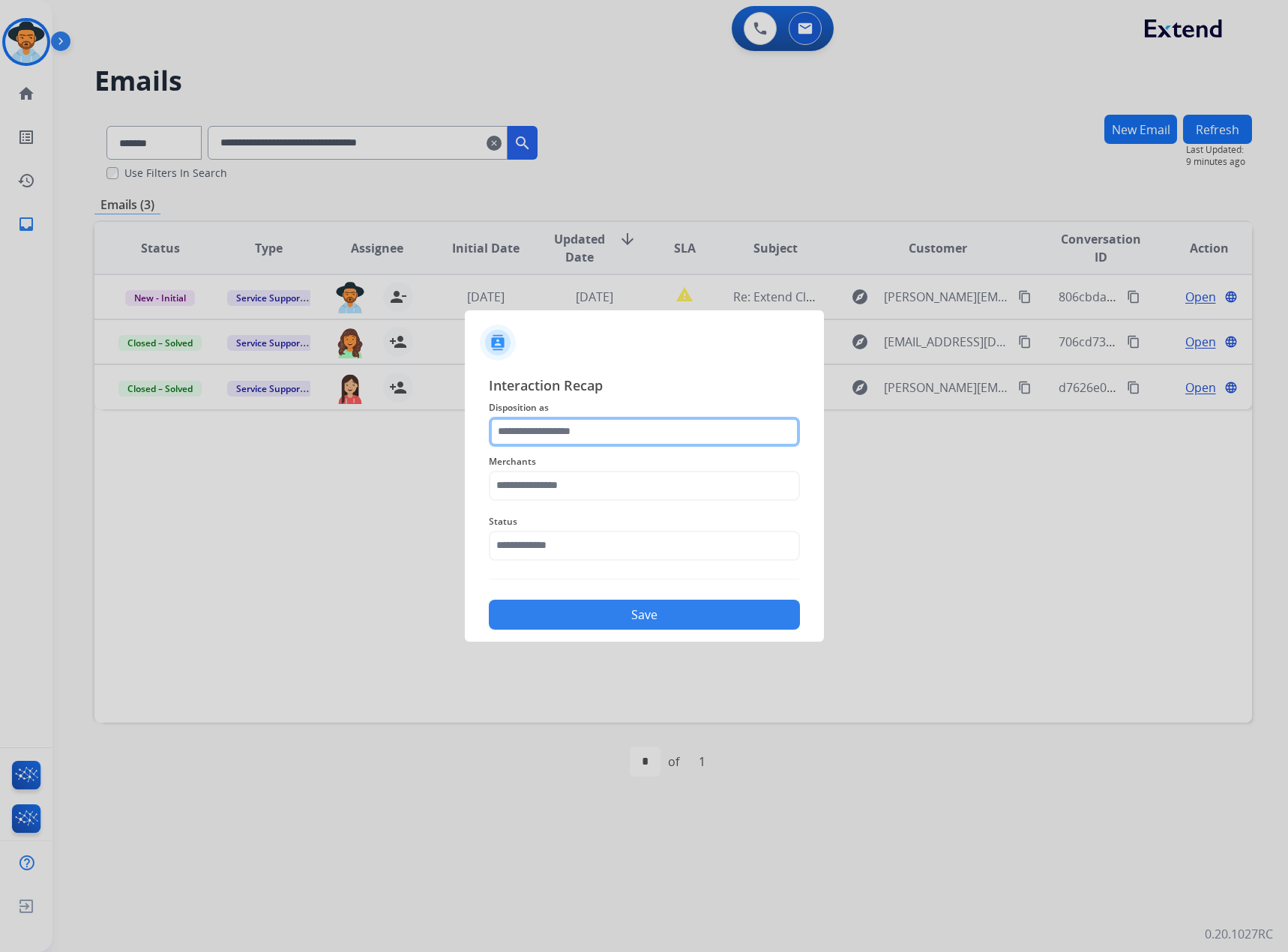
click at [565, 424] on input "text" at bounding box center [644, 431] width 311 height 30
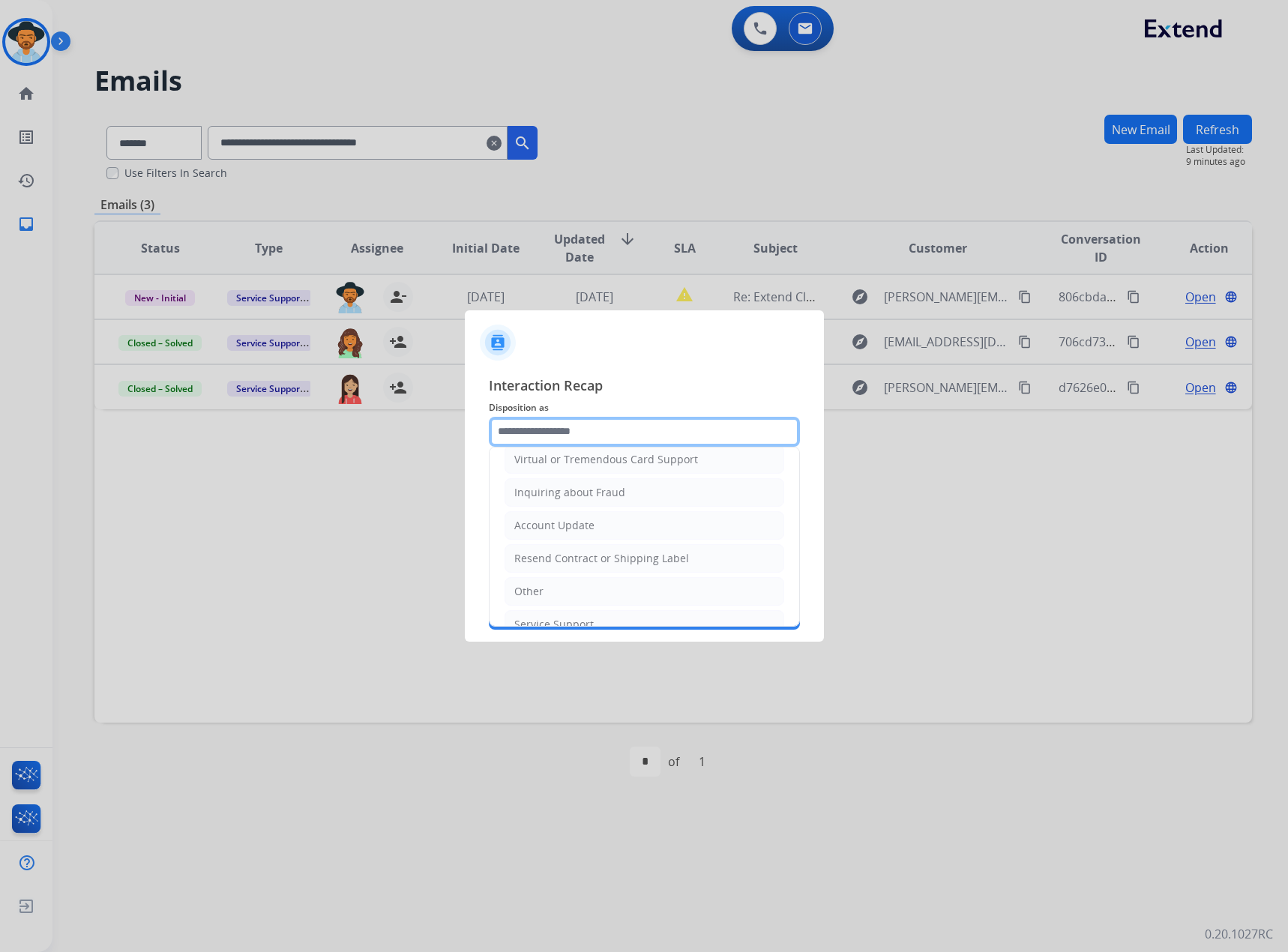
scroll to position [234, 0]
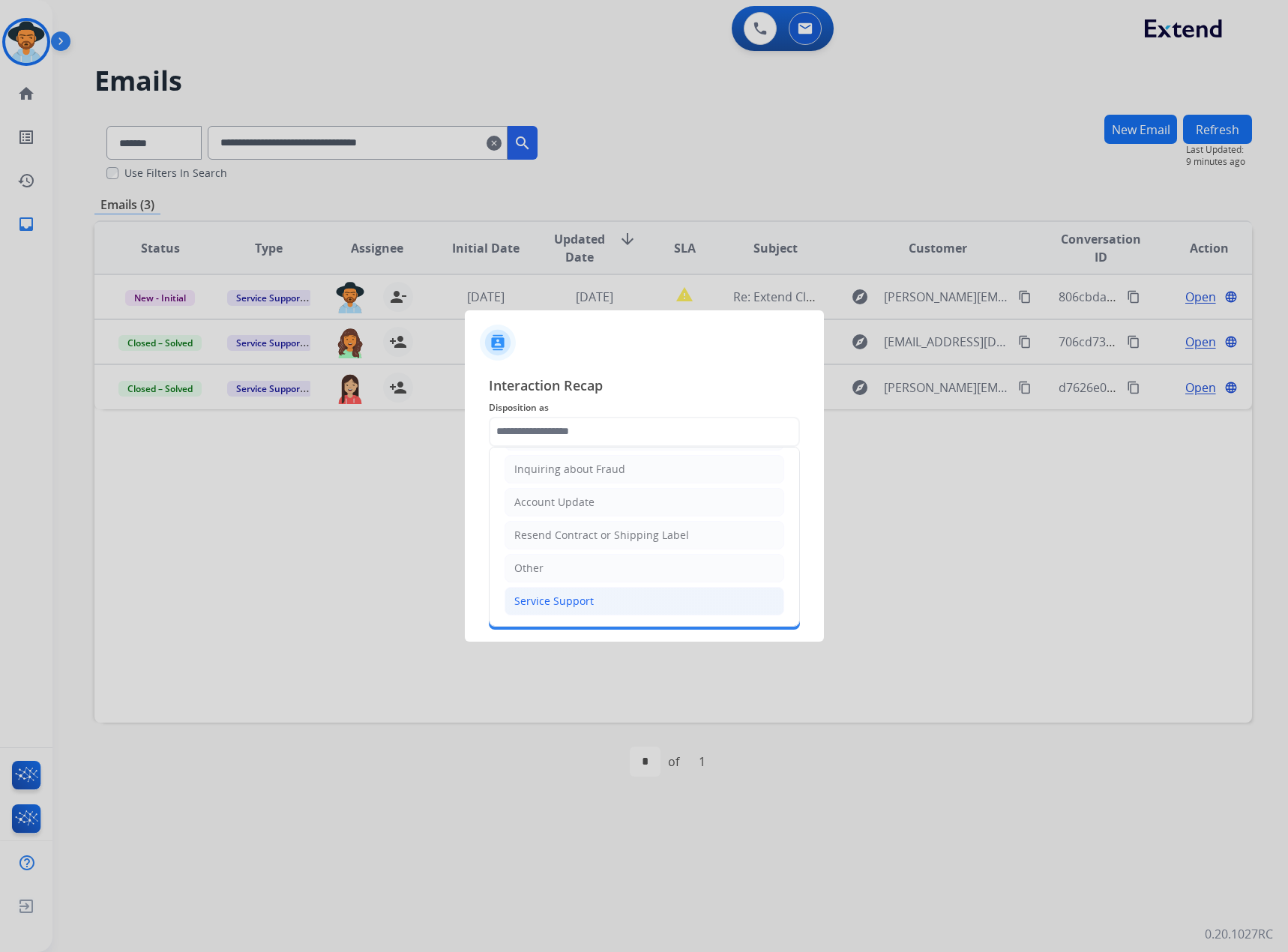
click at [550, 596] on div "Service Support" at bounding box center [554, 601] width 79 height 15
type input "**********"
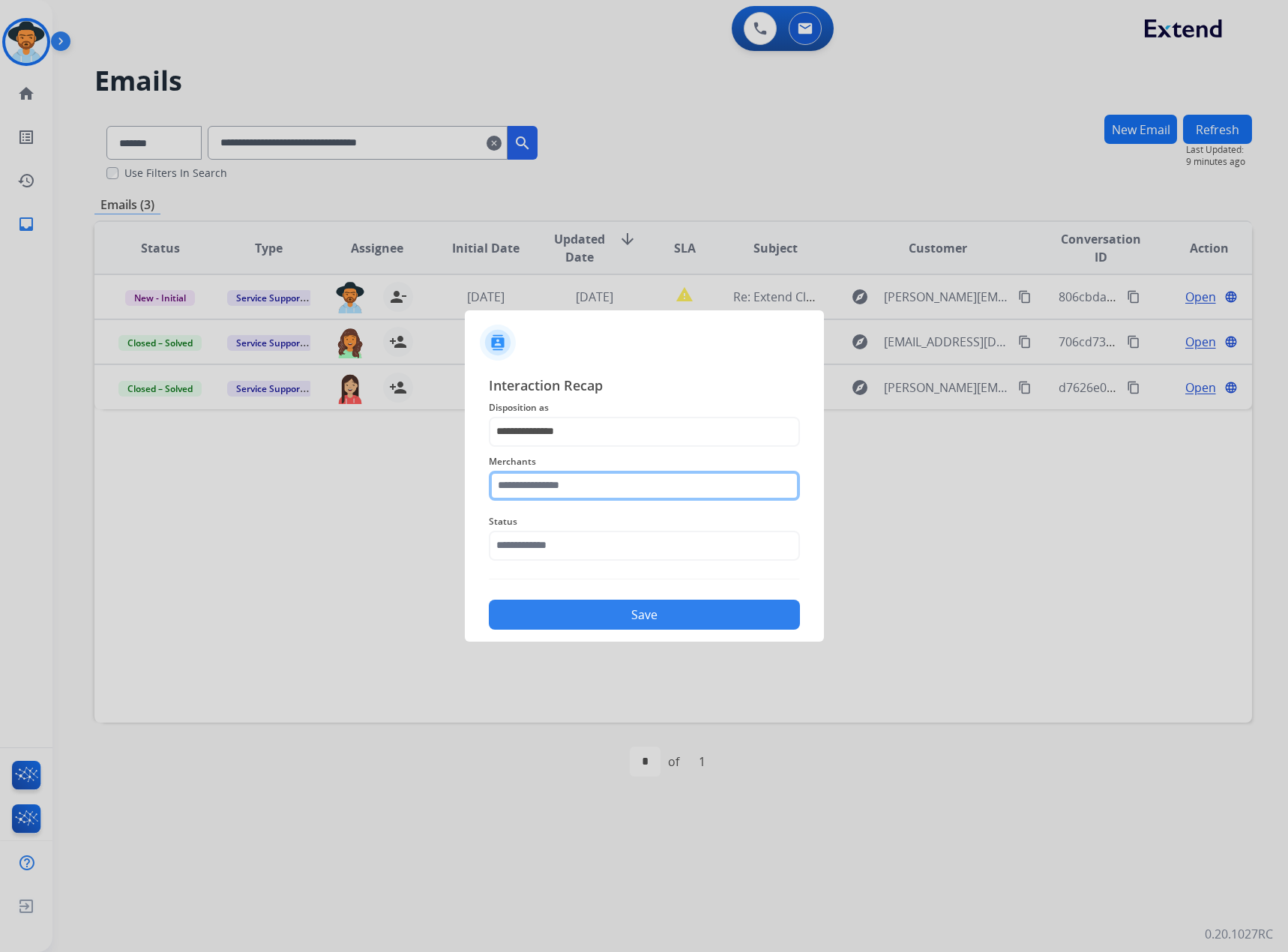
click at [560, 488] on input "text" at bounding box center [644, 486] width 311 height 30
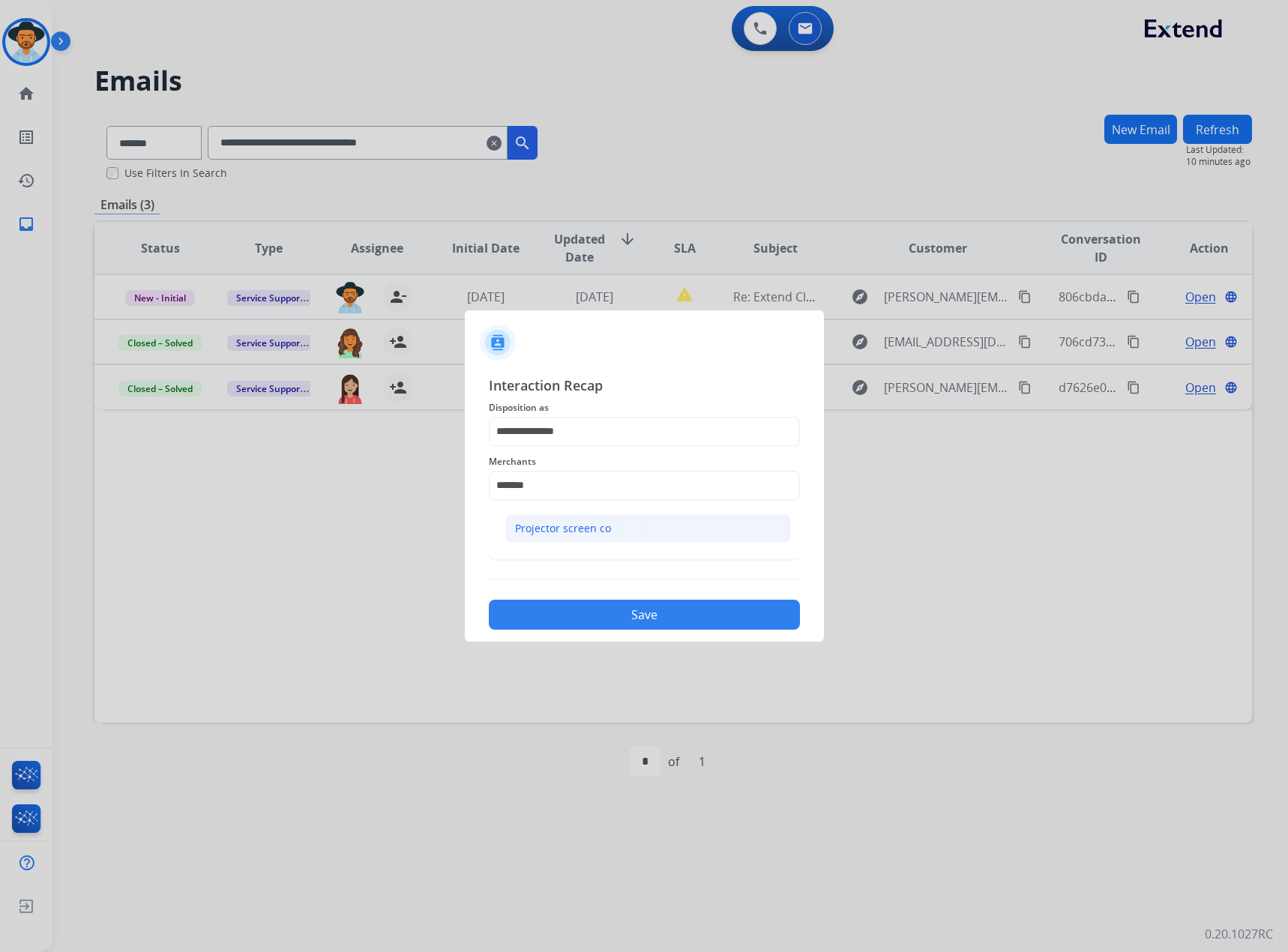
click at [552, 529] on div "Projector screen co" at bounding box center [563, 528] width 96 height 15
type input "**********"
click at [549, 546] on input "text" at bounding box center [644, 545] width 311 height 30
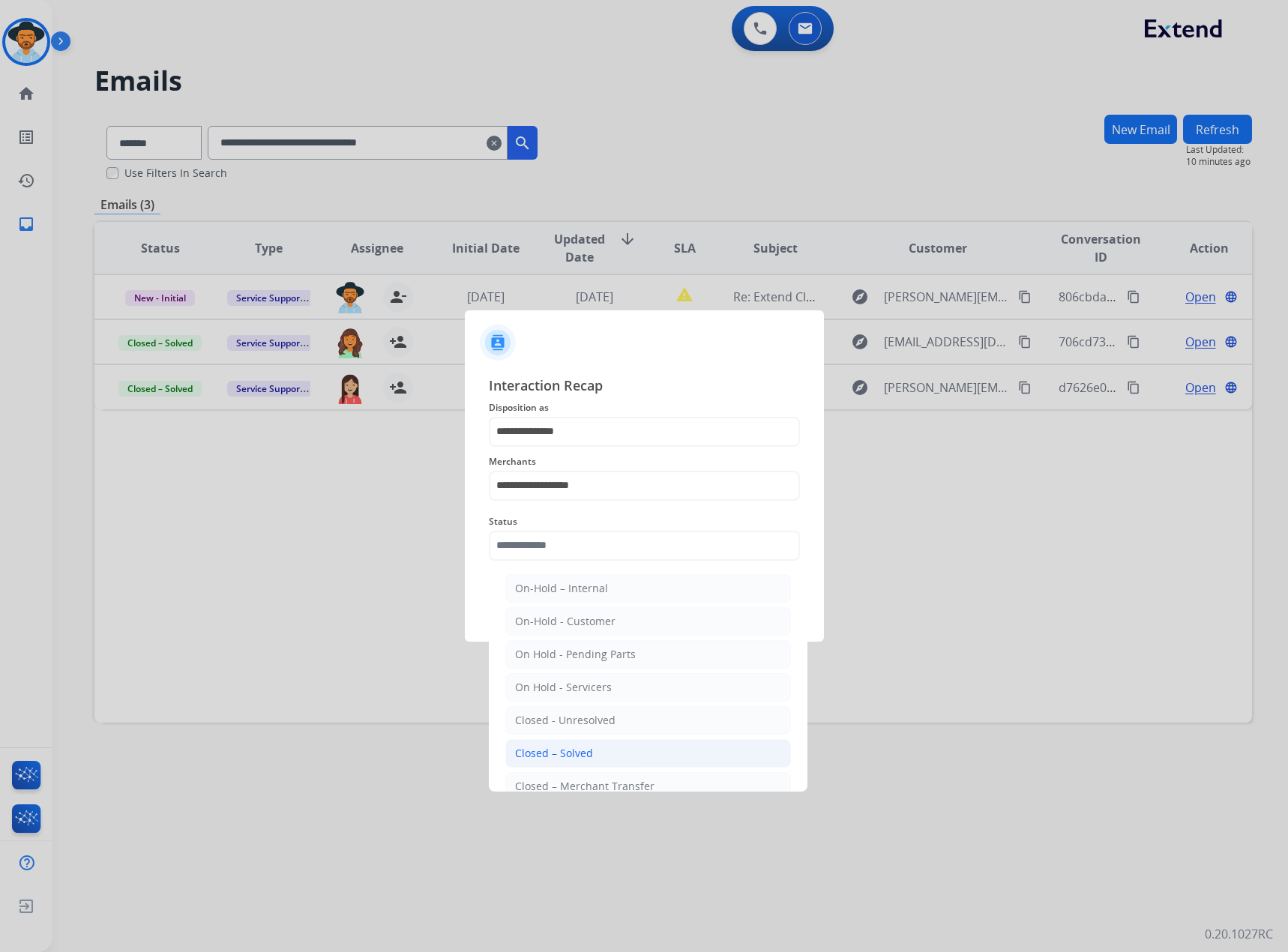
click at [577, 746] on div "Closed – Solved" at bounding box center [554, 753] width 78 height 15
type input "**********"
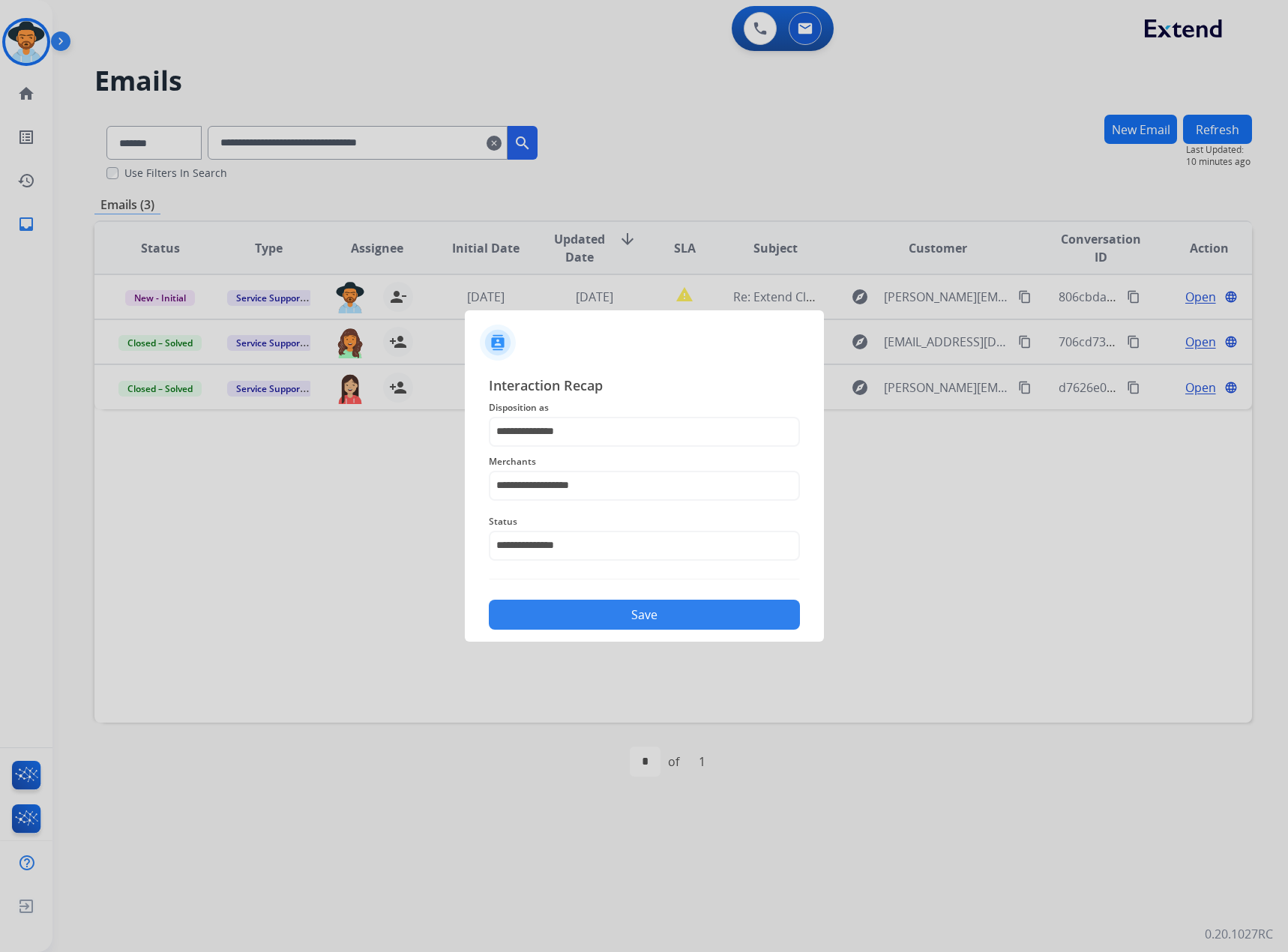
click at [573, 626] on button "Save" at bounding box center [644, 615] width 311 height 30
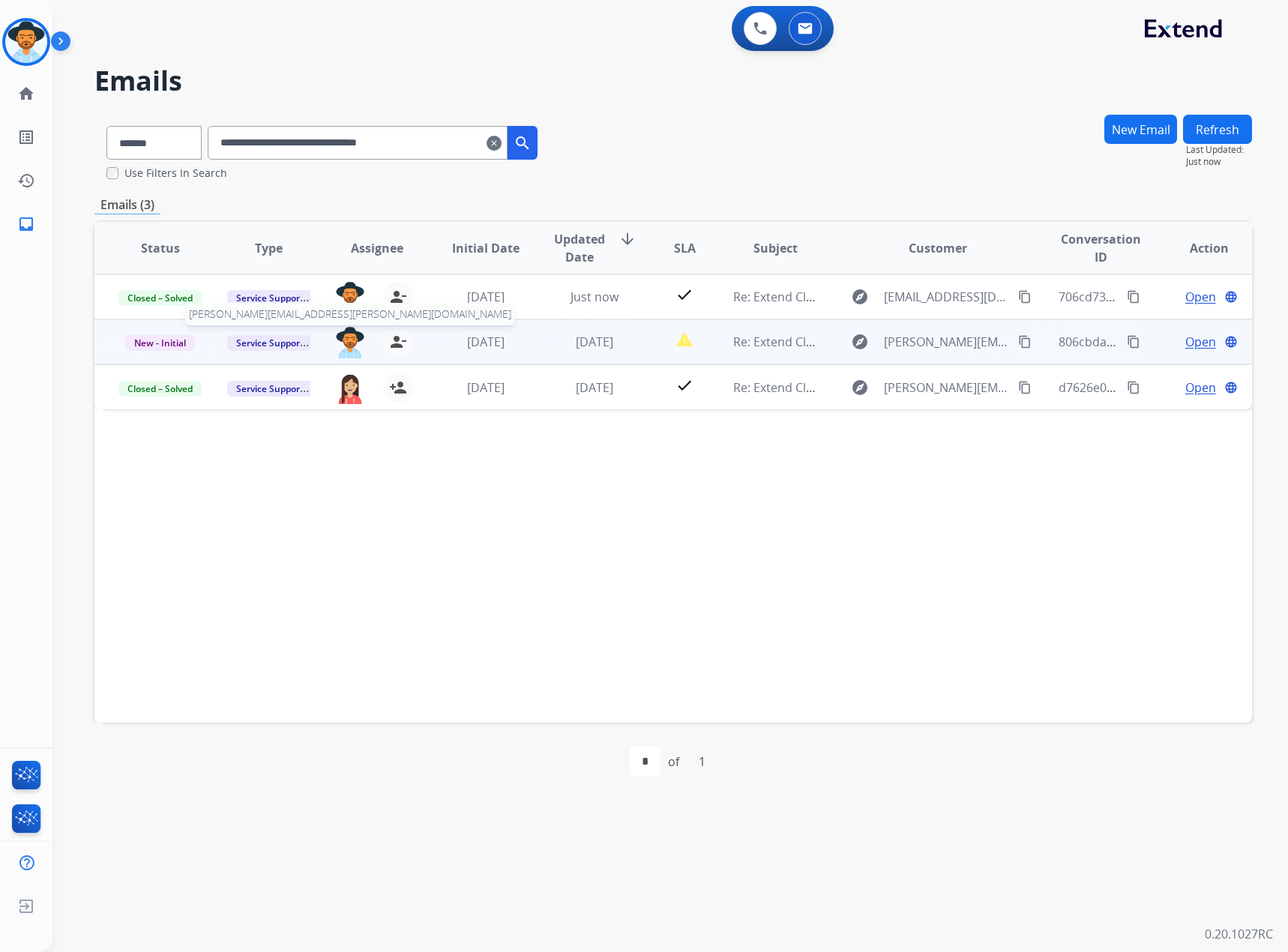
click at [345, 340] on img at bounding box center [350, 342] width 30 height 32
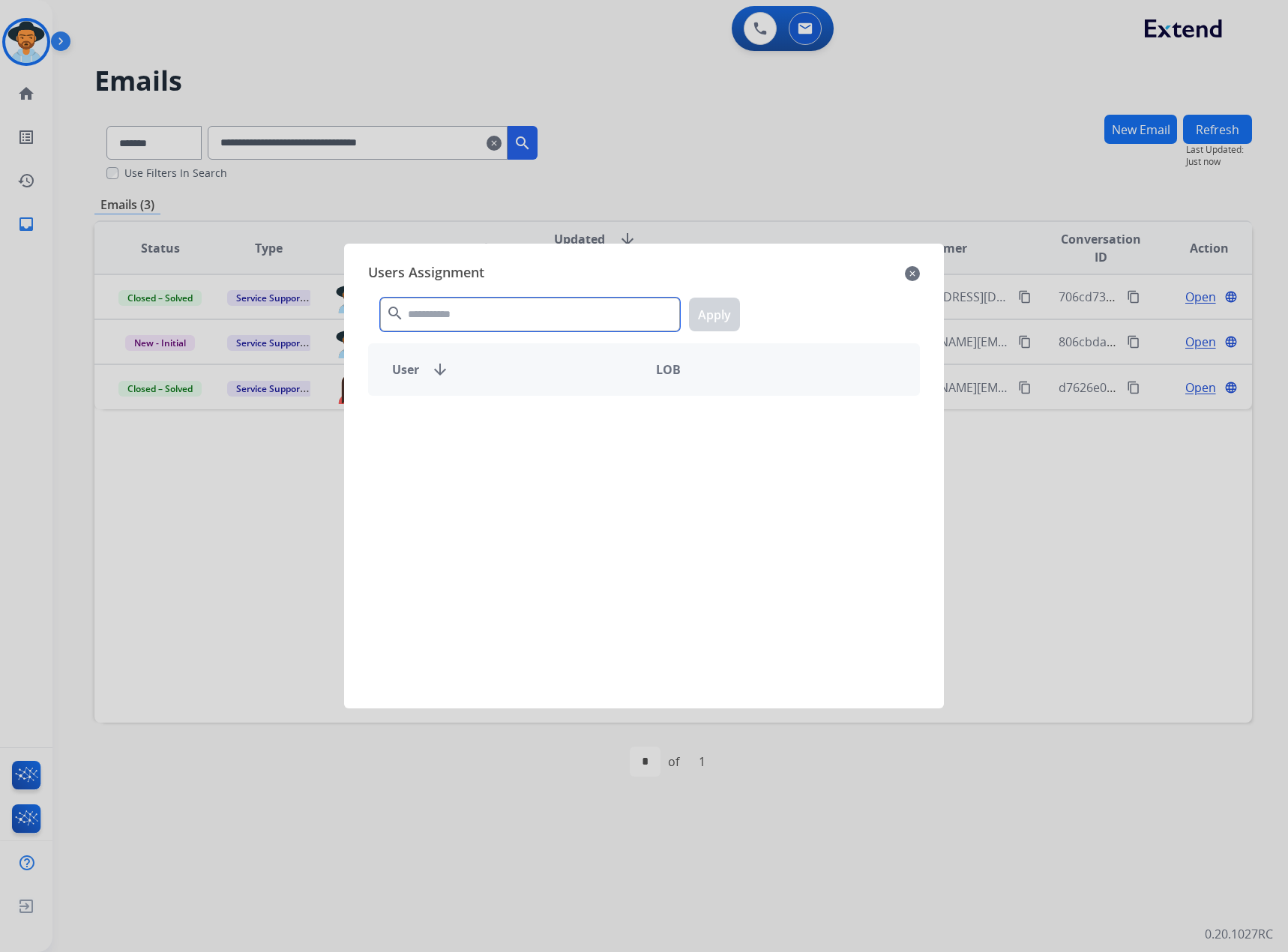
click at [441, 324] on input "text" at bounding box center [529, 315] width 300 height 34
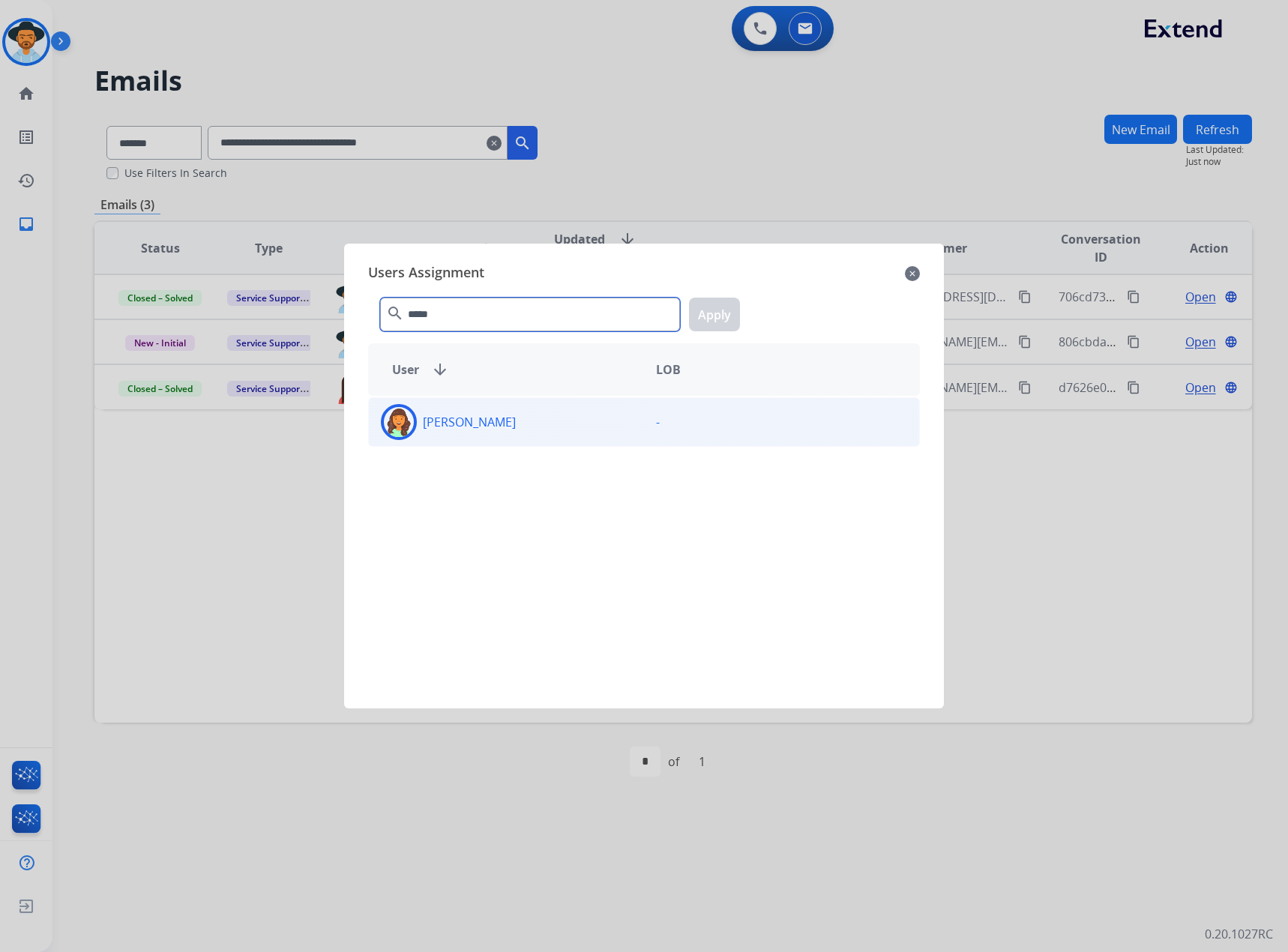
type input "*****"
click at [469, 420] on p "[PERSON_NAME]" at bounding box center [469, 423] width 93 height 18
click at [708, 318] on button "Apply" at bounding box center [714, 315] width 51 height 34
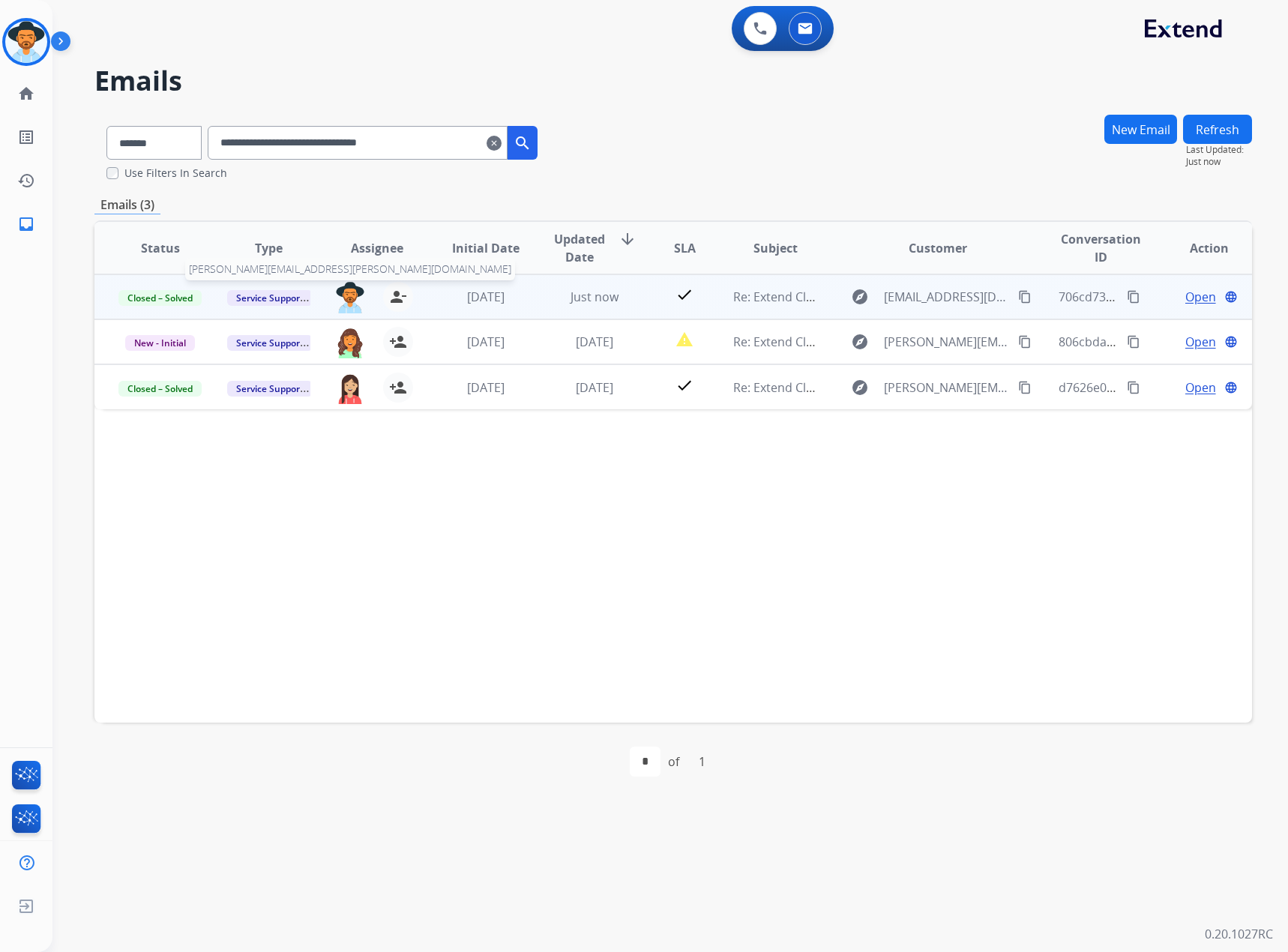
click at [348, 298] on img at bounding box center [350, 298] width 30 height 32
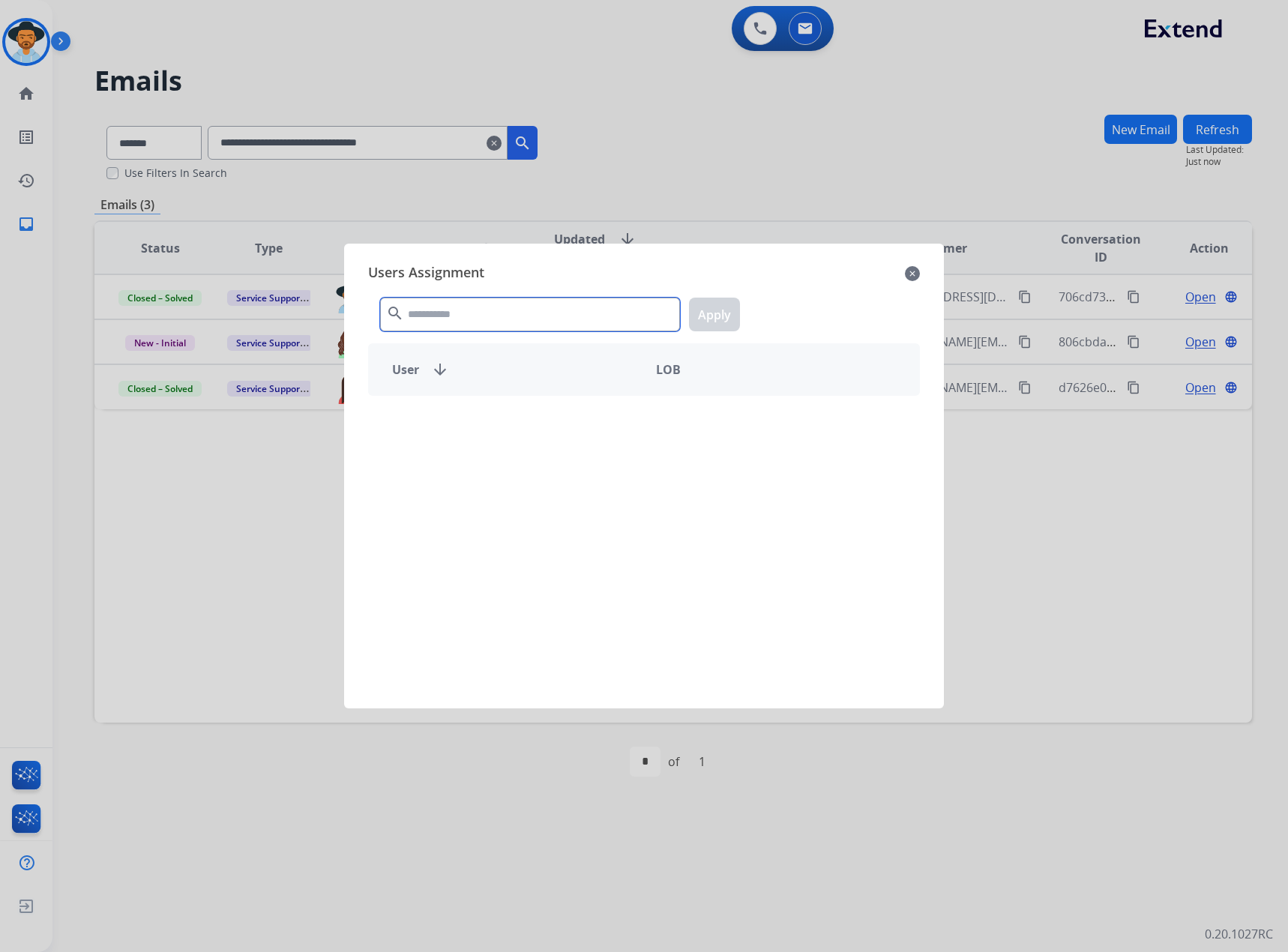
click at [476, 312] on input "text" at bounding box center [529, 315] width 300 height 34
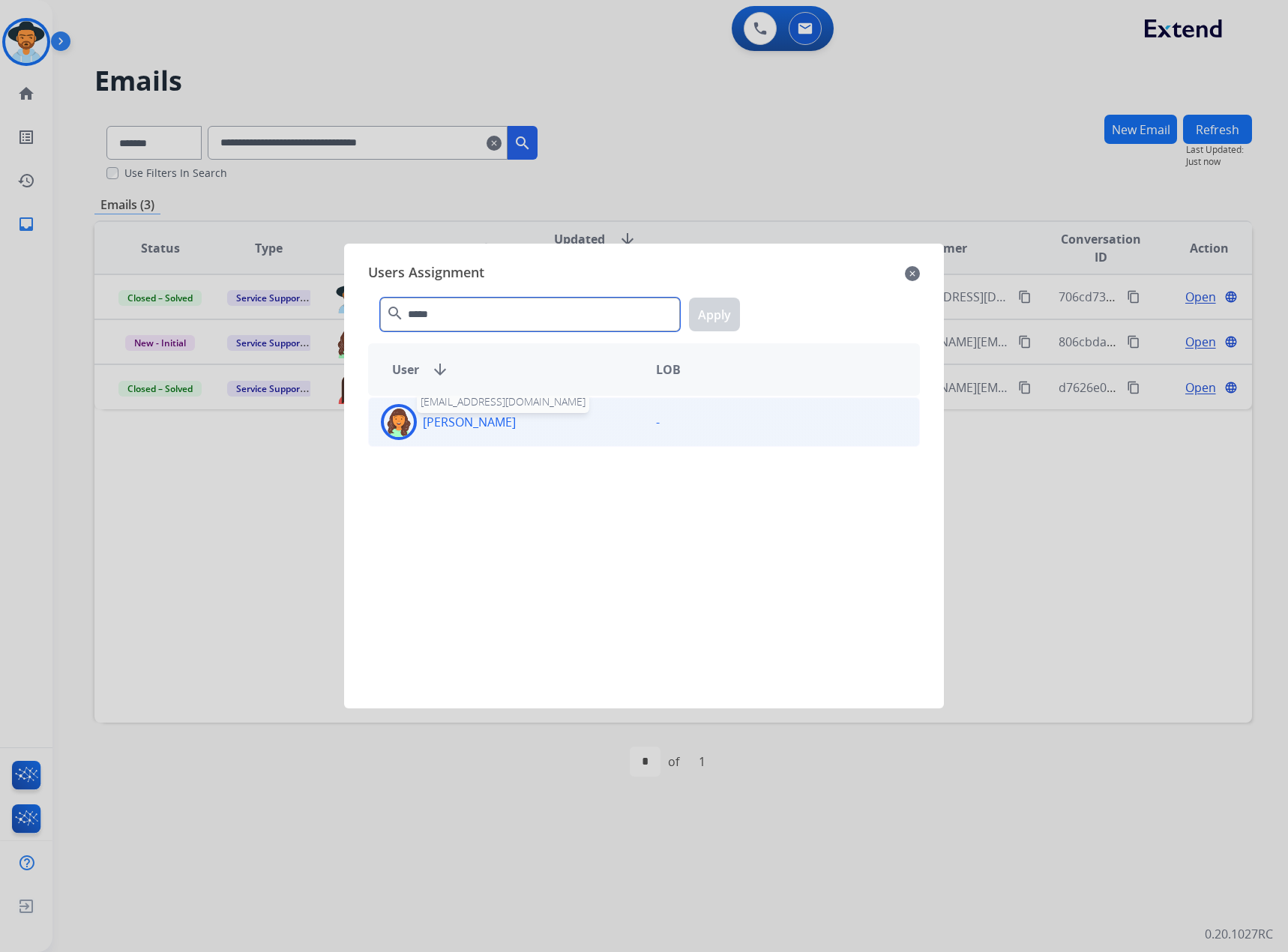
type input "*****"
click at [467, 421] on p "[PERSON_NAME]" at bounding box center [469, 423] width 93 height 18
click at [710, 311] on button "Apply" at bounding box center [714, 315] width 51 height 34
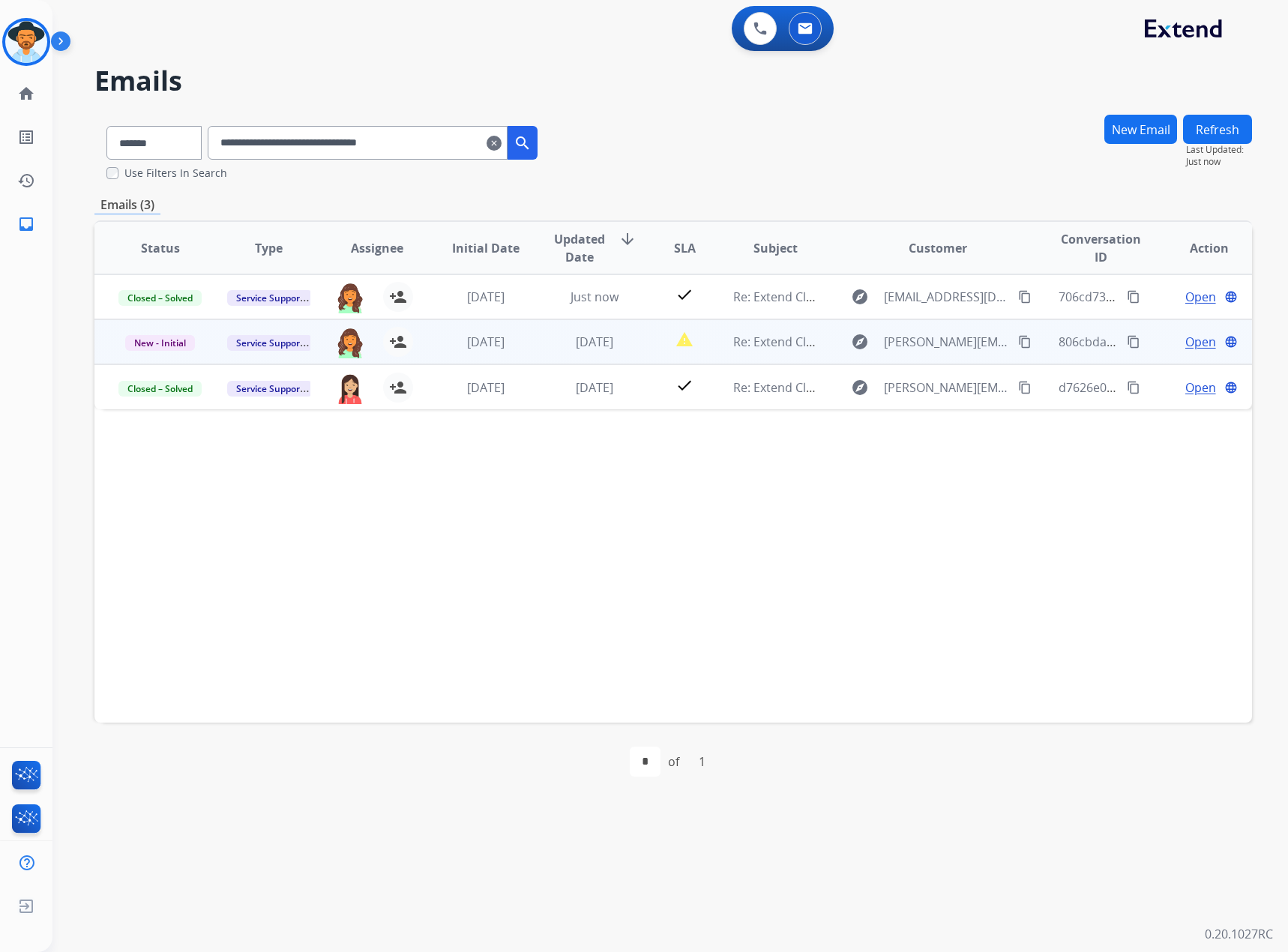
click at [1193, 335] on span "Open" at bounding box center [1200, 341] width 31 height 18
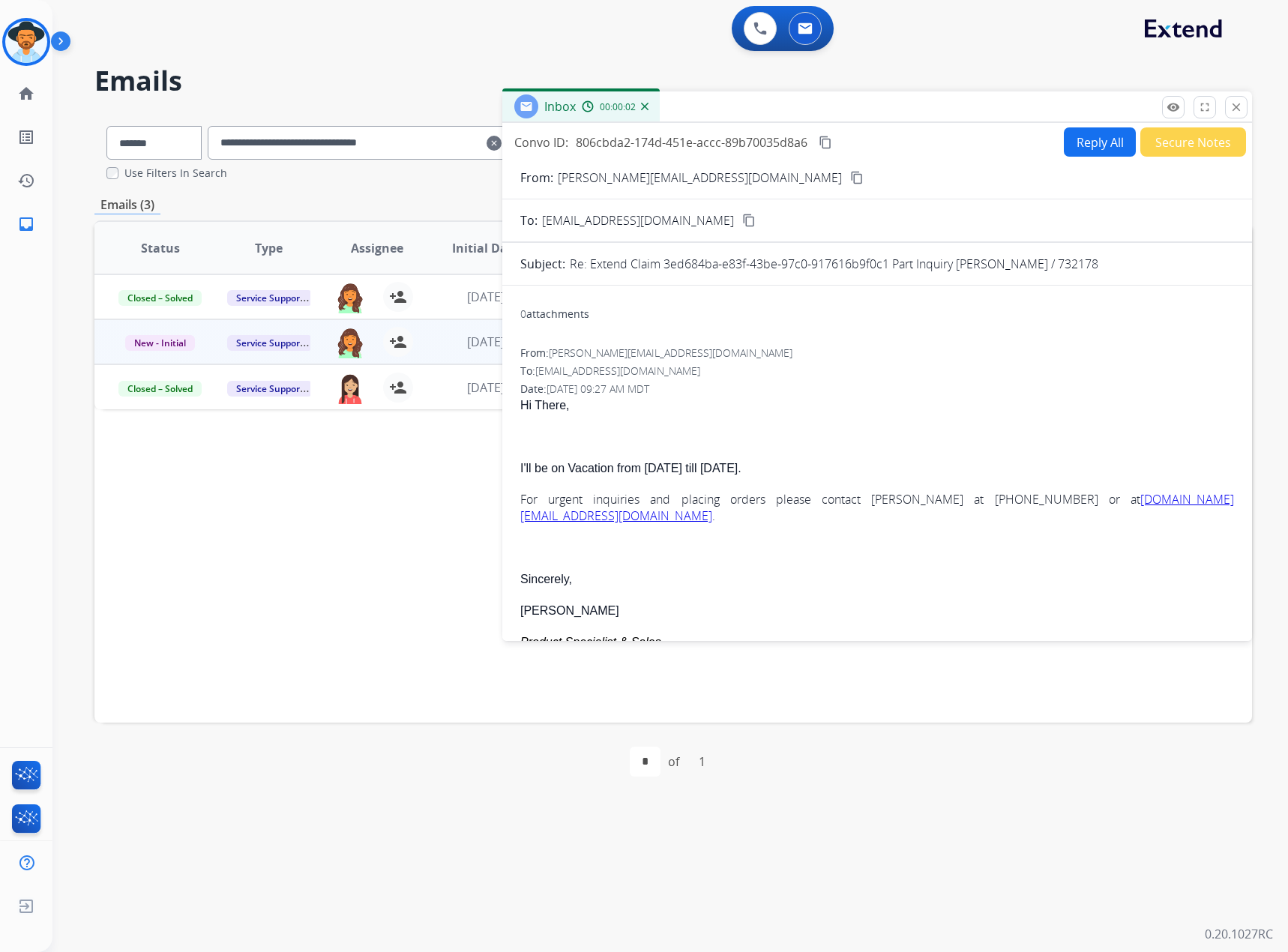
click at [1081, 143] on button "Reply All" at bounding box center [1099, 143] width 72 height 30
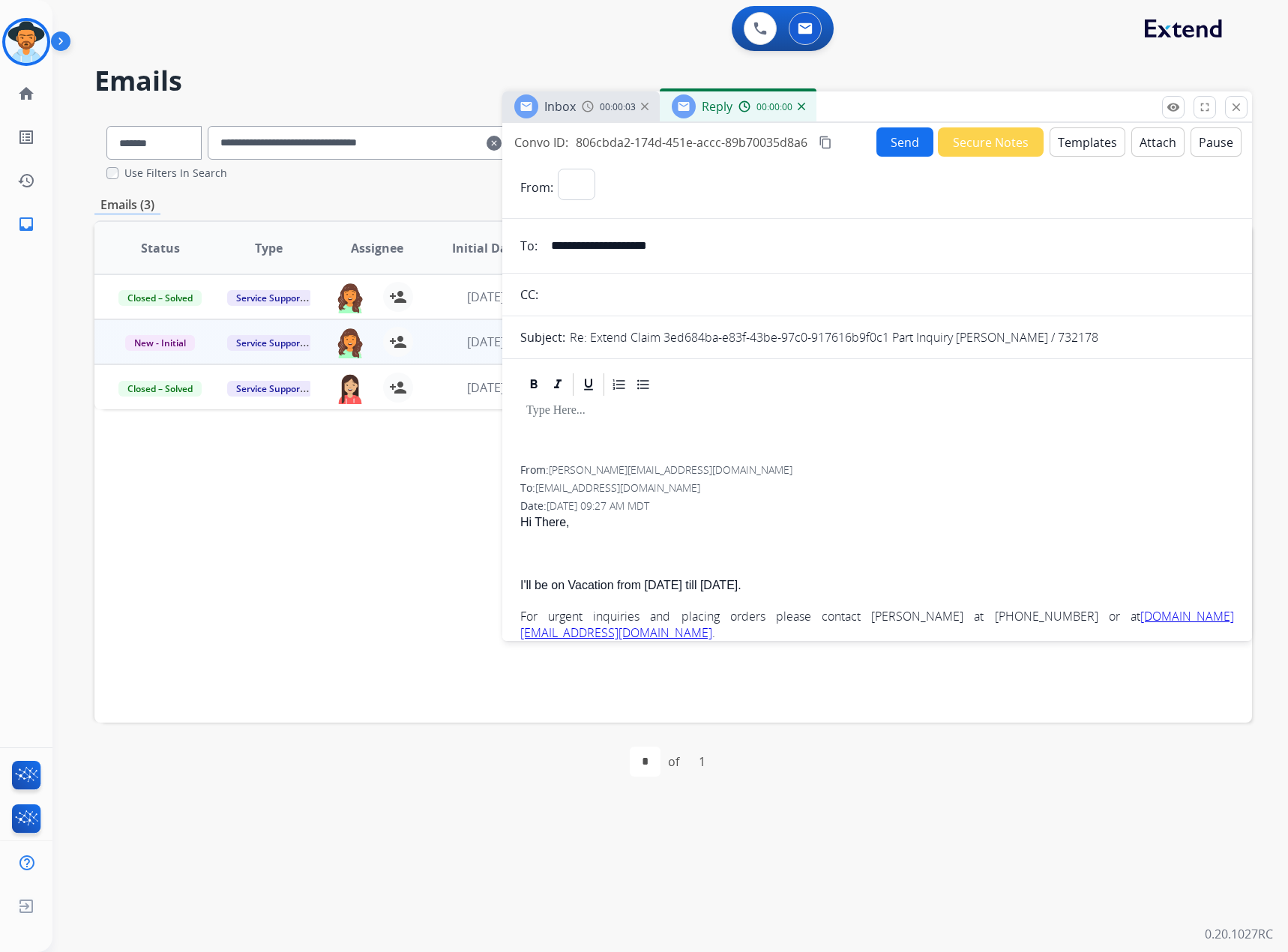
select select "**********"
click at [561, 424] on div at bounding box center [876, 431] width 713 height 67
click at [1234, 106] on mat-icon "close" at bounding box center [1237, 108] width 14 height 14
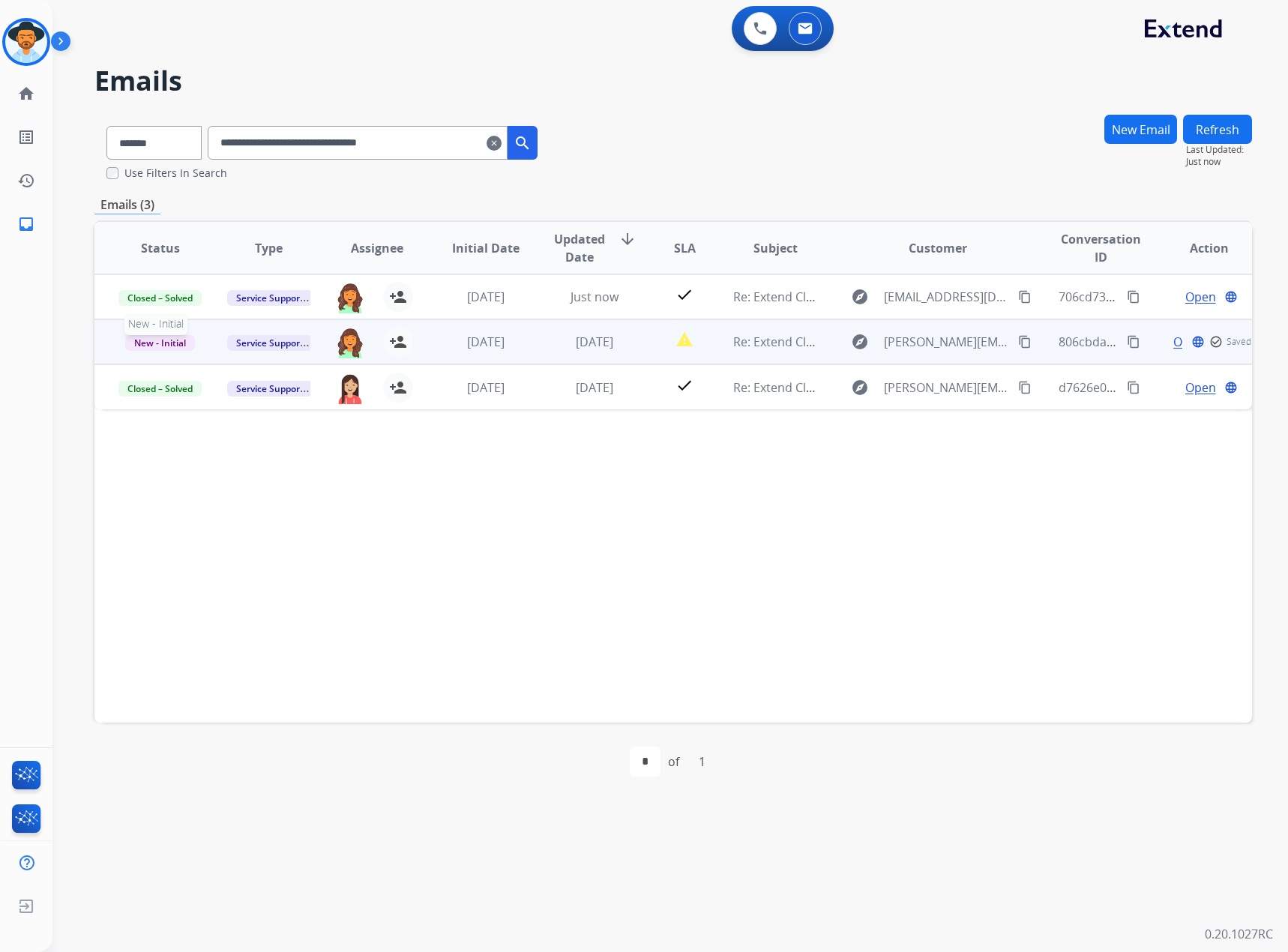
click at [165, 340] on span "New - Initial" at bounding box center [160, 343] width 69 height 16
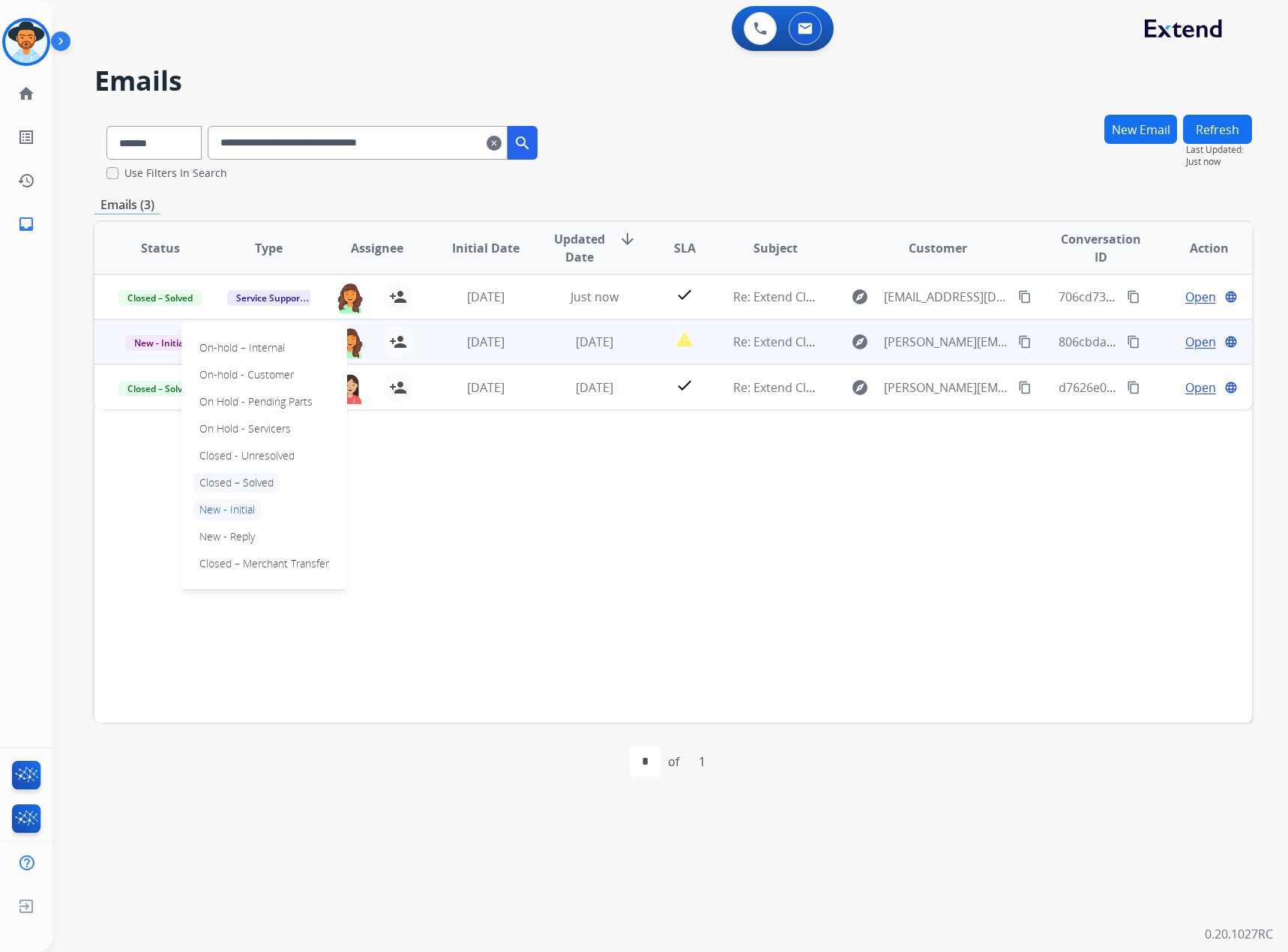
click at [228, 480] on p "Closed – Solved" at bounding box center [235, 482] width 86 height 21
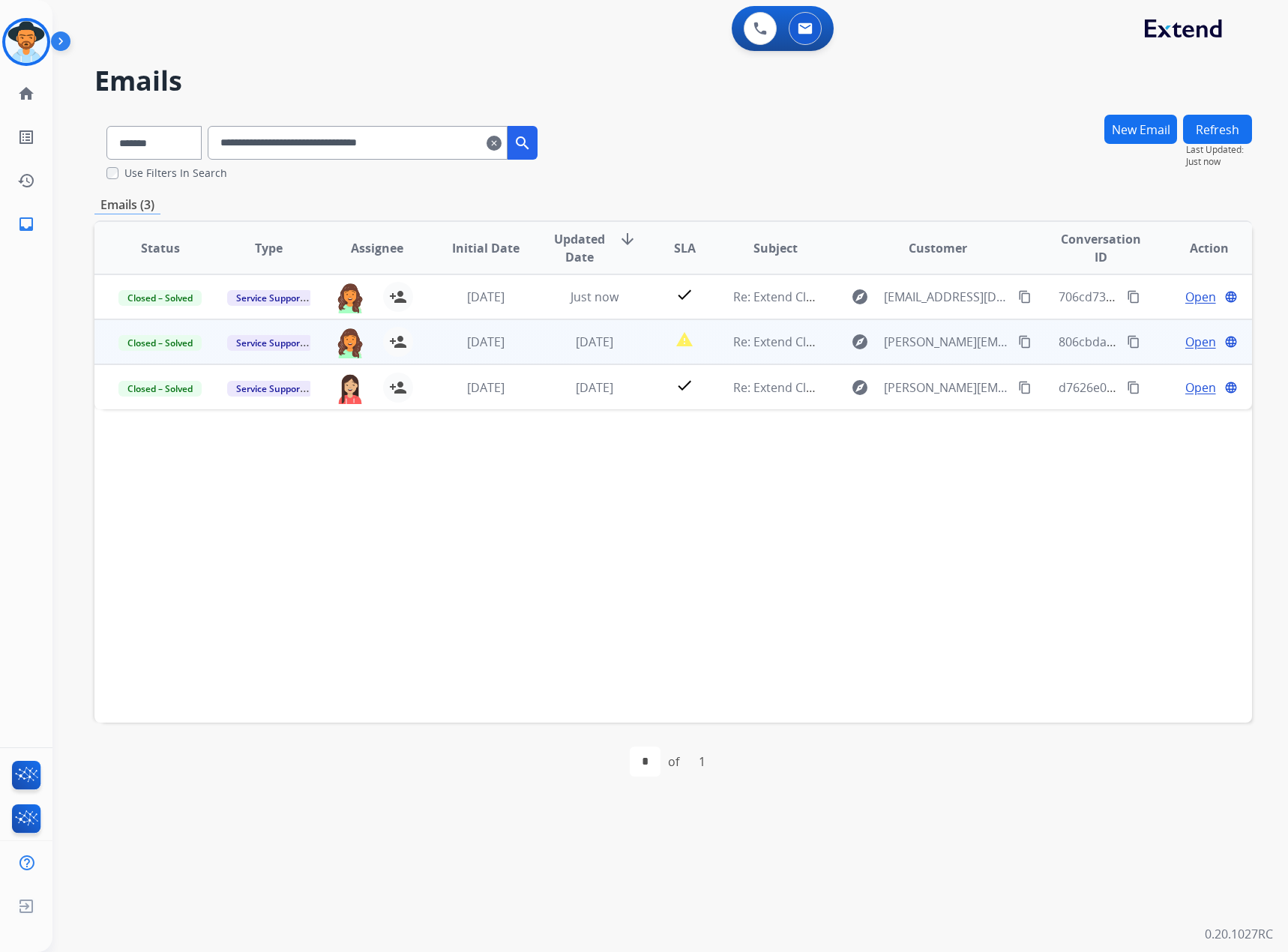
click at [502, 138] on mat-icon "clear" at bounding box center [494, 143] width 15 height 18
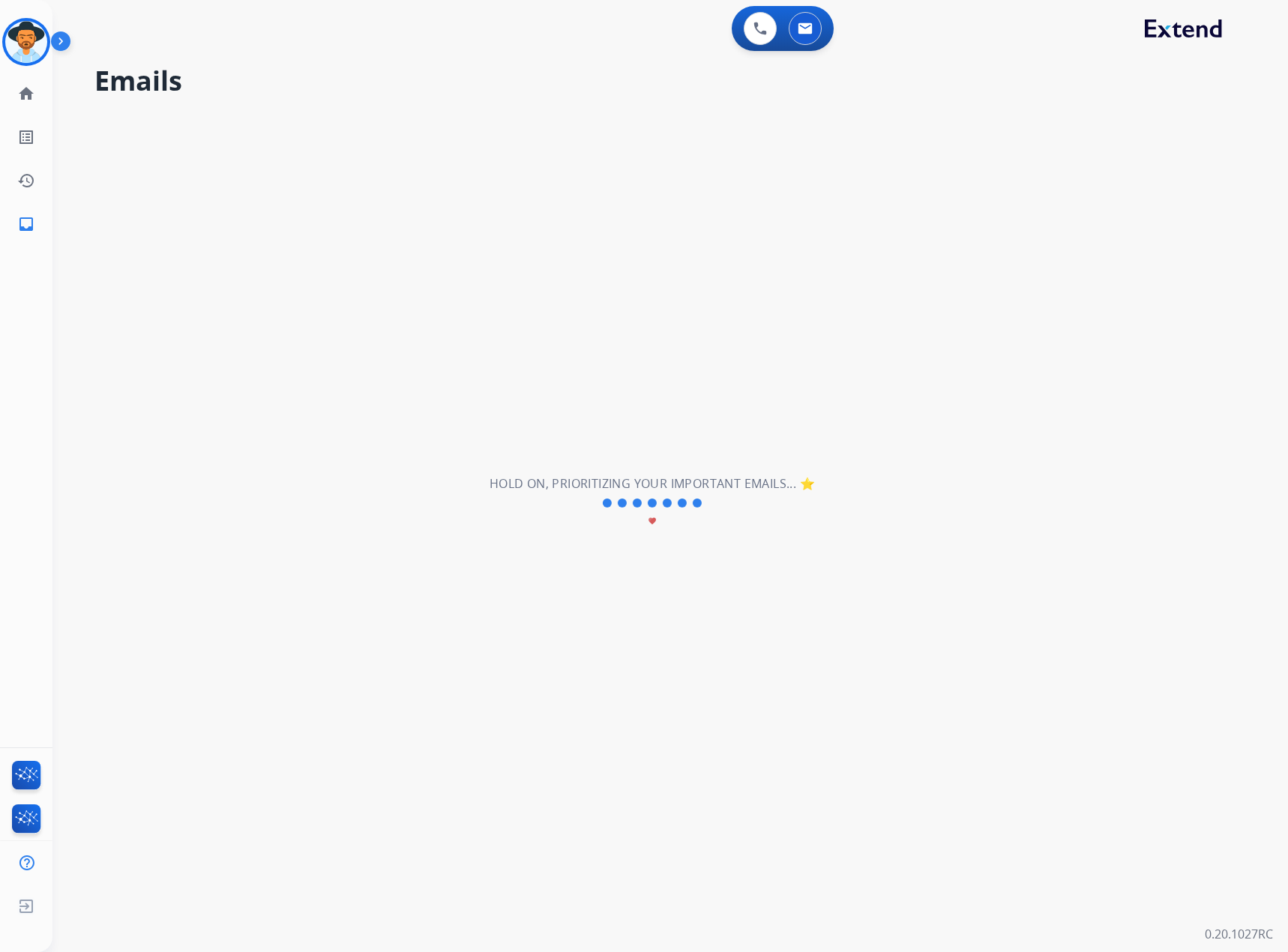
select select "**********"
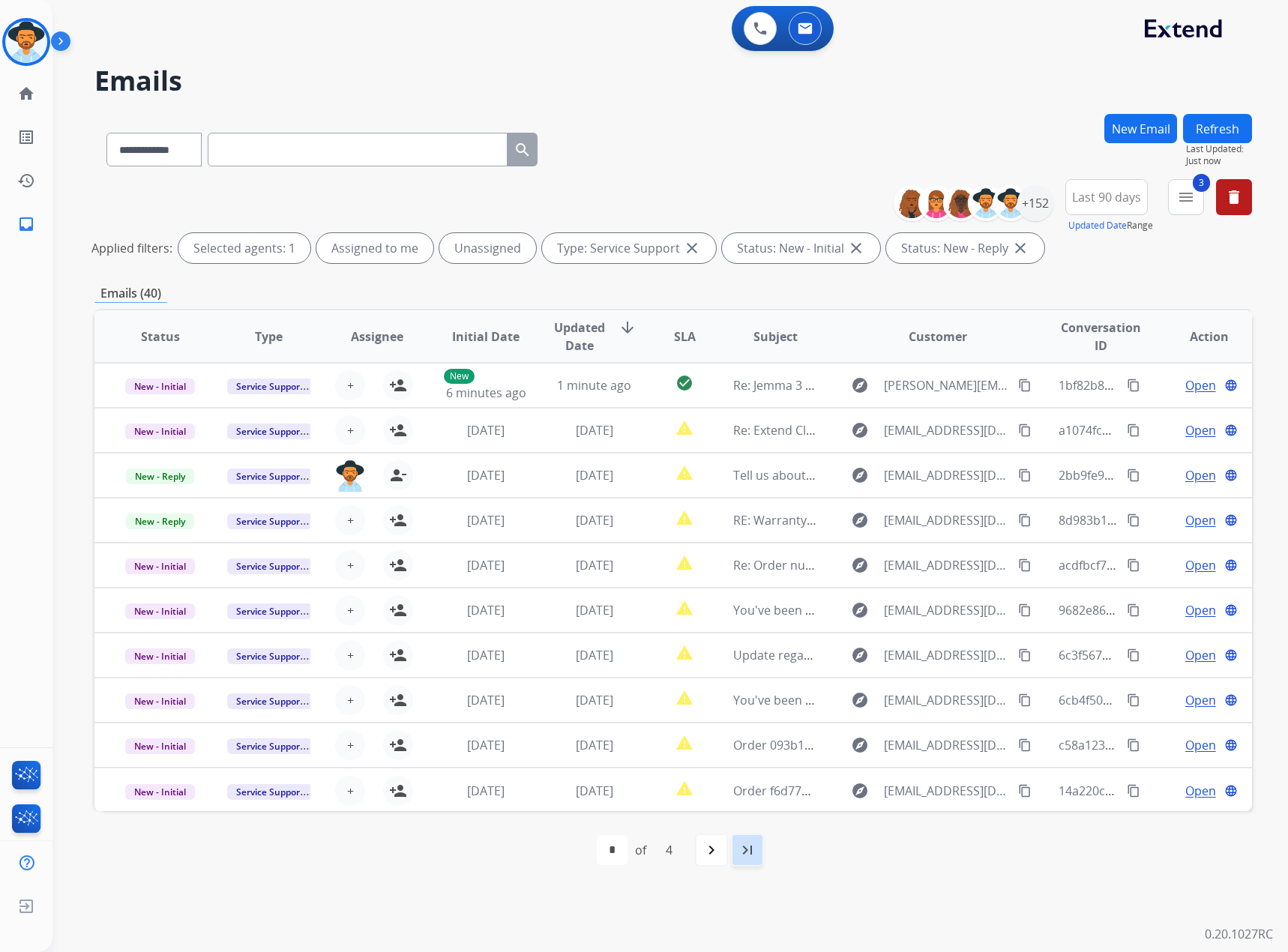
click at [746, 857] on mat-icon "last_page" at bounding box center [747, 850] width 18 height 18
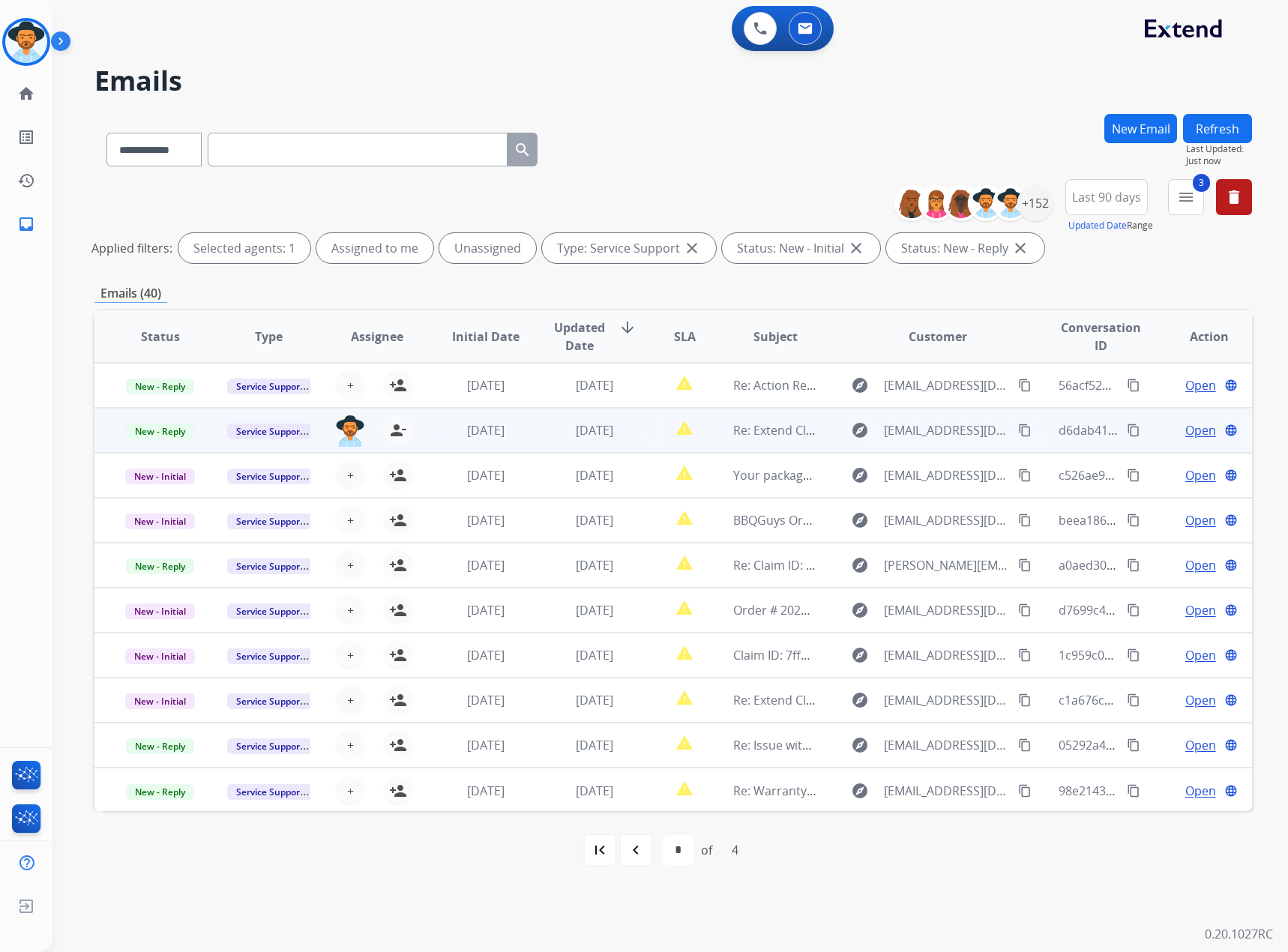
click at [1192, 428] on span "Open" at bounding box center [1200, 430] width 31 height 18
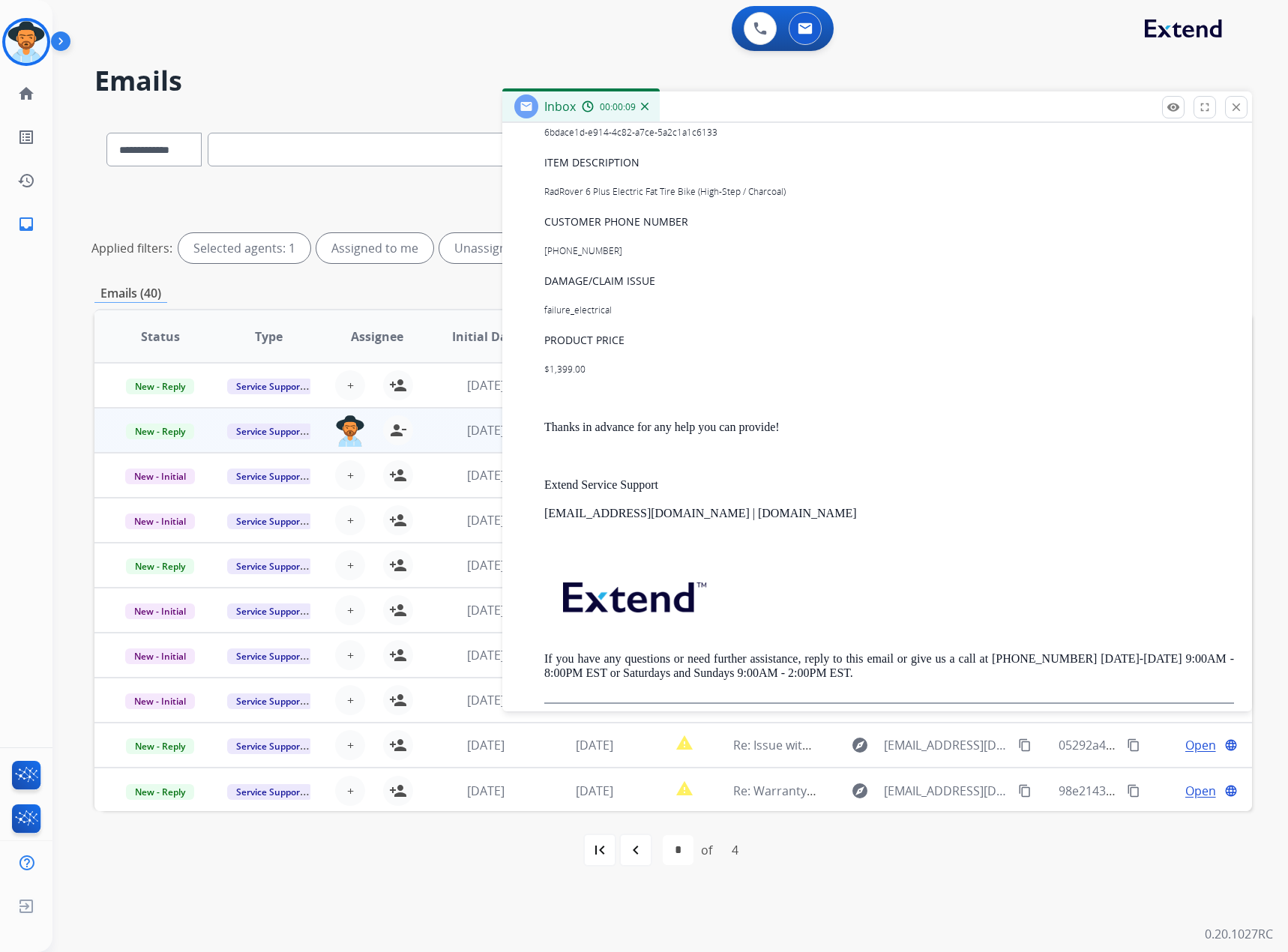
scroll to position [1883, 0]
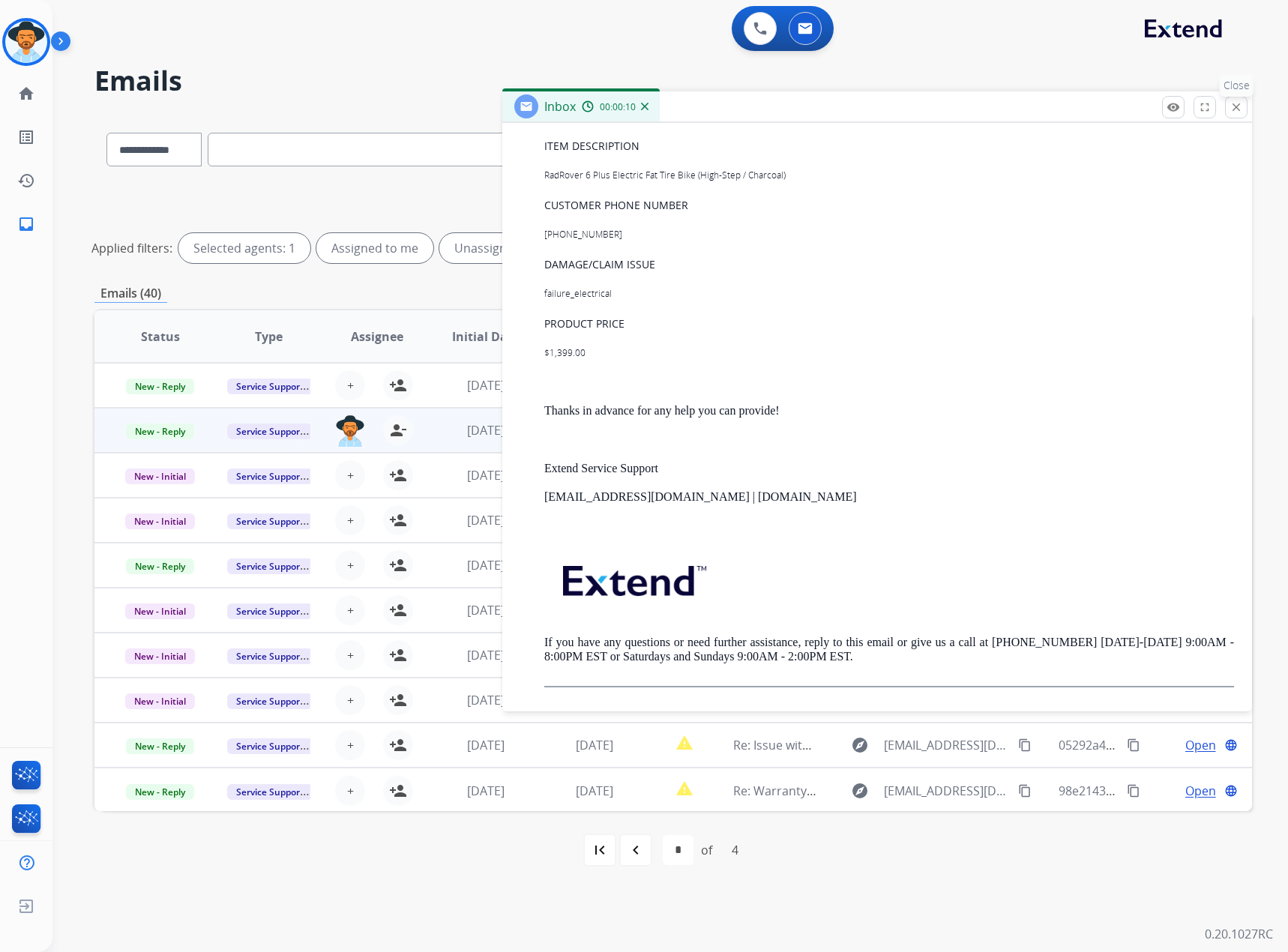
click at [1239, 109] on mat-icon "close" at bounding box center [1237, 108] width 14 height 14
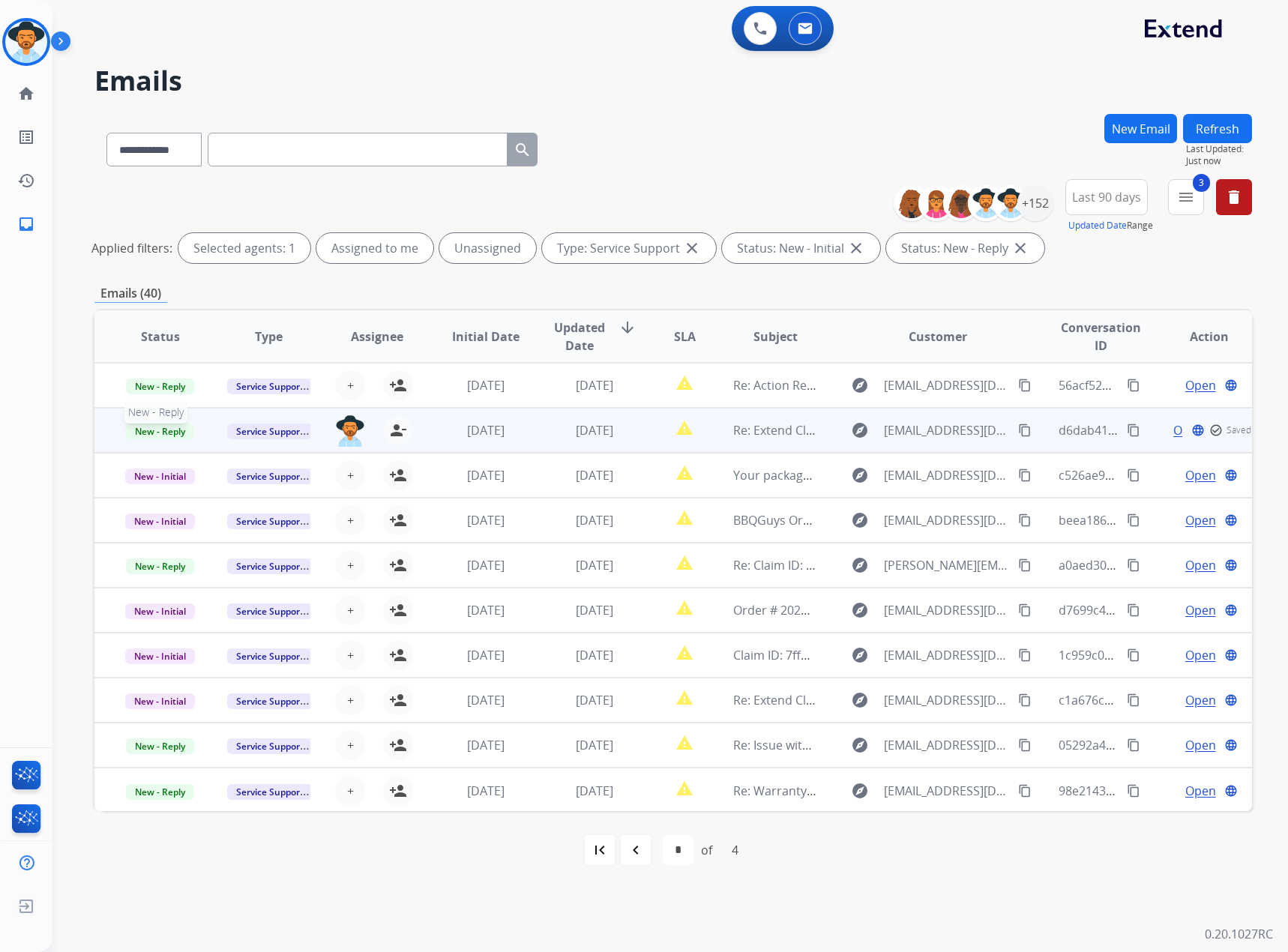
click at [147, 437] on span "New - Reply" at bounding box center [159, 431] width 68 height 16
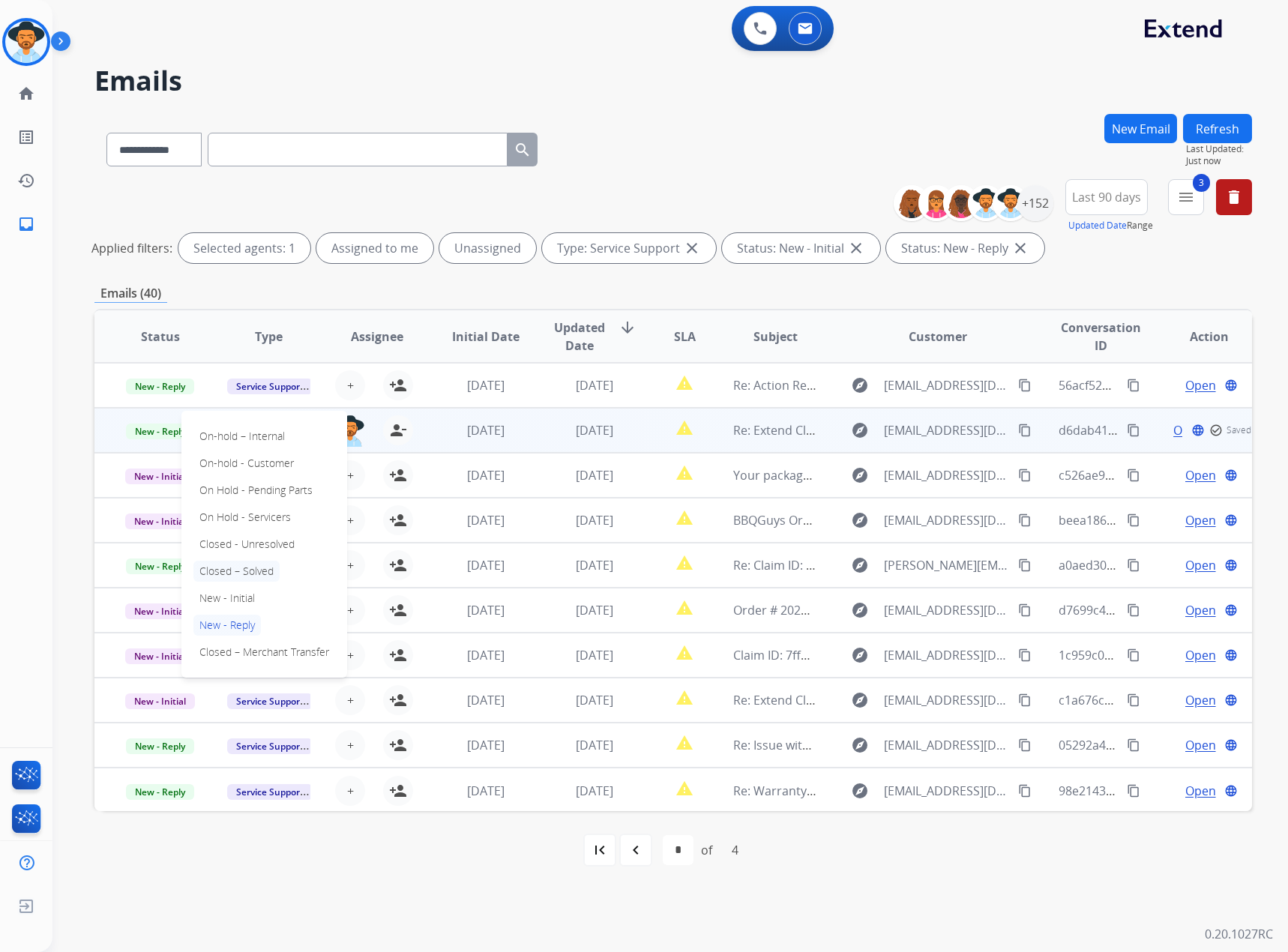
click at [215, 573] on p "Closed – Solved" at bounding box center [235, 571] width 86 height 21
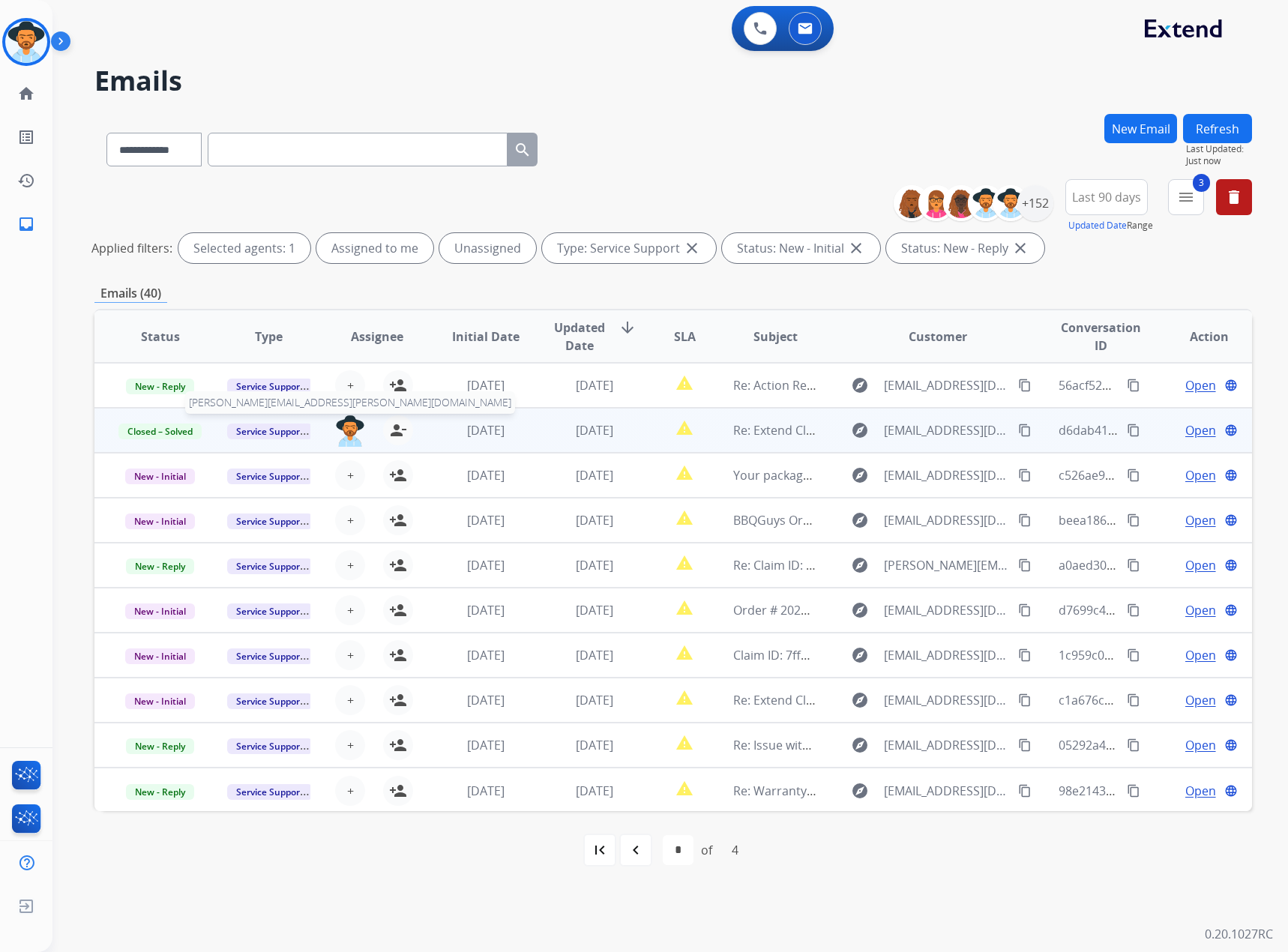
click at [341, 426] on img at bounding box center [350, 431] width 30 height 32
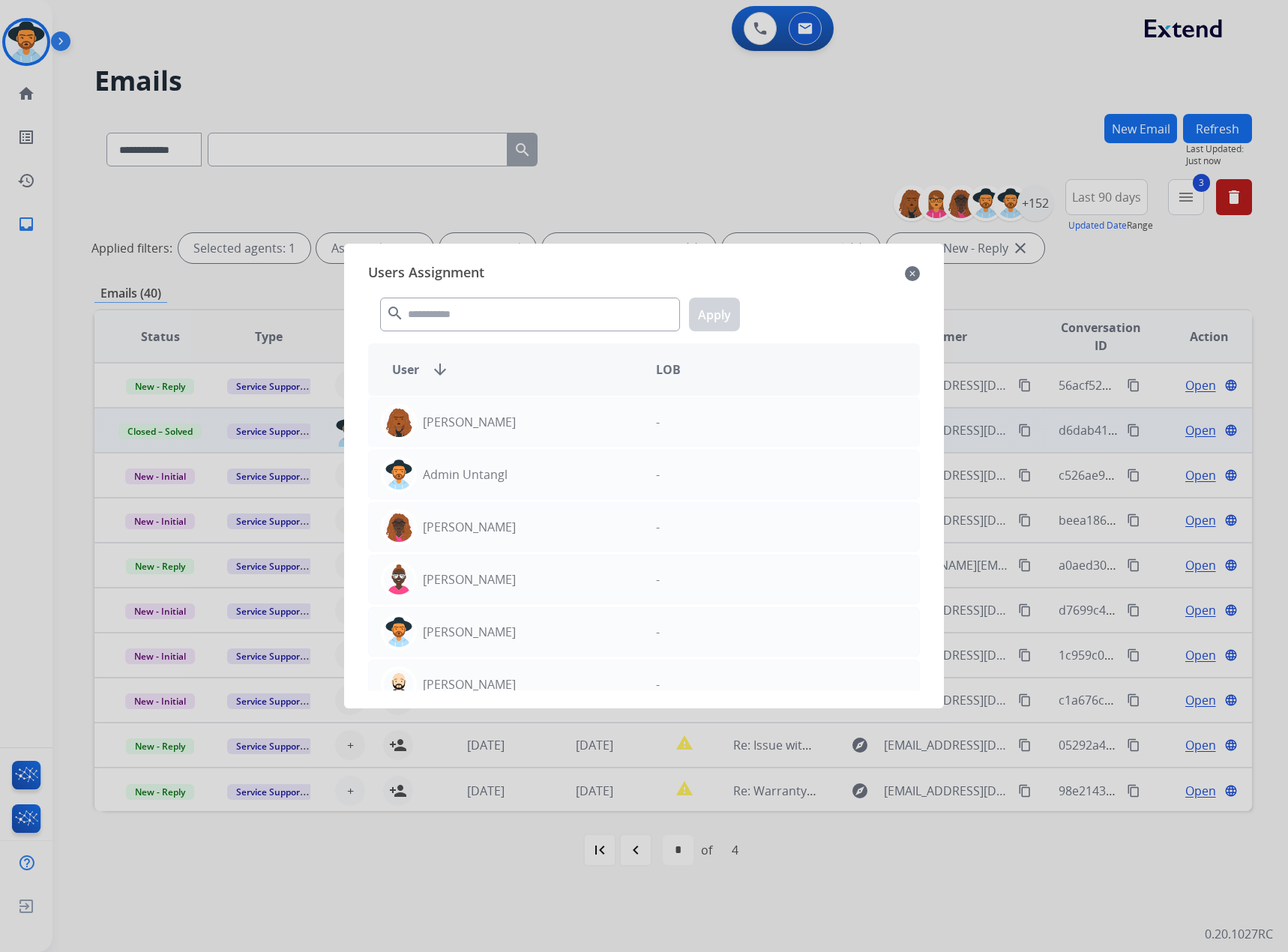
click at [910, 279] on mat-icon "close" at bounding box center [912, 273] width 15 height 18
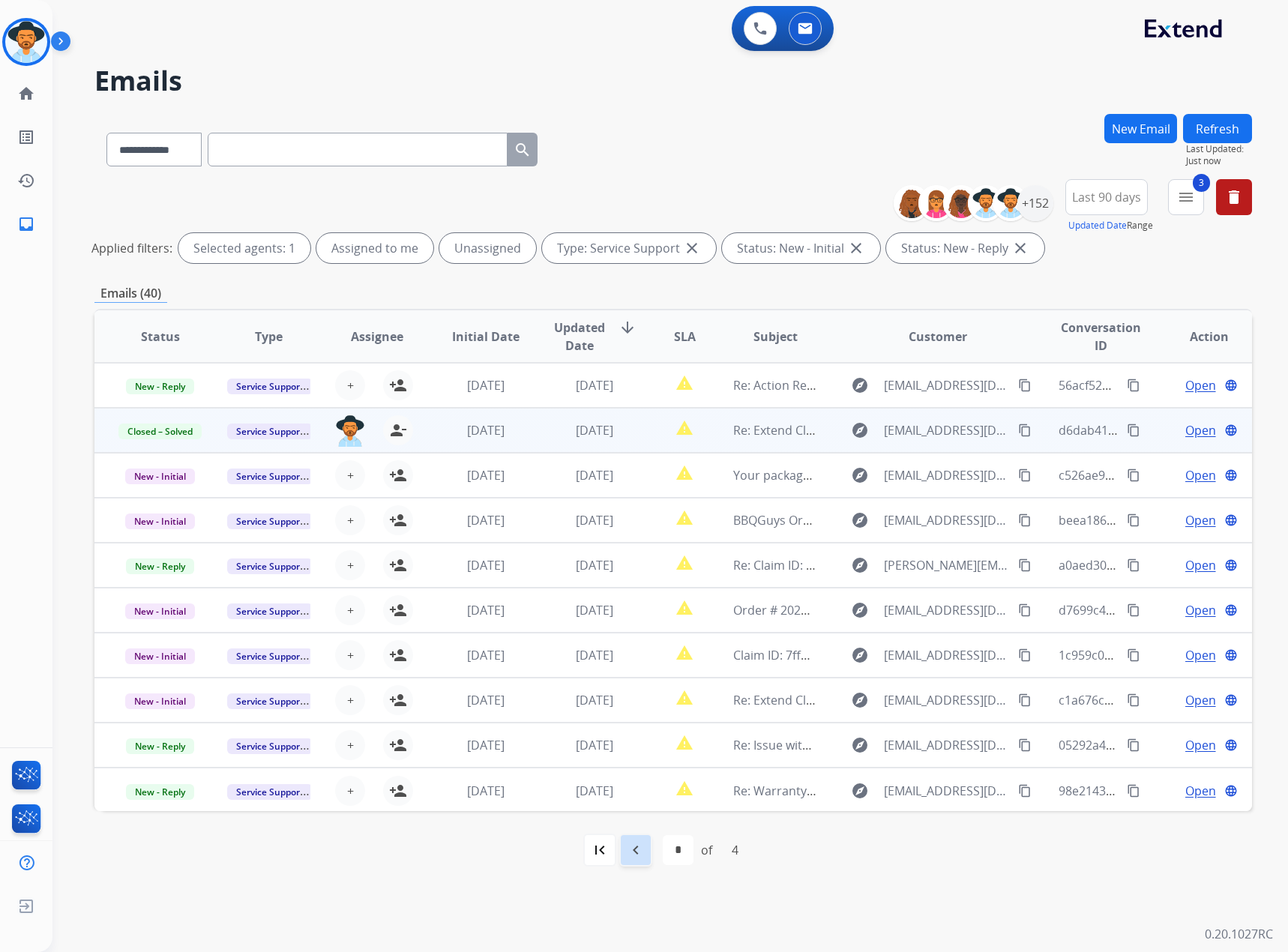
click at [633, 854] on mat-icon "navigate_before" at bounding box center [635, 850] width 18 height 18
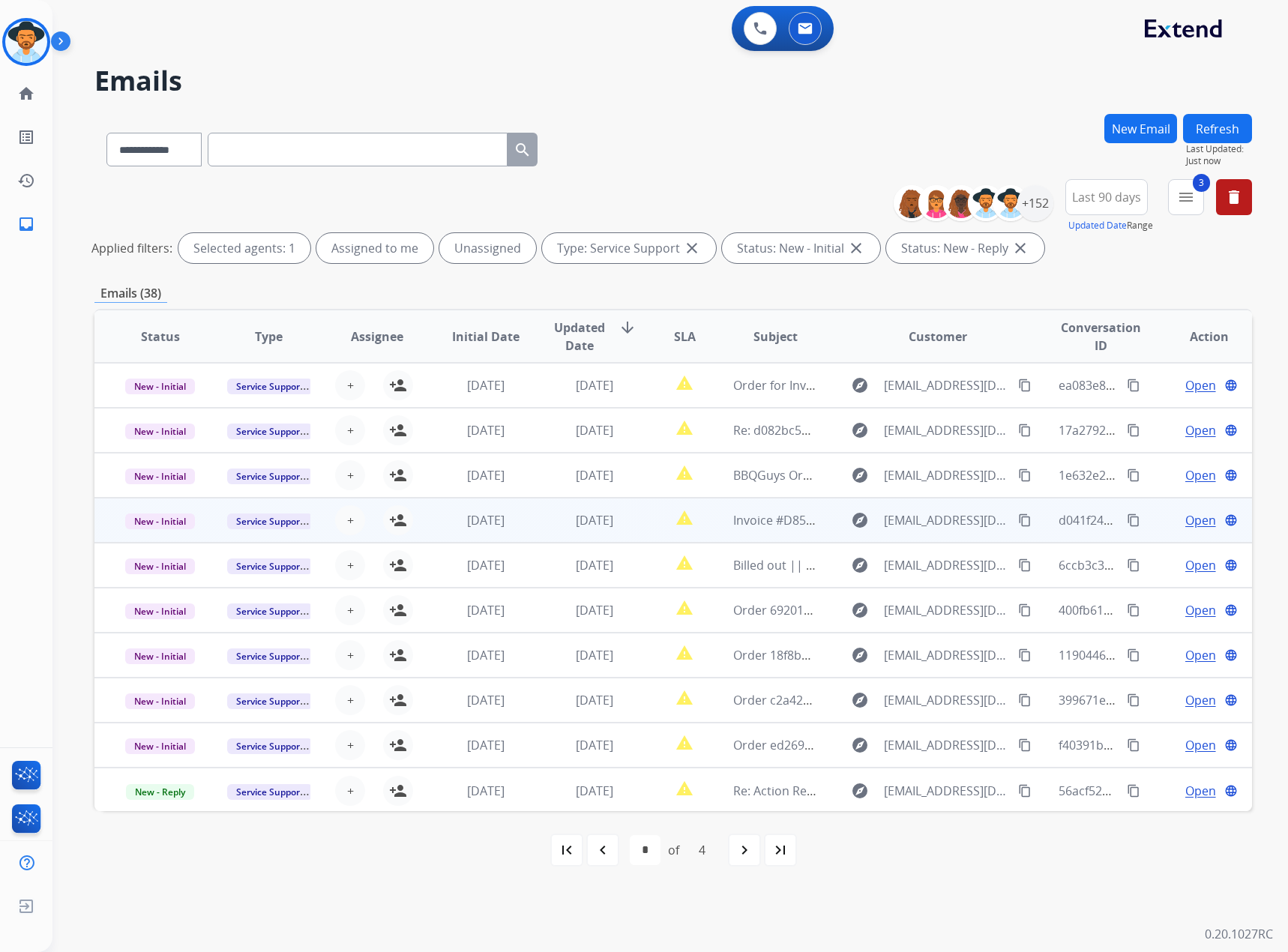
scroll to position [2, 0]
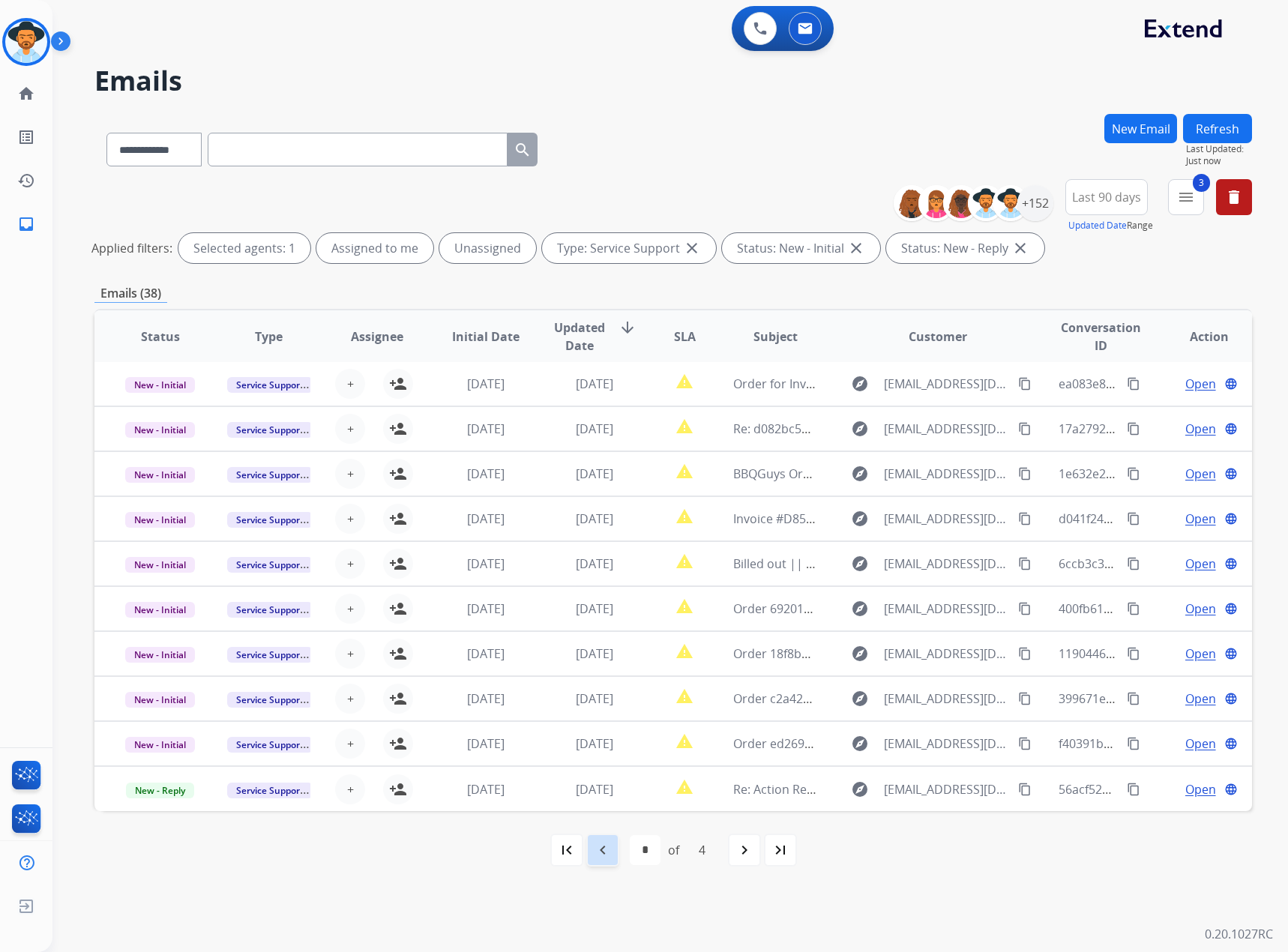
click at [612, 852] on div "navigate_before" at bounding box center [602, 850] width 33 height 33
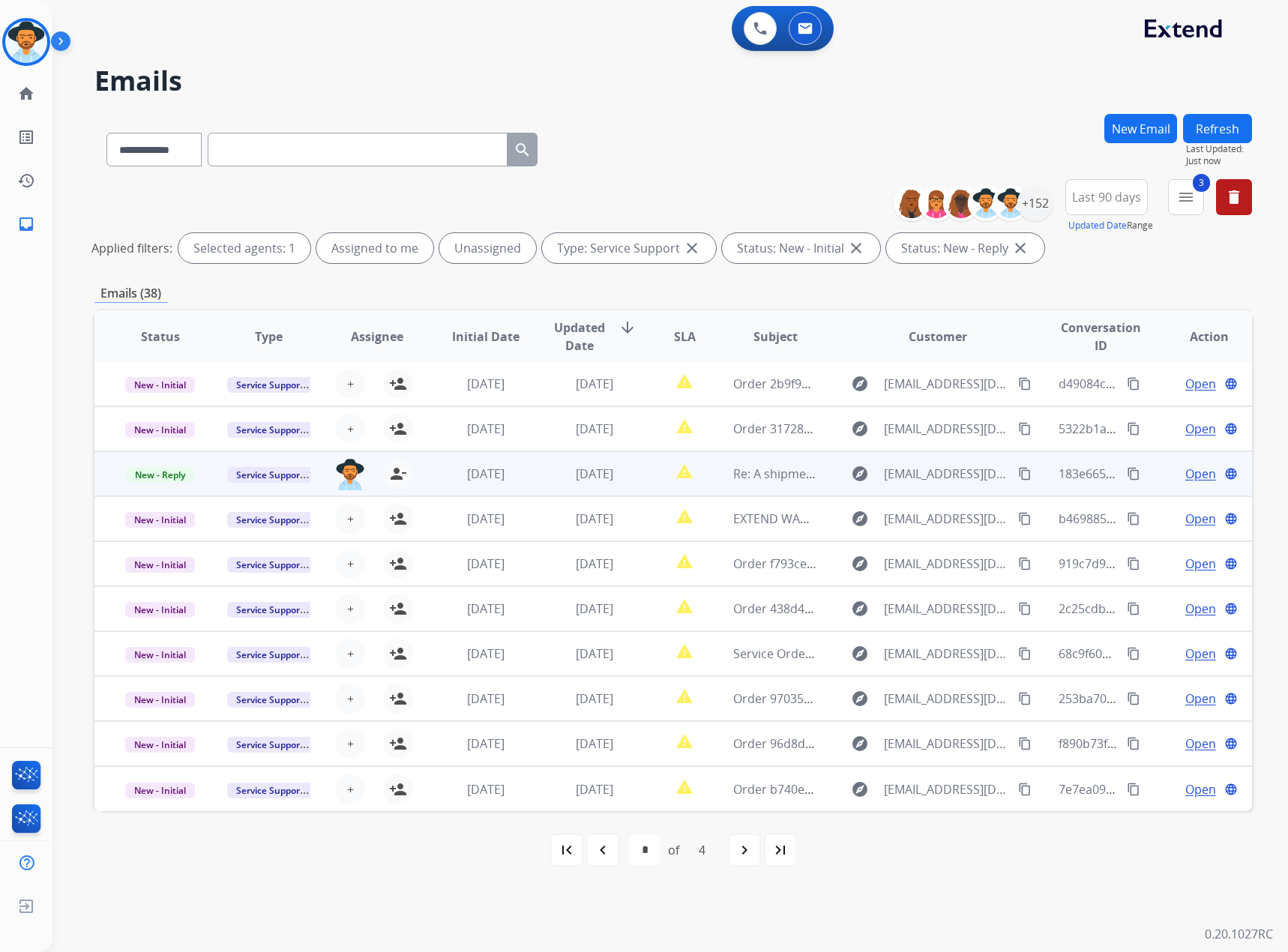
click at [1192, 468] on span "Open" at bounding box center [1200, 474] width 31 height 18
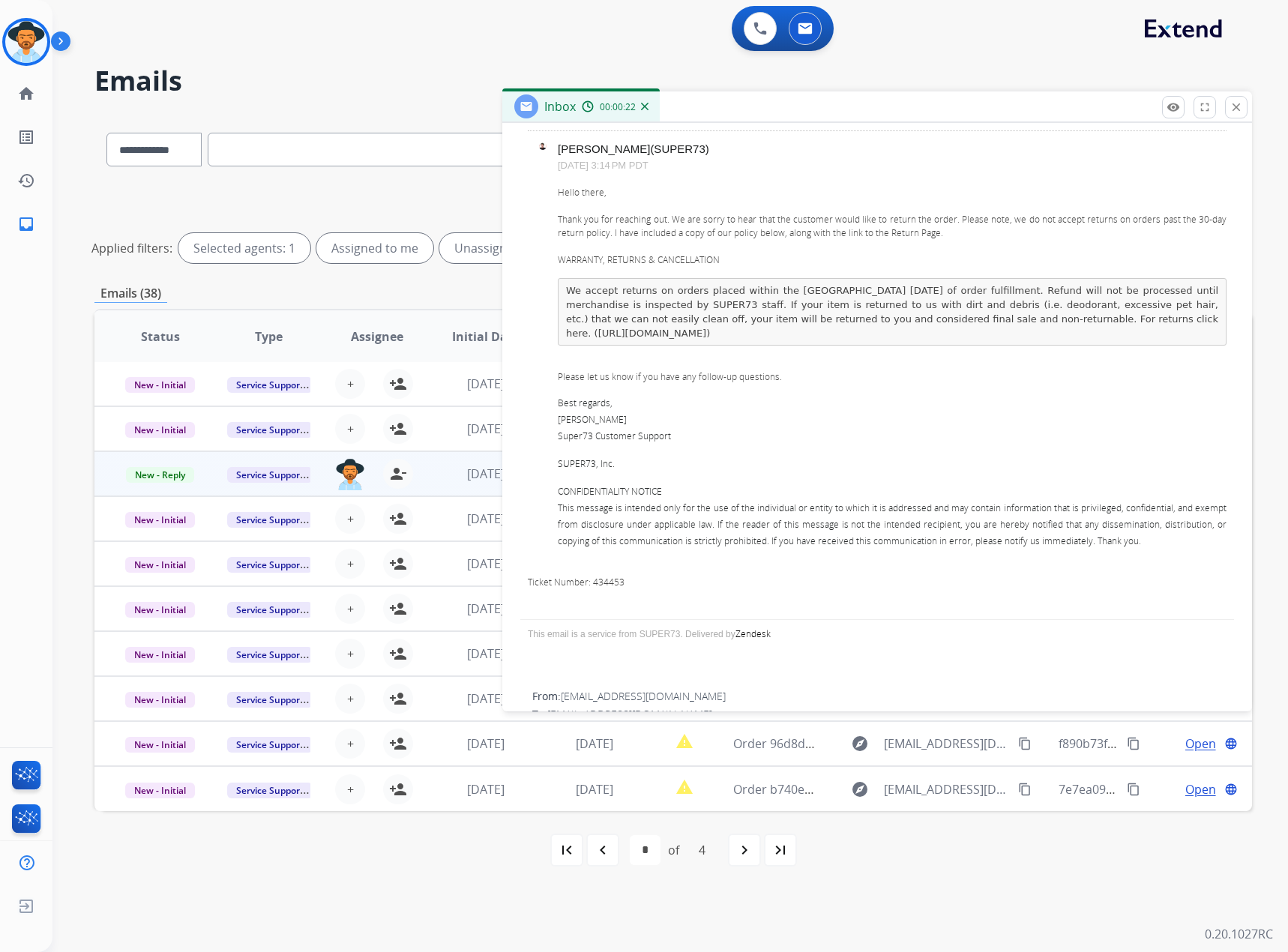
scroll to position [0, 0]
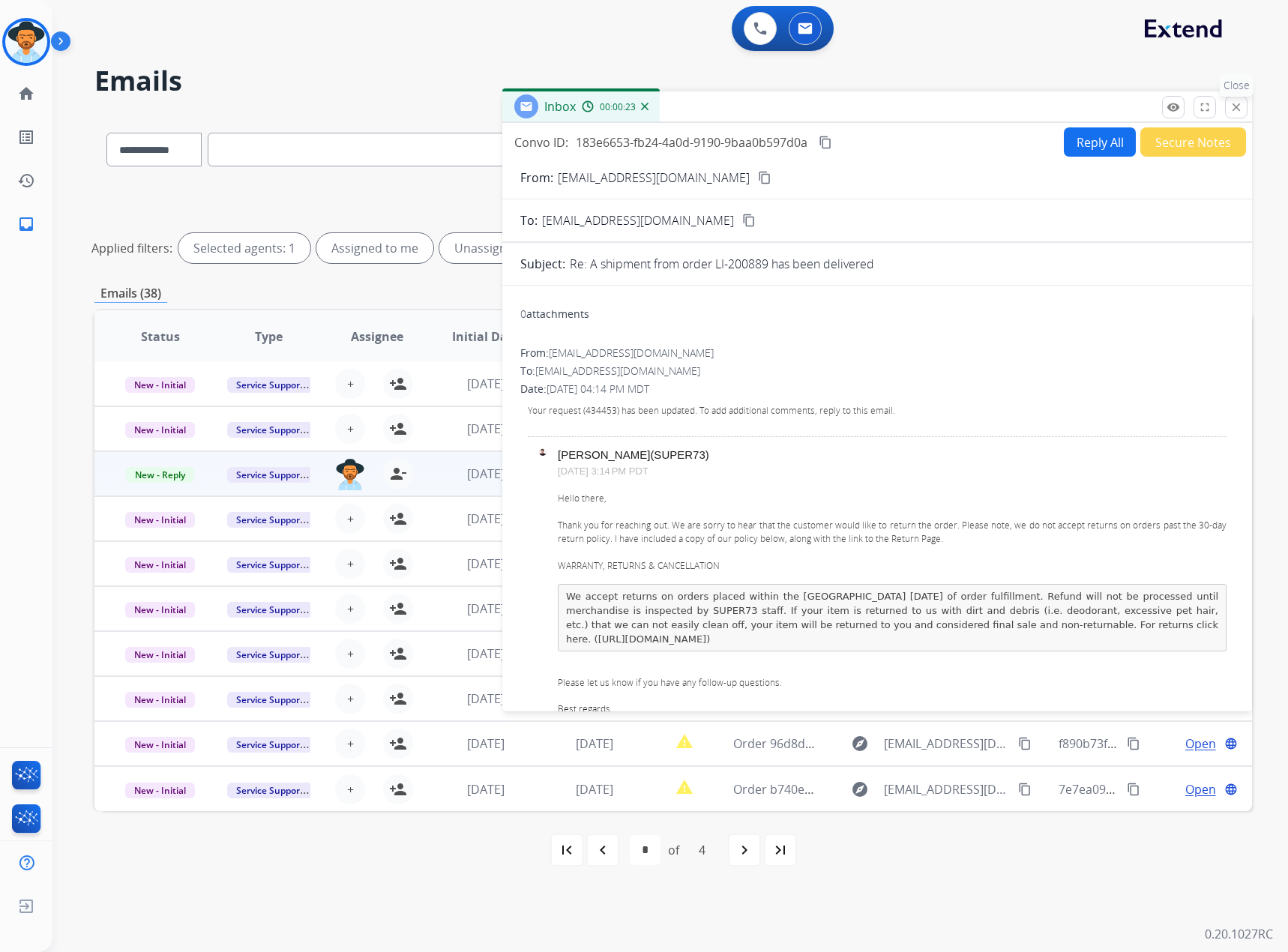
click at [1239, 110] on mat-icon "close" at bounding box center [1237, 108] width 14 height 14
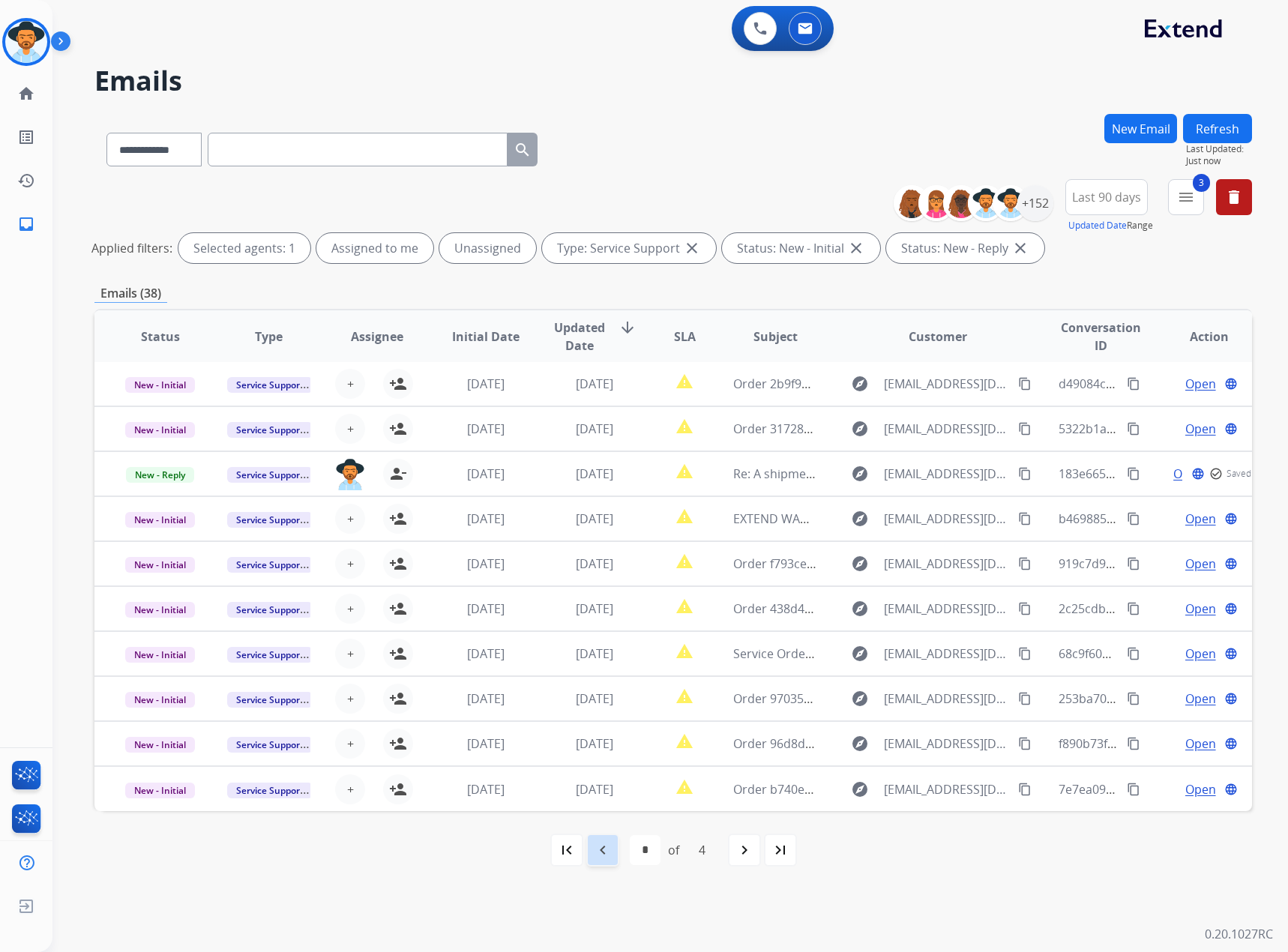
click at [599, 859] on mat-icon "navigate_before" at bounding box center [602, 850] width 18 height 18
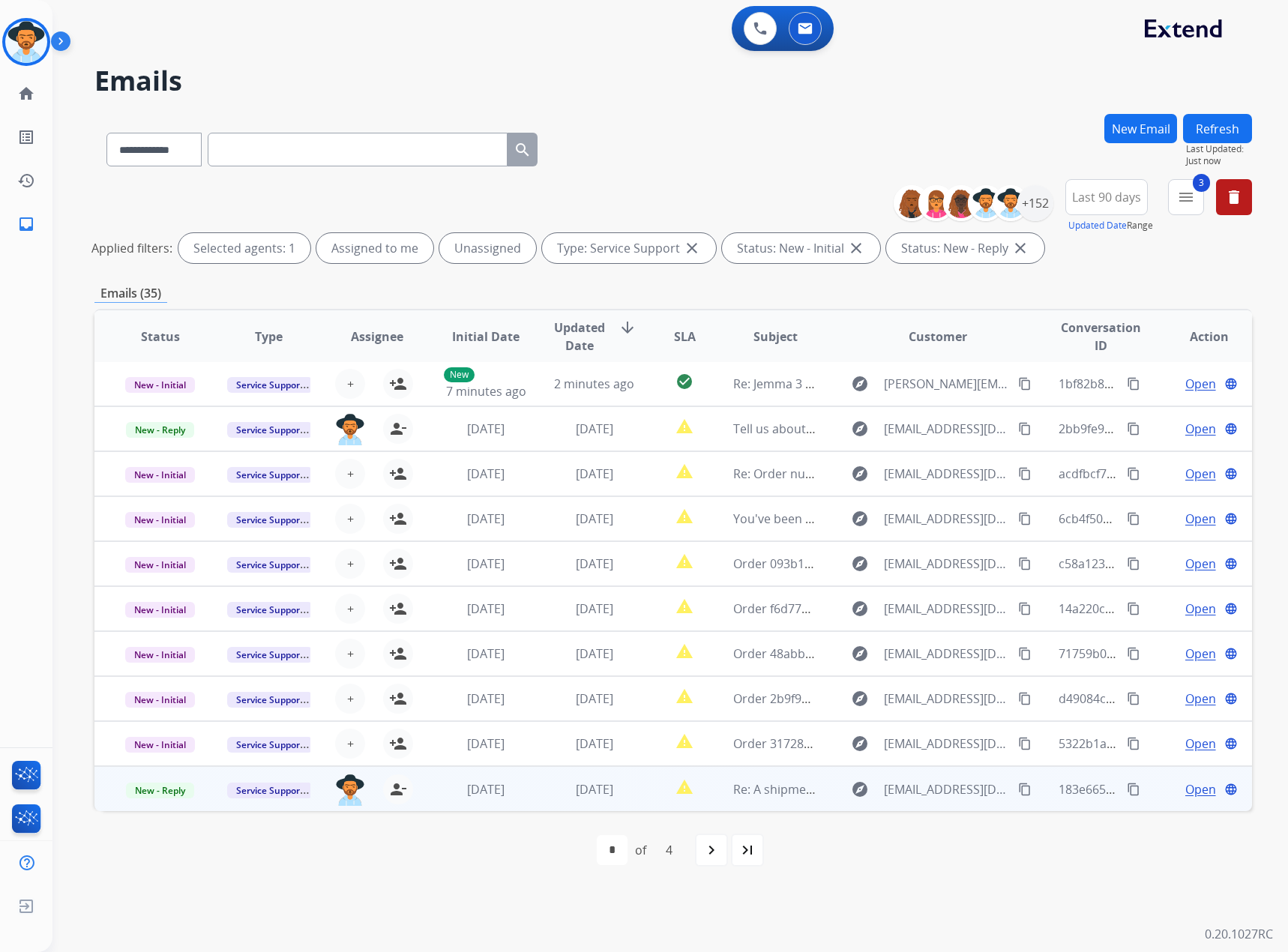
click at [1186, 783] on span "Open" at bounding box center [1200, 790] width 31 height 18
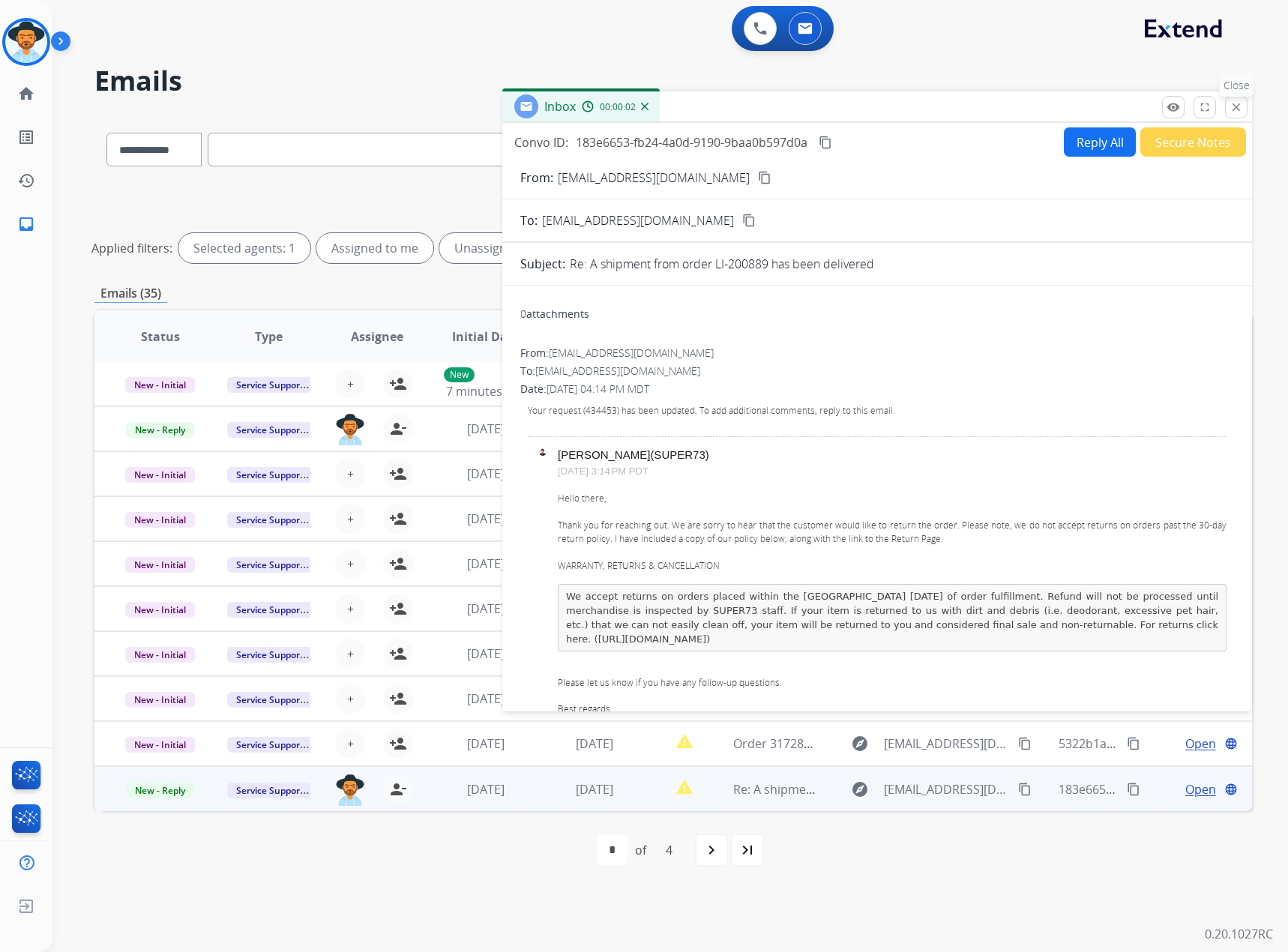
click at [1233, 113] on mat-icon "close" at bounding box center [1237, 108] width 14 height 14
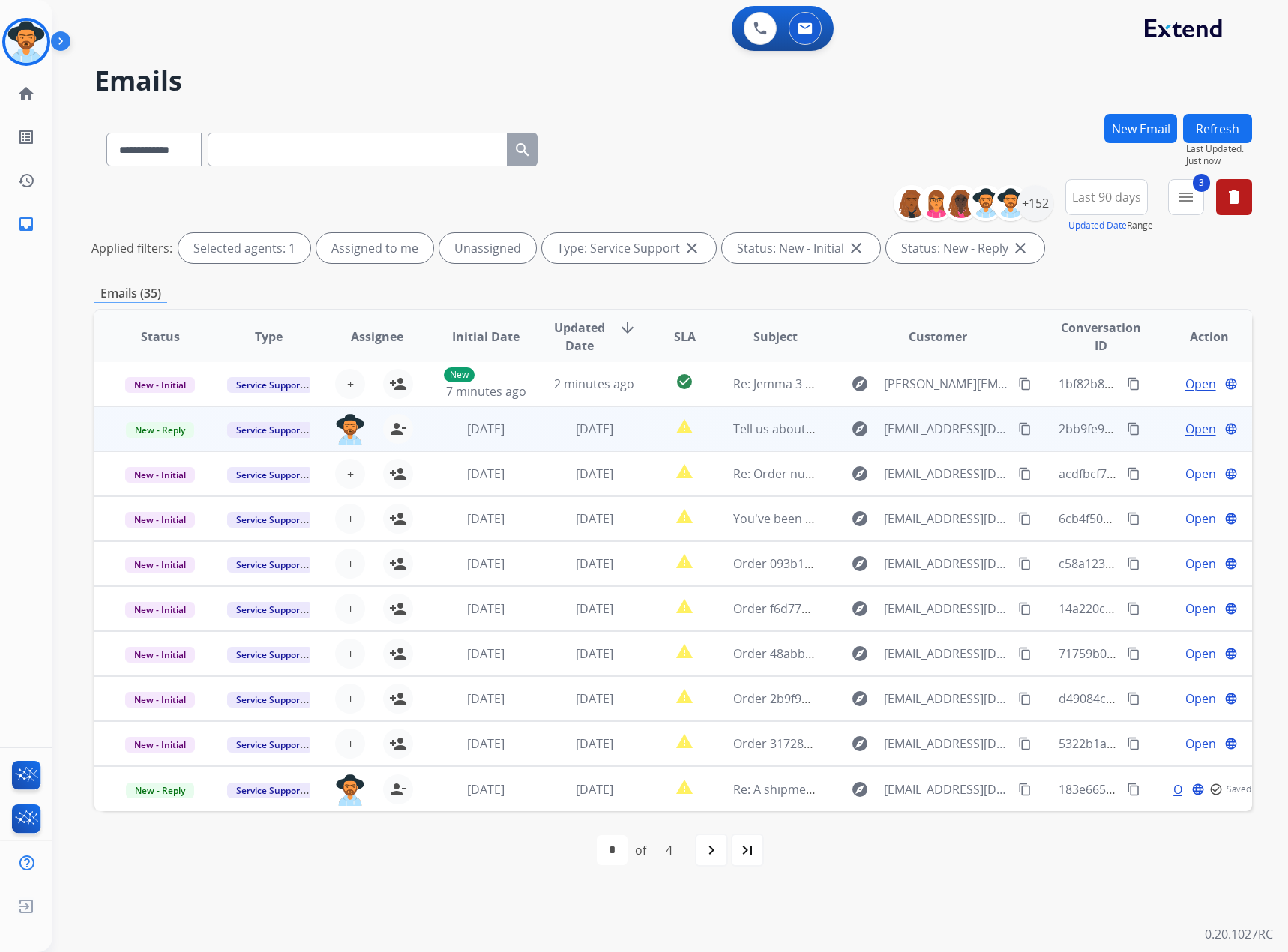
click at [1185, 433] on span "Open" at bounding box center [1200, 428] width 31 height 18
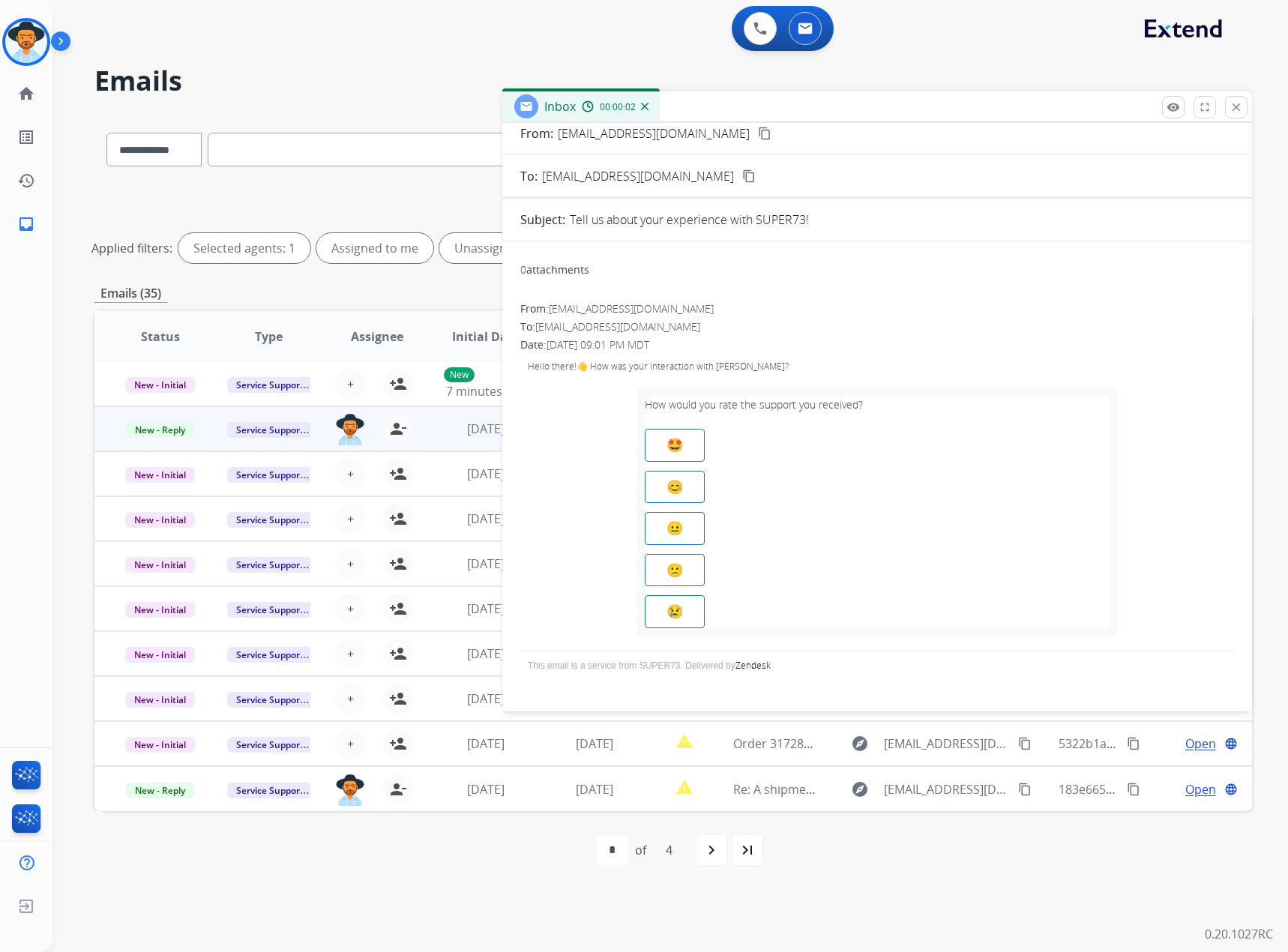
scroll to position [65, 0]
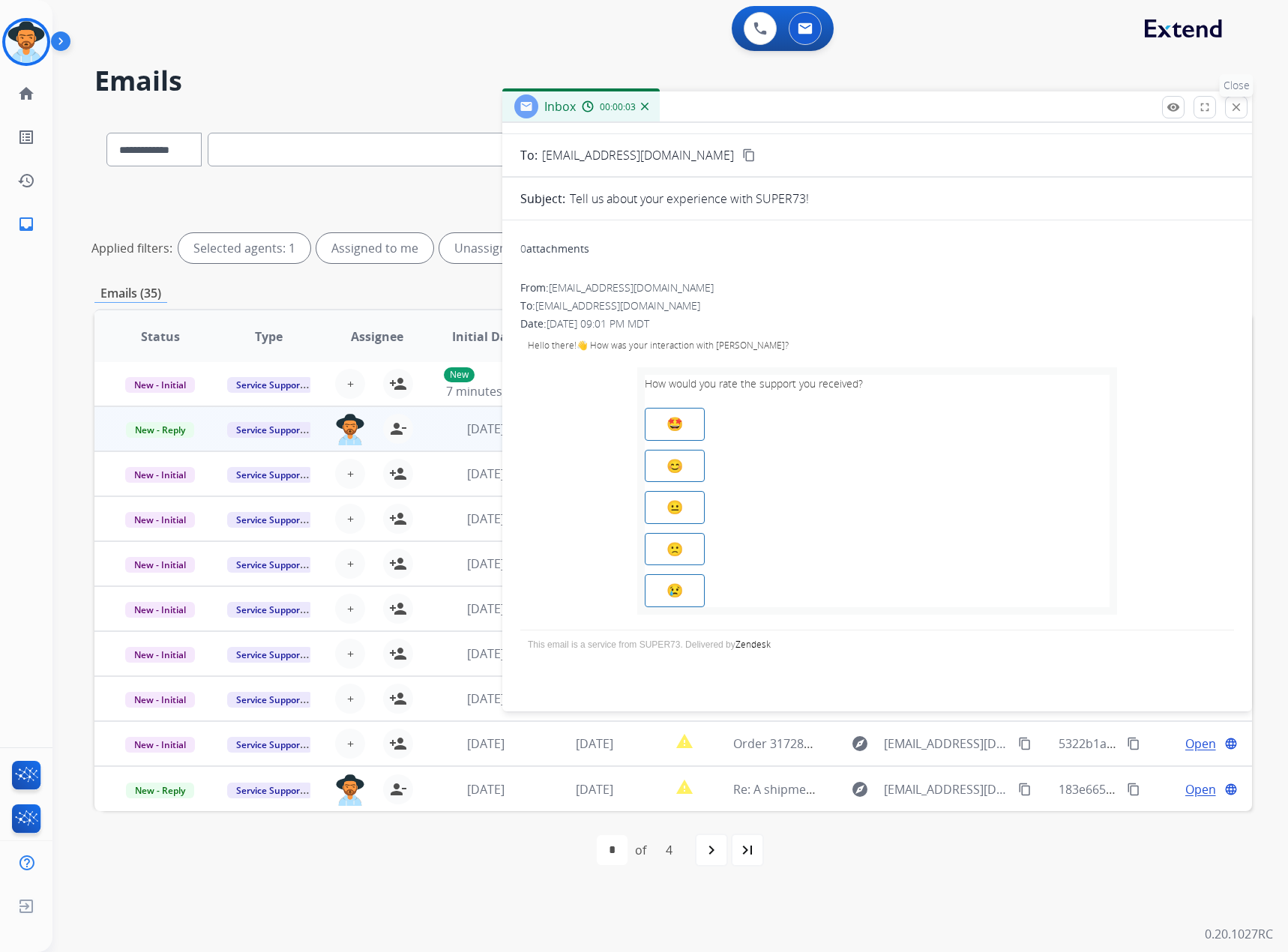
click at [1232, 104] on mat-icon "close" at bounding box center [1237, 108] width 14 height 14
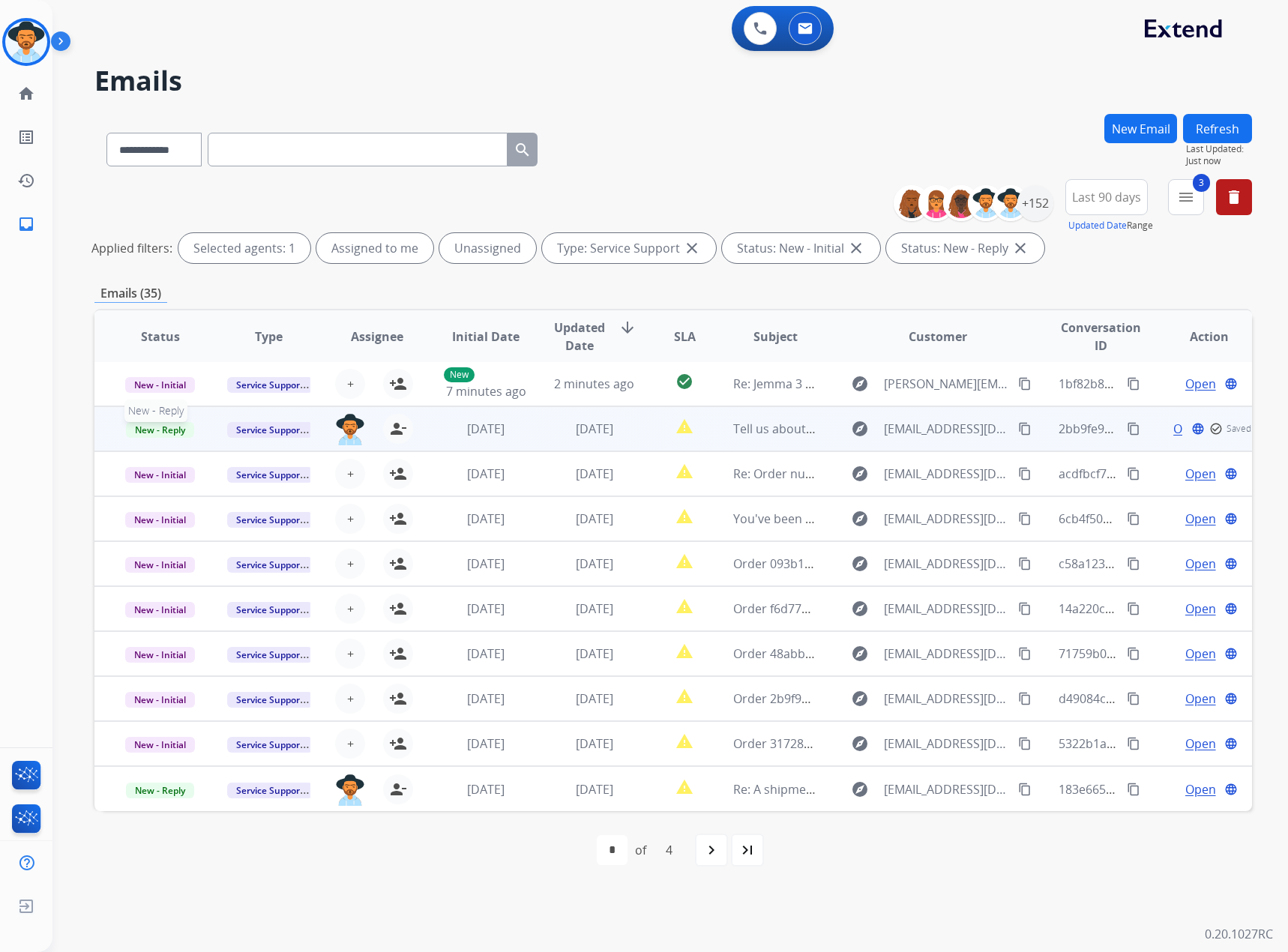
click at [159, 434] on span "New - Reply" at bounding box center [159, 430] width 68 height 16
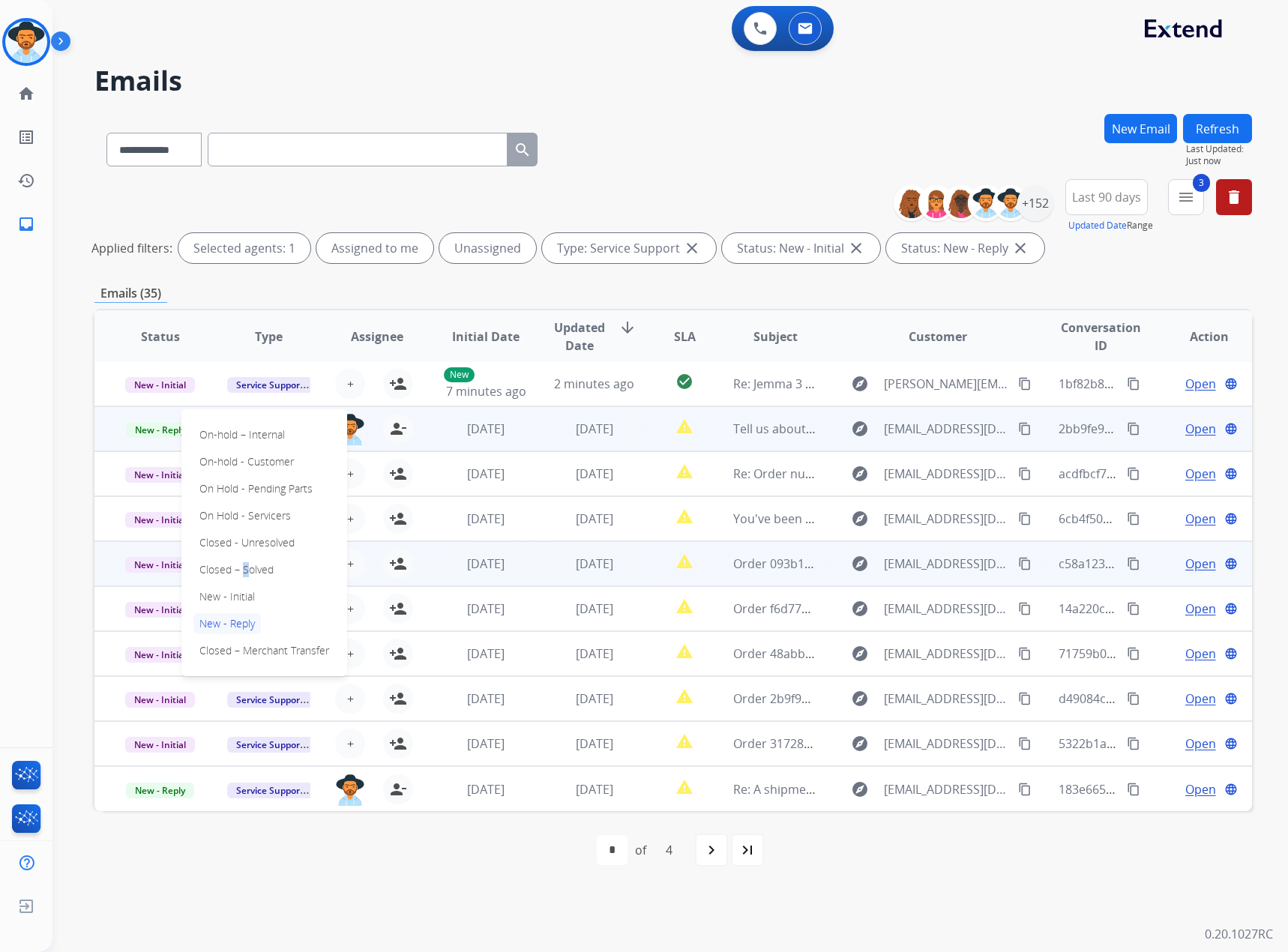
click at [240, 568] on p "Closed – Solved" at bounding box center [235, 569] width 86 height 21
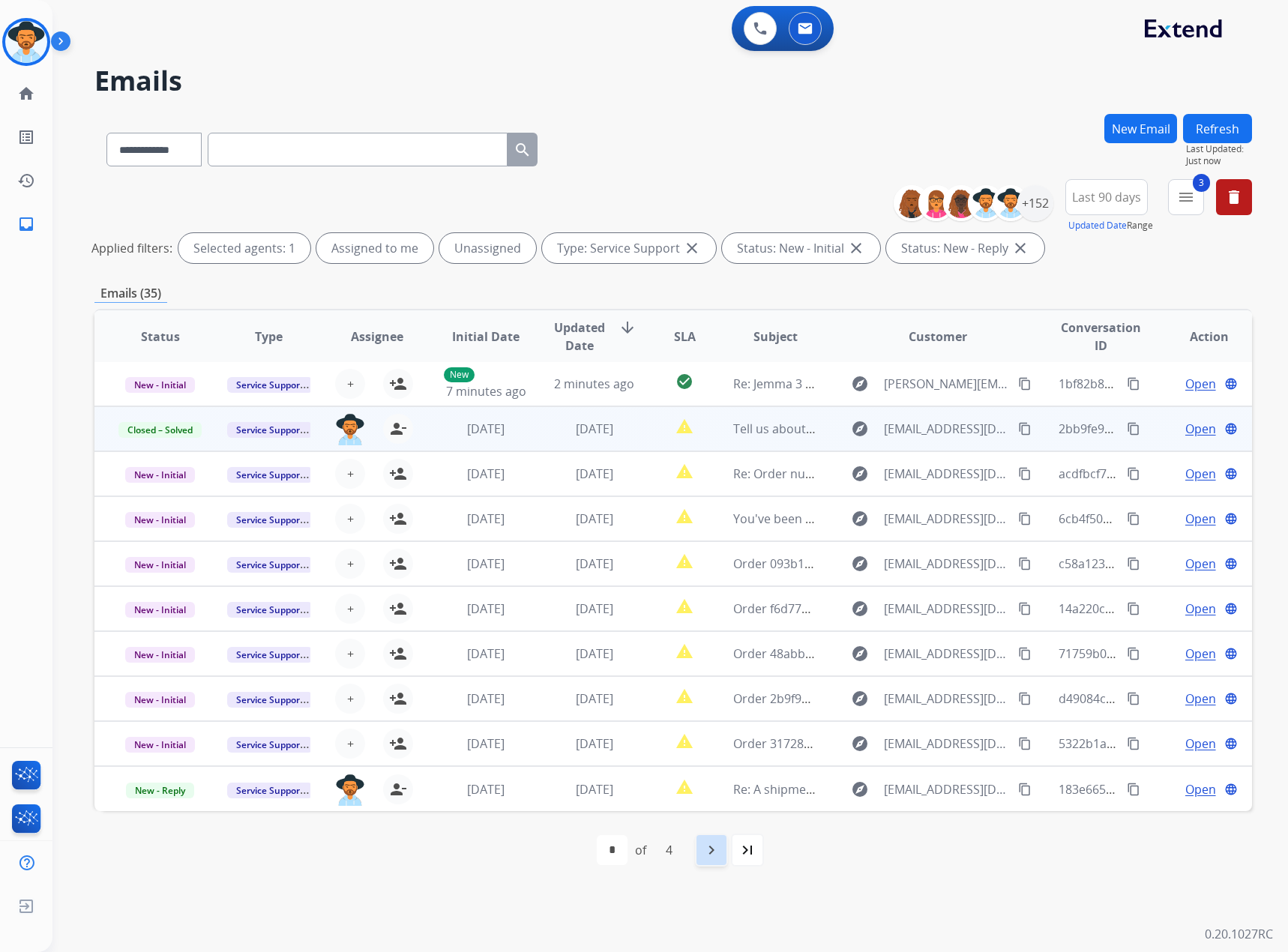
click at [706, 849] on mat-icon "navigate_next" at bounding box center [711, 850] width 18 height 18
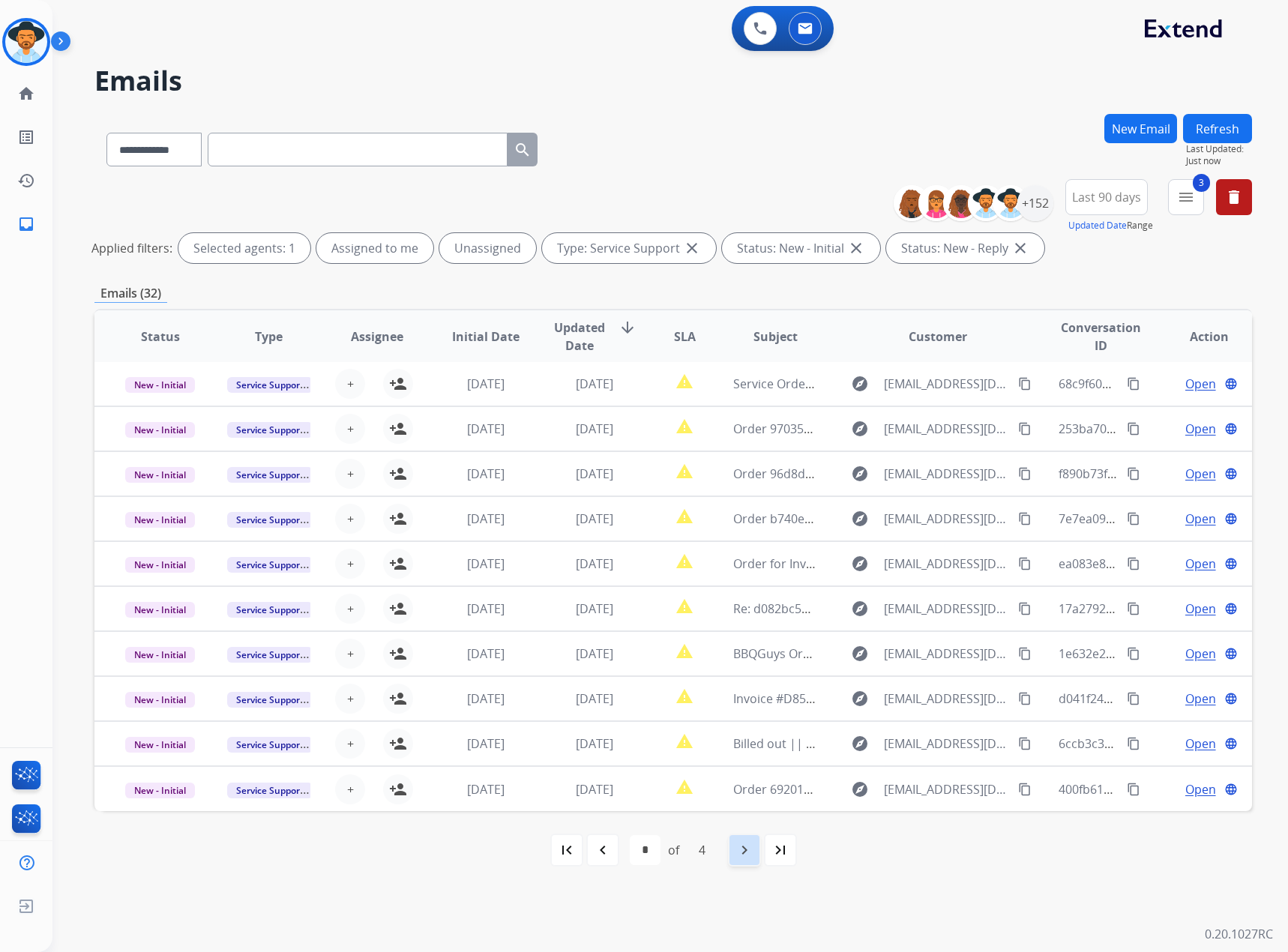
click at [706, 849] on div "4" at bounding box center [701, 850] width 31 height 30
click at [738, 853] on mat-icon "navigate_next" at bounding box center [744, 850] width 18 height 18
click at [740, 856] on mat-icon "navigate_next" at bounding box center [744, 850] width 18 height 18
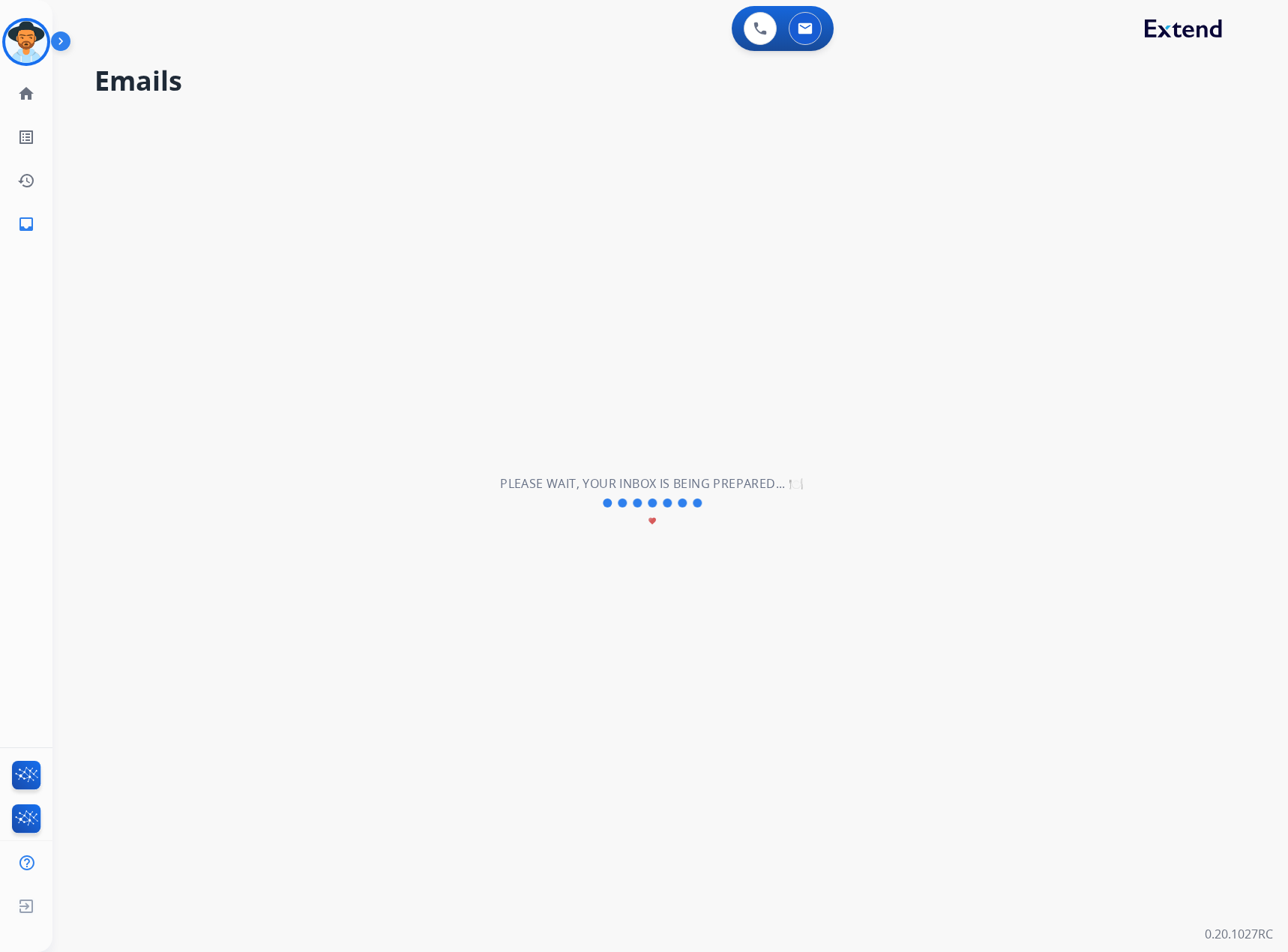
scroll to position [0, 0]
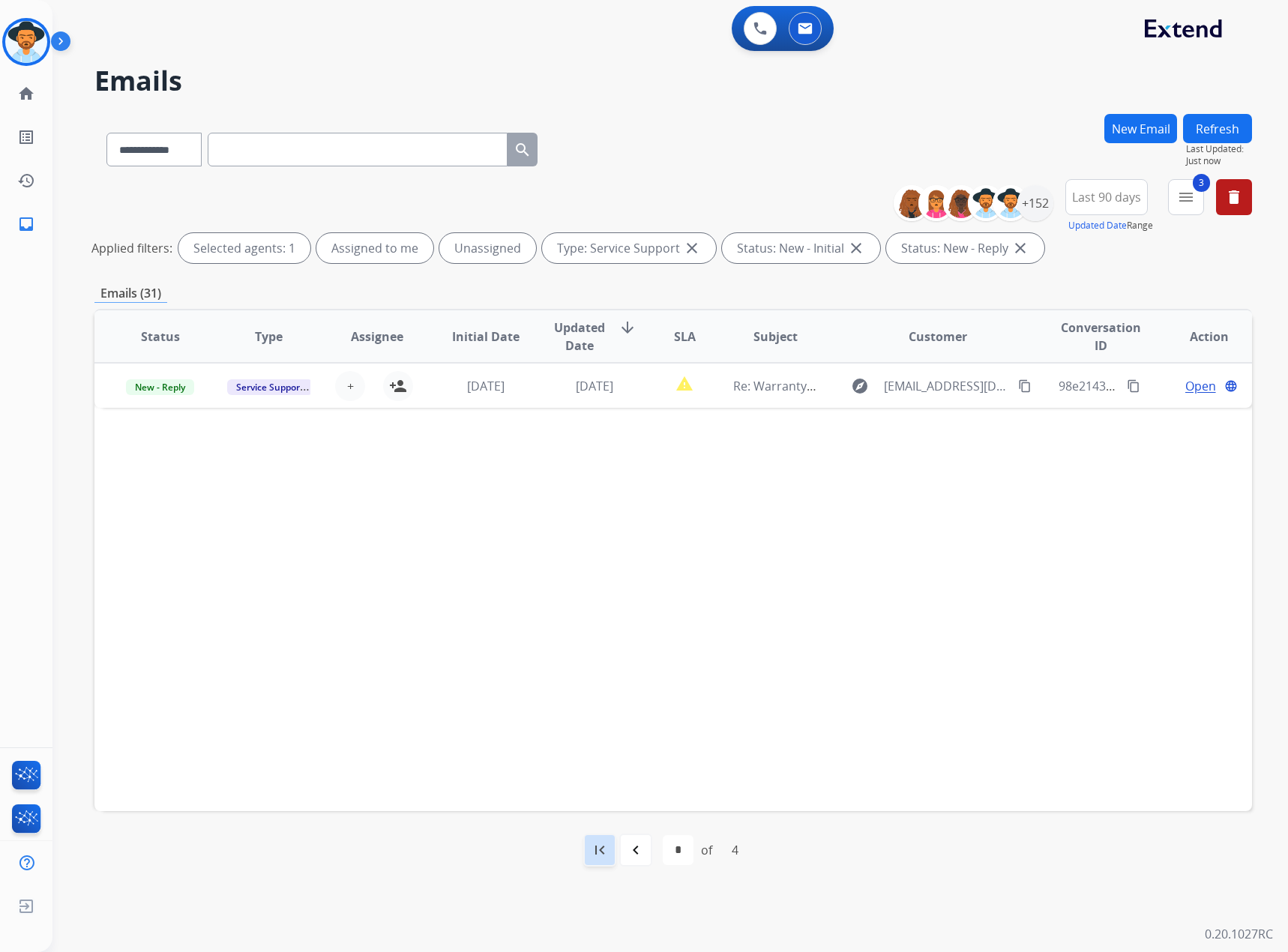
click at [596, 848] on mat-icon "first_page" at bounding box center [599, 850] width 18 height 18
select select "*"
